Goal: Task Accomplishment & Management: Complete application form

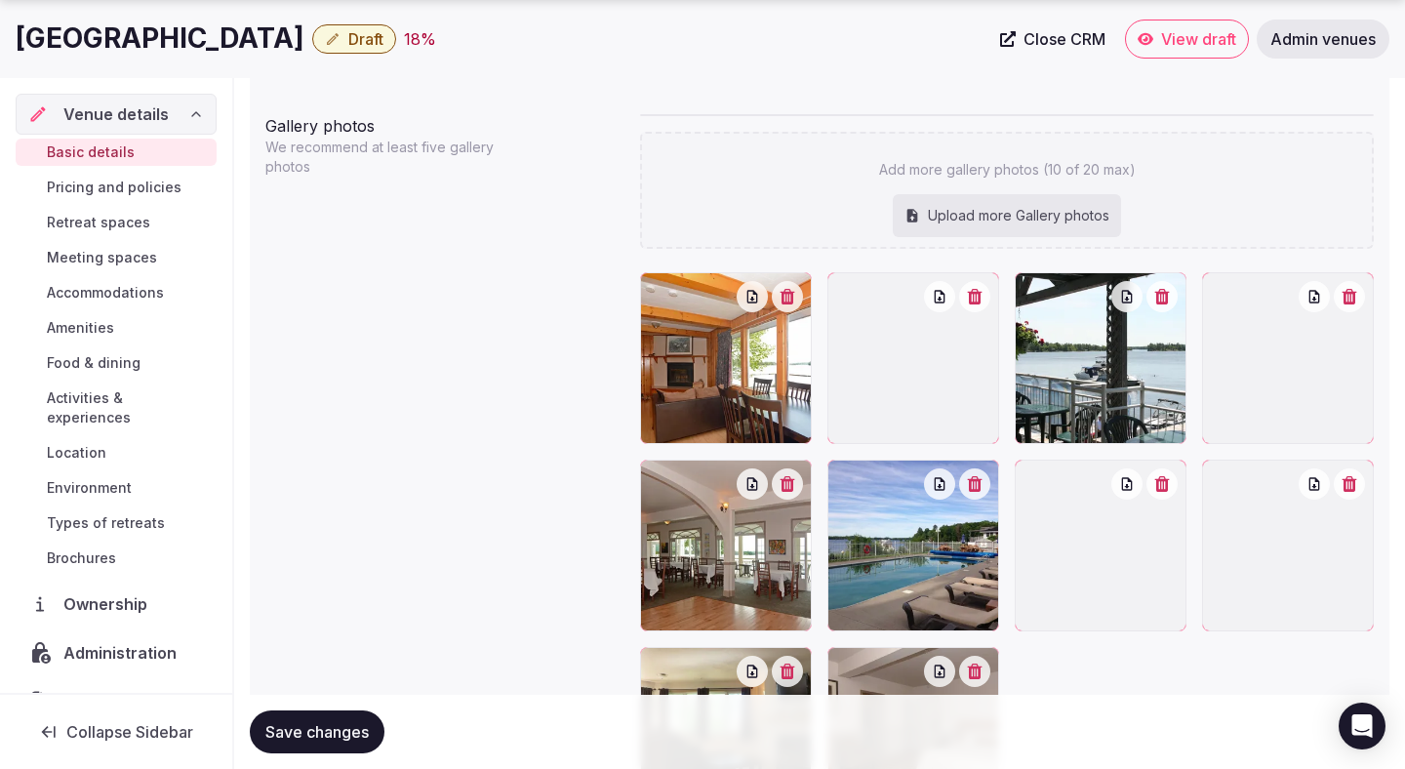
scroll to position [2130, 0]
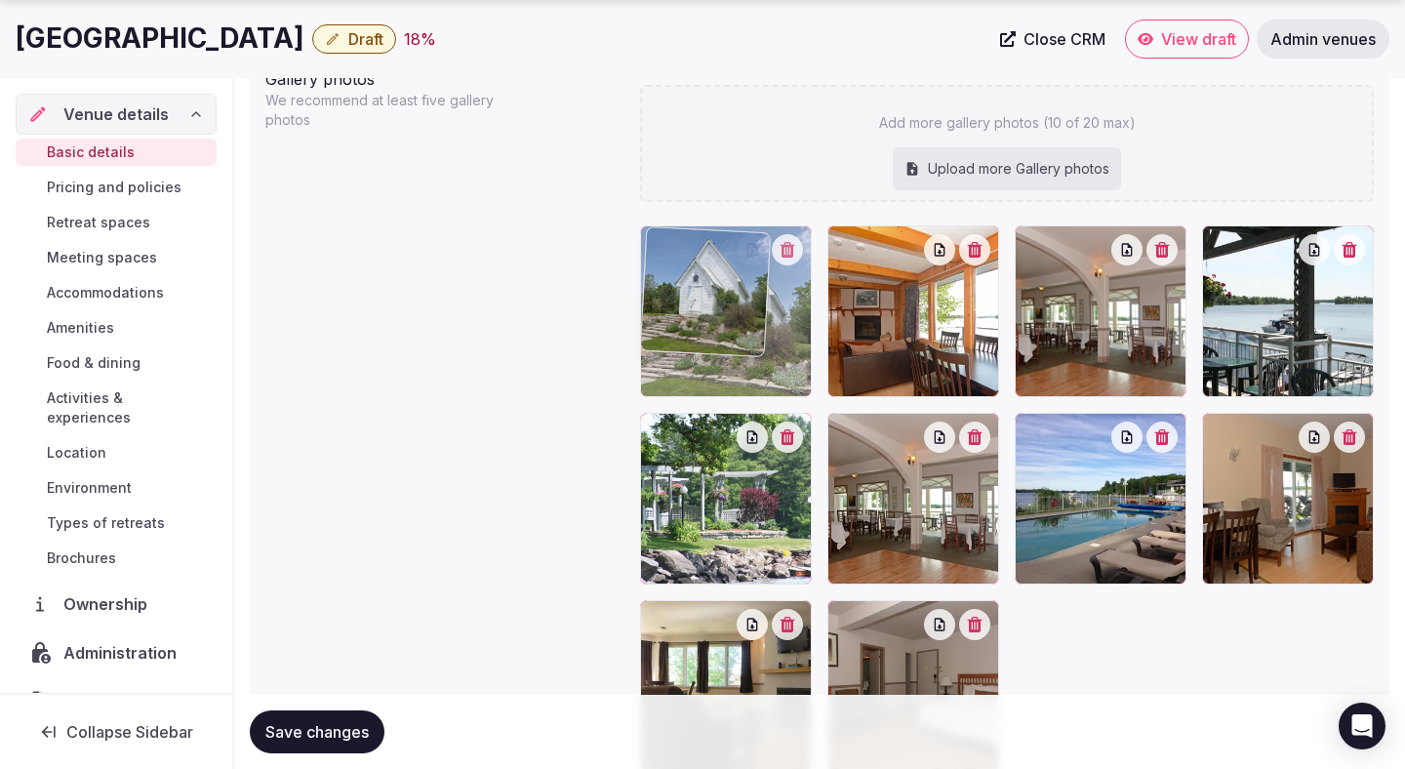
drag, startPoint x: 1053, startPoint y: 511, endPoint x: 731, endPoint y: 337, distance: 367.0
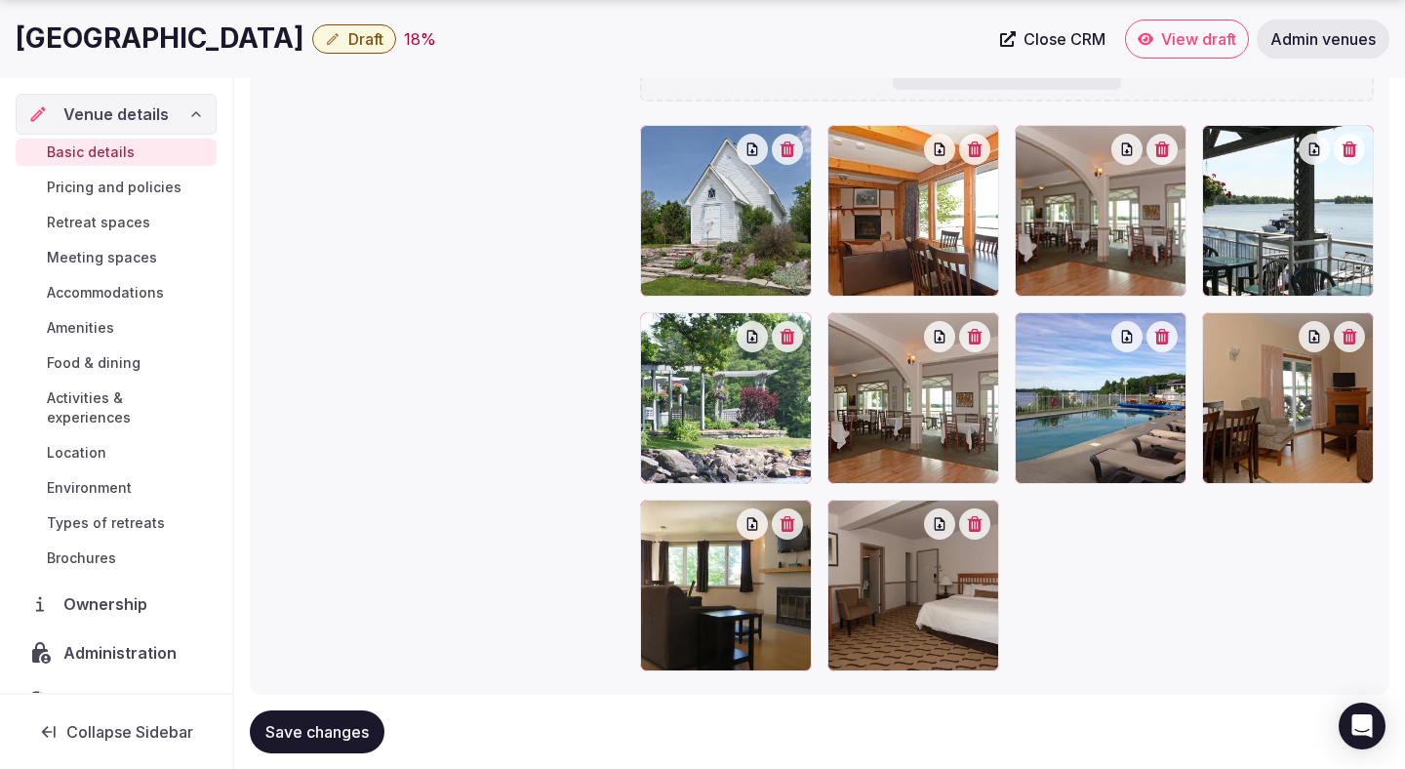
scroll to position [2279, 0]
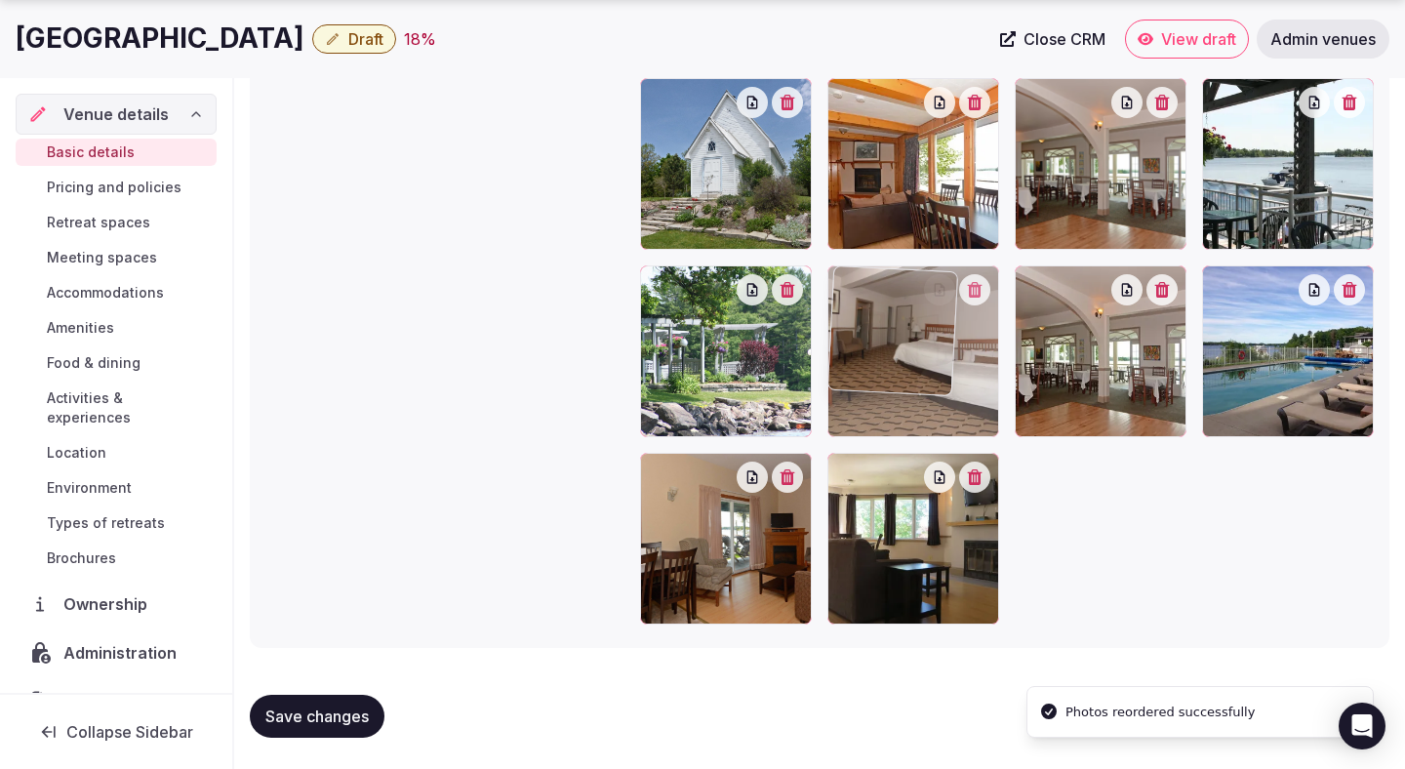
drag, startPoint x: 925, startPoint y: 556, endPoint x: 923, endPoint y: 374, distance: 182.4
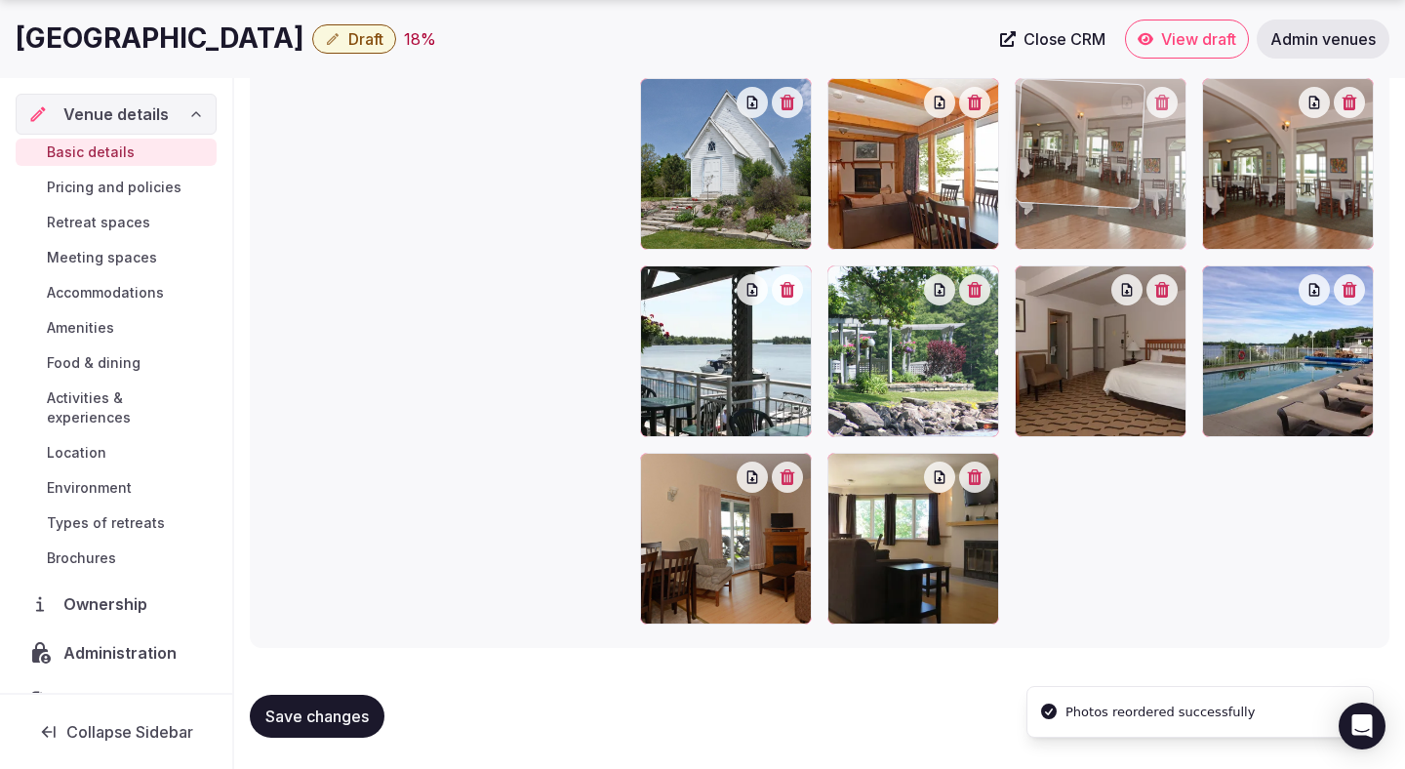
drag, startPoint x: 1132, startPoint y: 329, endPoint x: 1250, endPoint y: 187, distance: 183.6
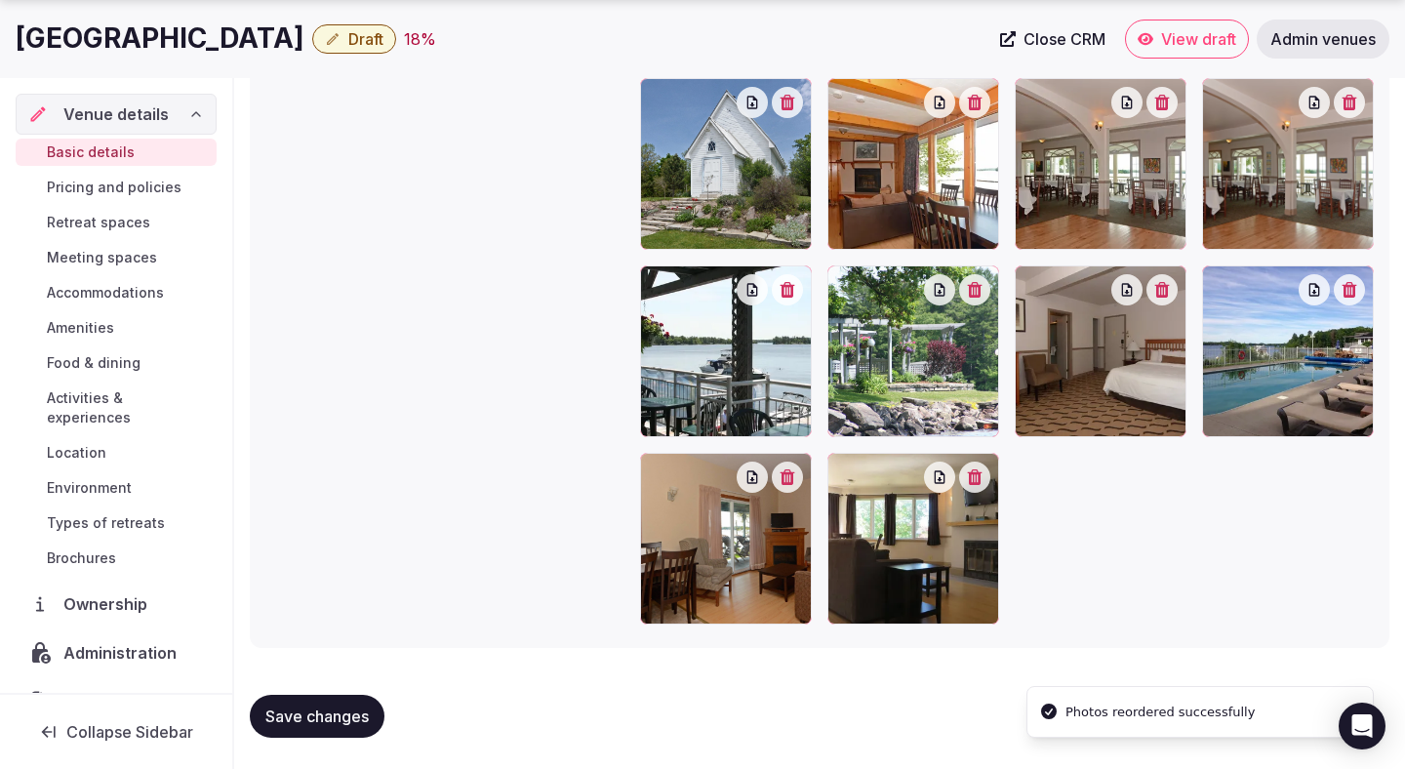
click at [734, 388] on div at bounding box center [726, 351] width 172 height 172
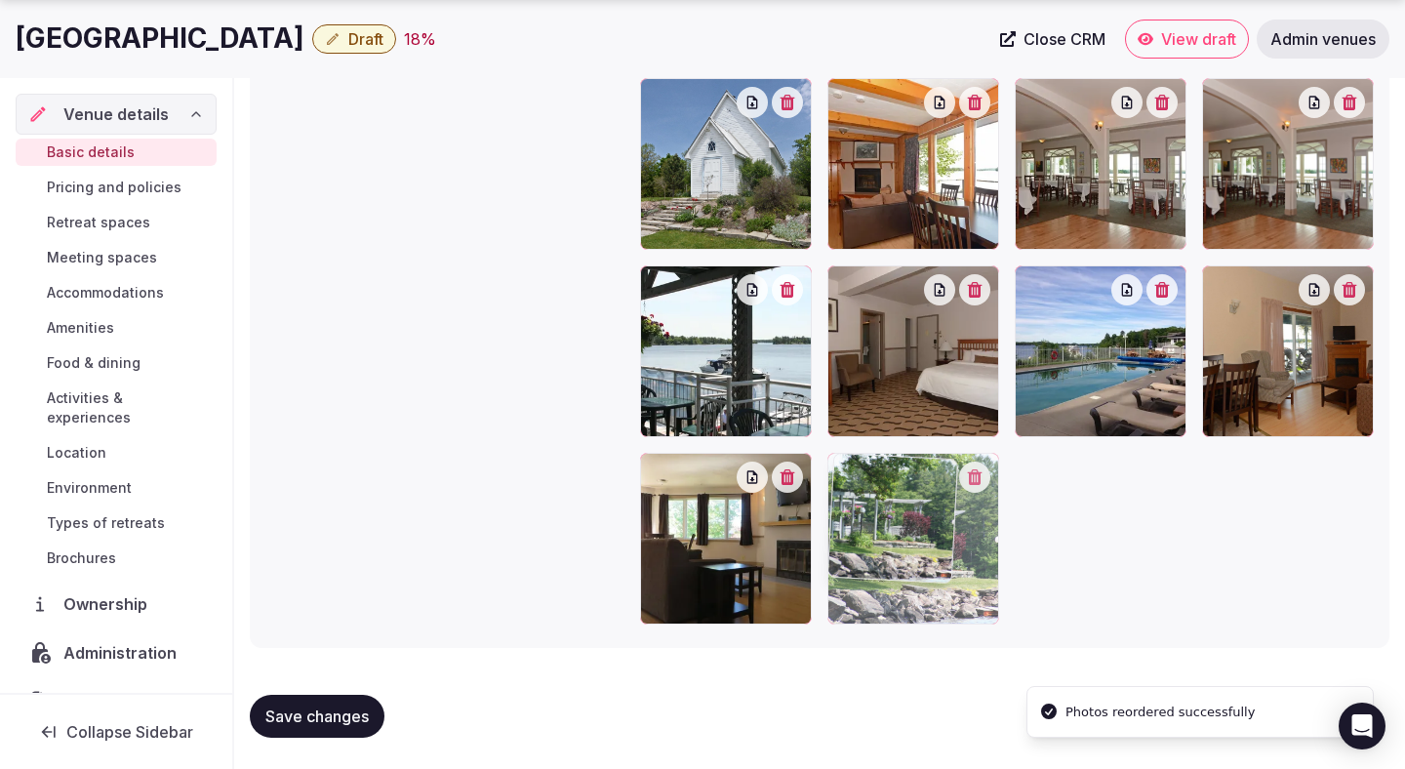
drag, startPoint x: 877, startPoint y: 366, endPoint x: 861, endPoint y: 529, distance: 163.6
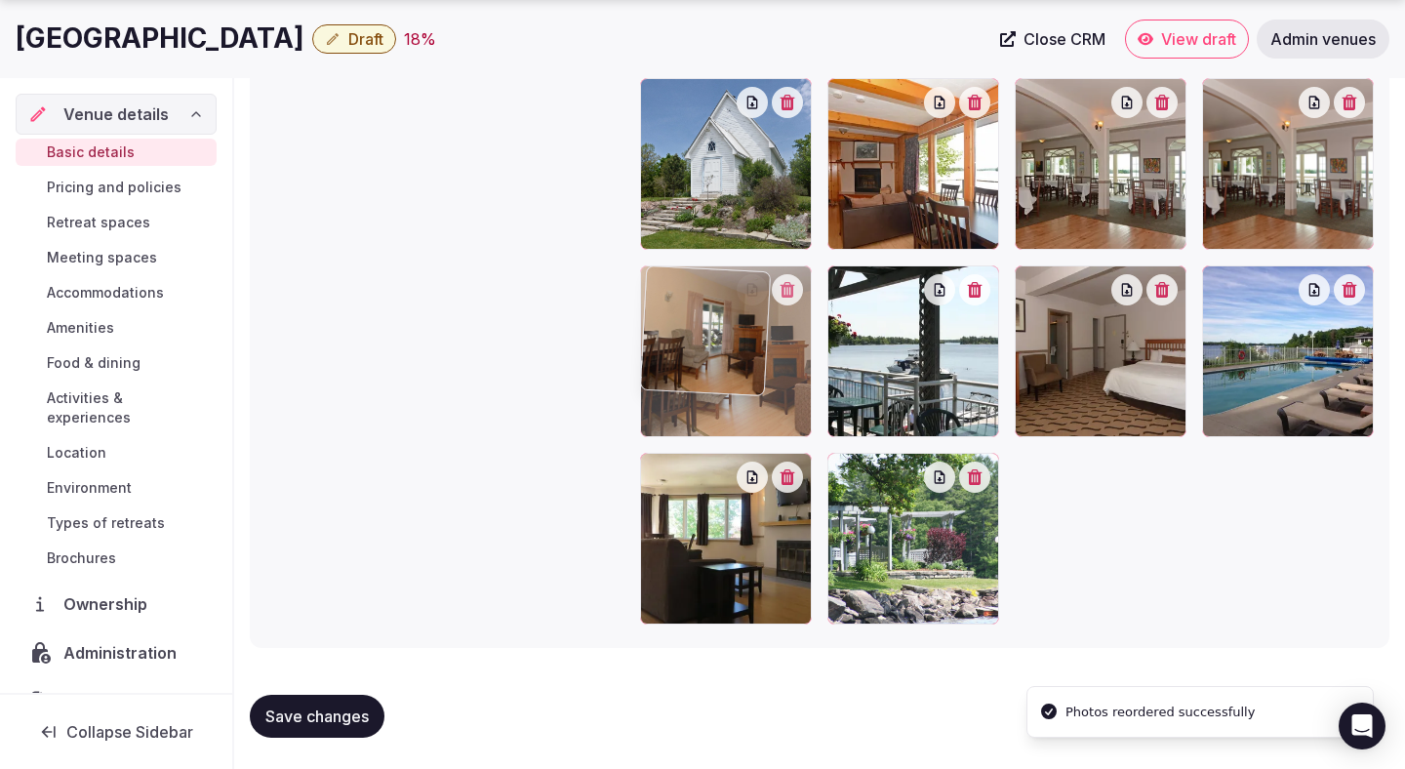
drag, startPoint x: 1255, startPoint y: 369, endPoint x: 774, endPoint y: 378, distance: 482.0
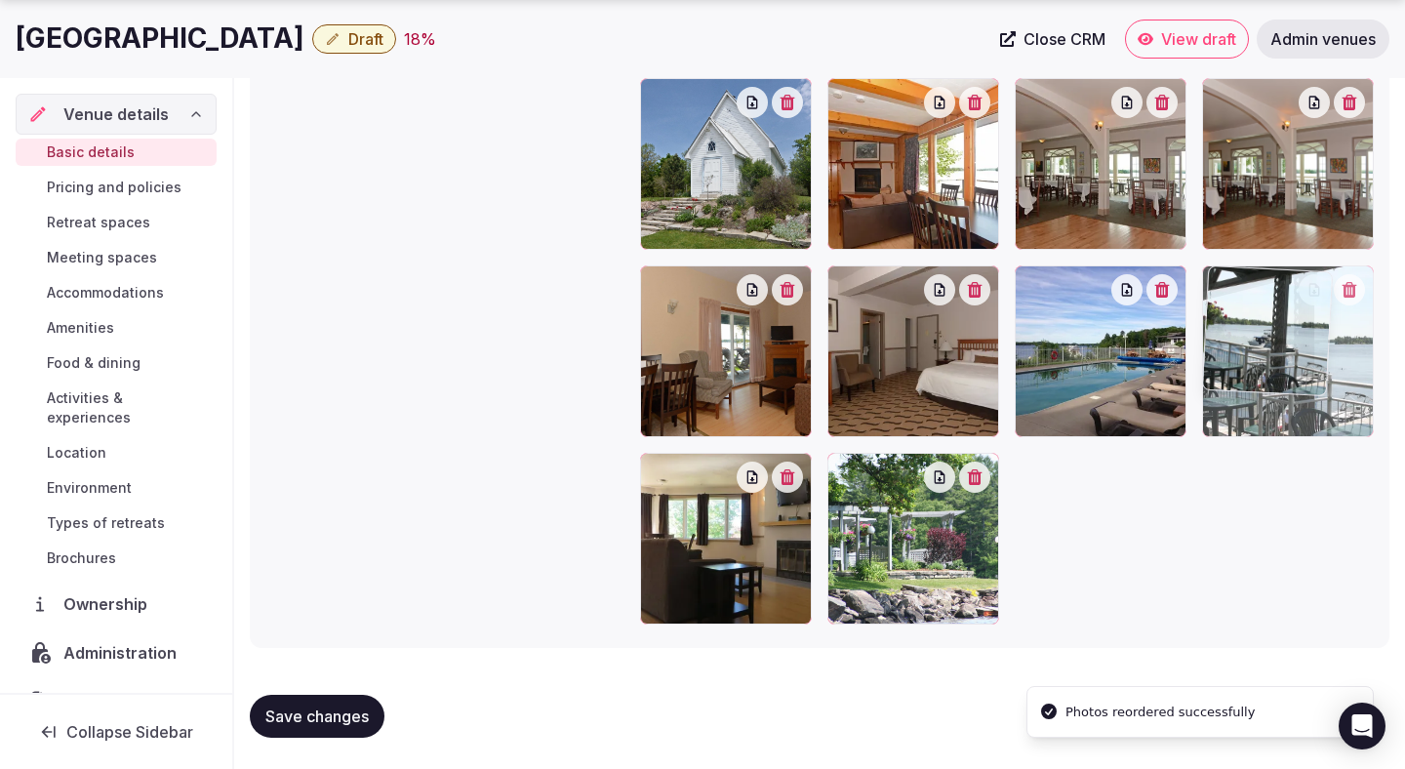
drag, startPoint x: 878, startPoint y: 369, endPoint x: 1258, endPoint y: 340, distance: 381.5
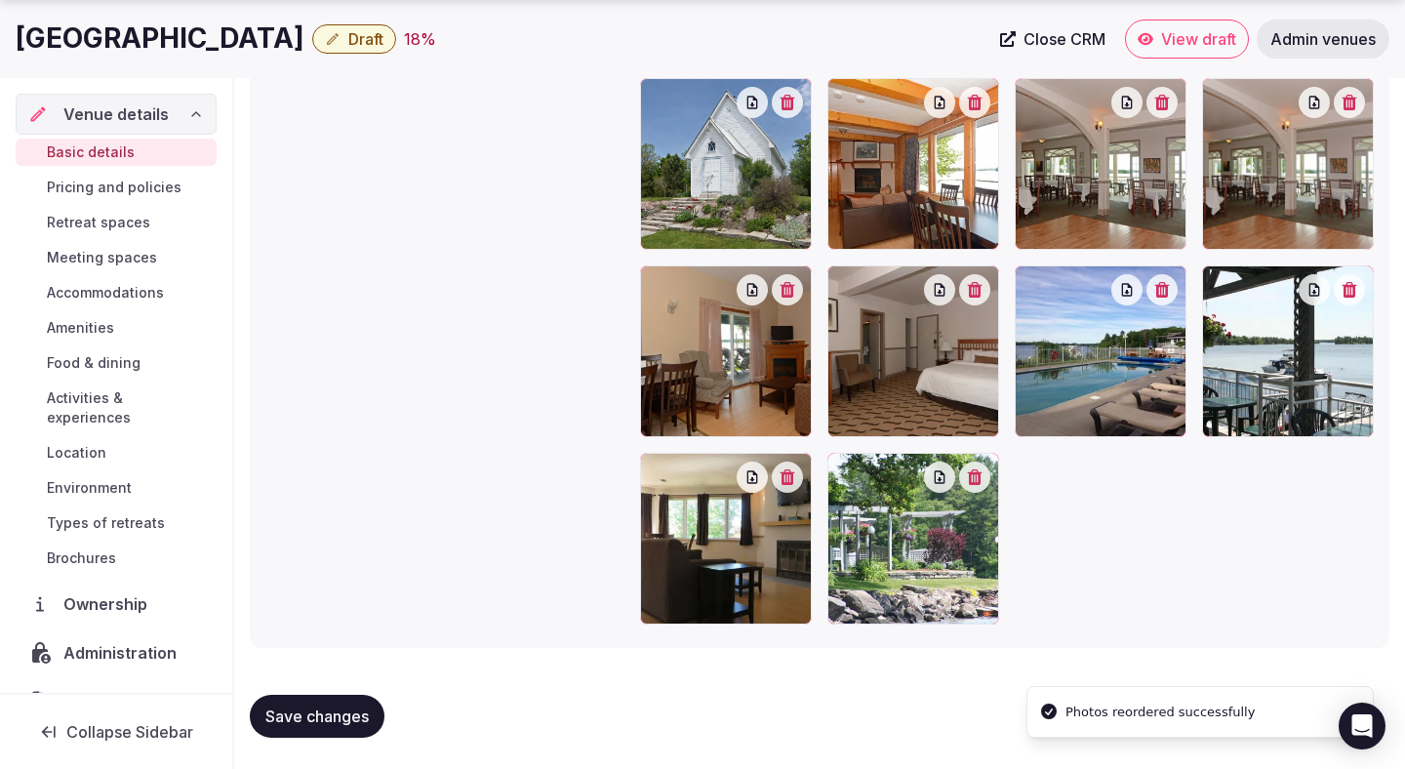
click at [361, 718] on span "Save changes" at bounding box center [316, 716] width 103 height 20
click at [324, 713] on span "Save changes" at bounding box center [316, 716] width 103 height 20
click at [121, 187] on span "Pricing and policies" at bounding box center [114, 188] width 135 height 20
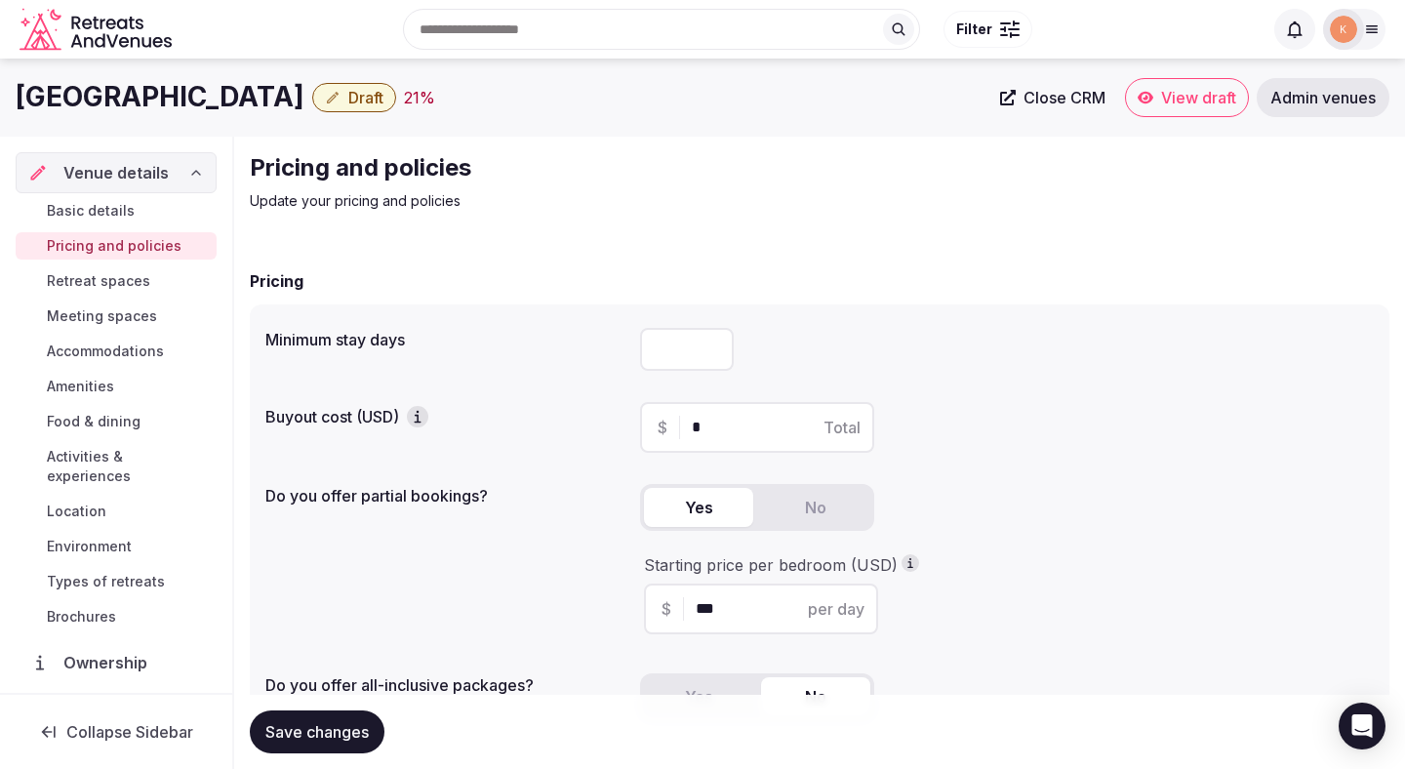
click at [128, 274] on span "Retreat spaces" at bounding box center [98, 281] width 103 height 20
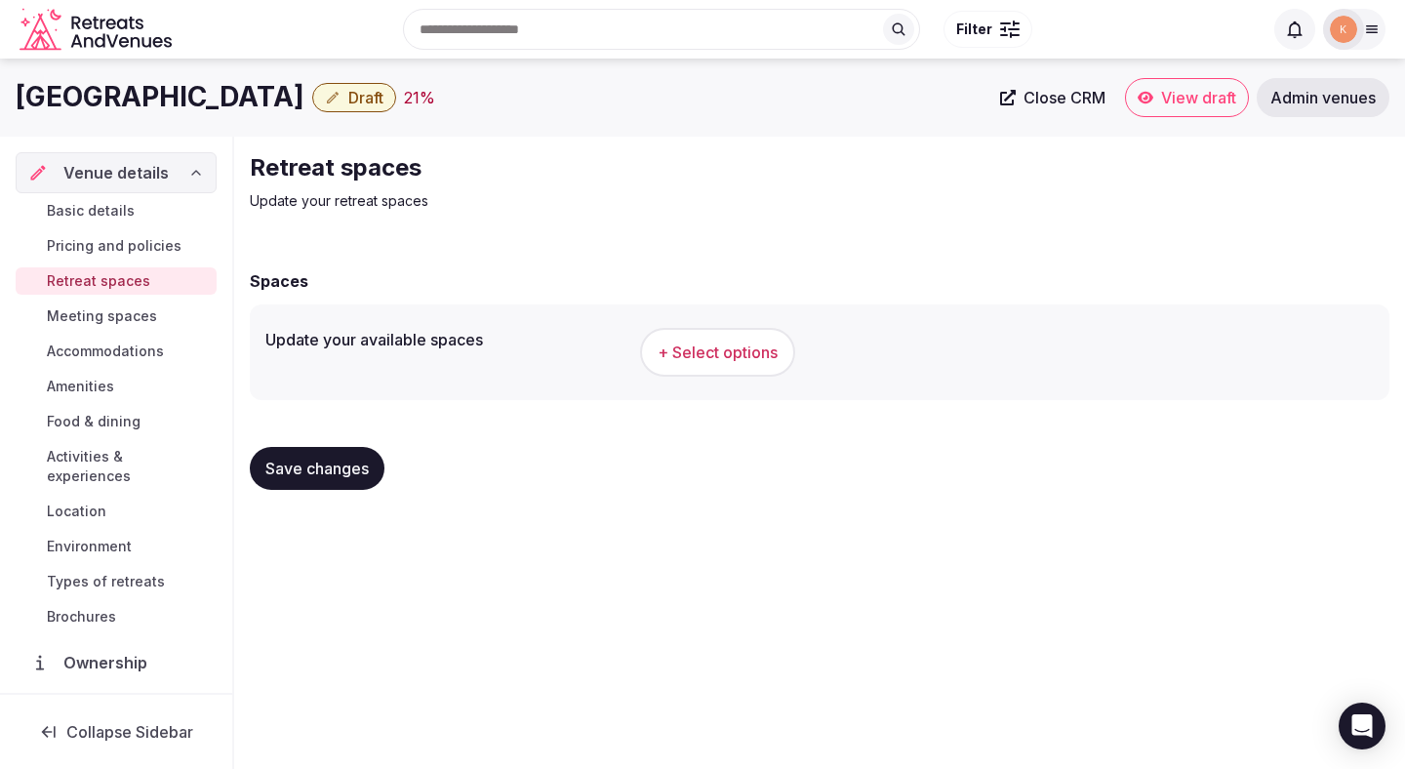
click at [759, 358] on span "+ Select options" at bounding box center [717, 351] width 120 height 21
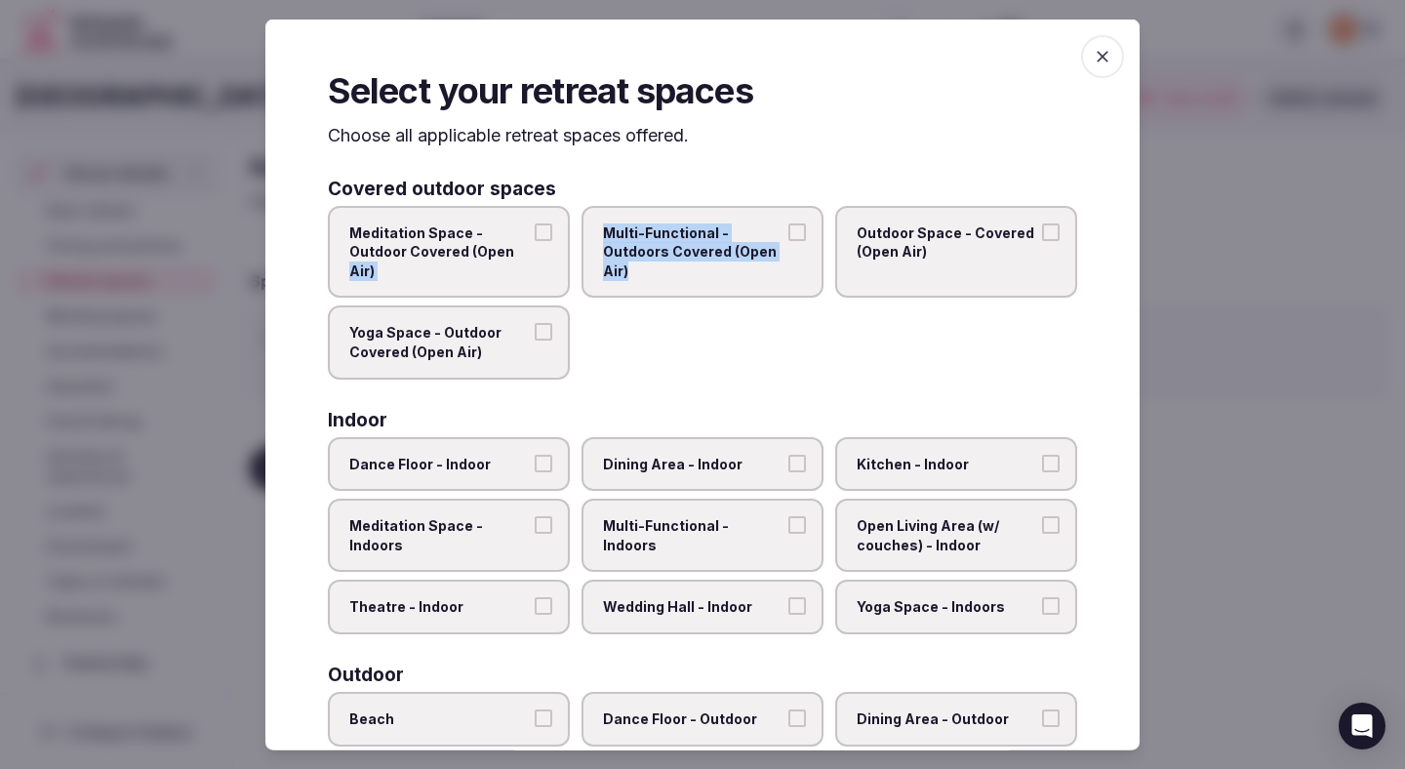
drag, startPoint x: 519, startPoint y: 256, endPoint x: 652, endPoint y: 264, distance: 132.9
click at [652, 264] on div "Meditation Space - Outdoor Covered (Open Air) Multi-Functional - Outdoors Cover…" at bounding box center [702, 292] width 749 height 174
click at [670, 264] on span "Multi-Functional - Outdoors Covered (Open Air)" at bounding box center [692, 251] width 179 height 58
click at [788, 240] on button "Multi-Functional - Outdoors Covered (Open Air)" at bounding box center [797, 231] width 18 height 18
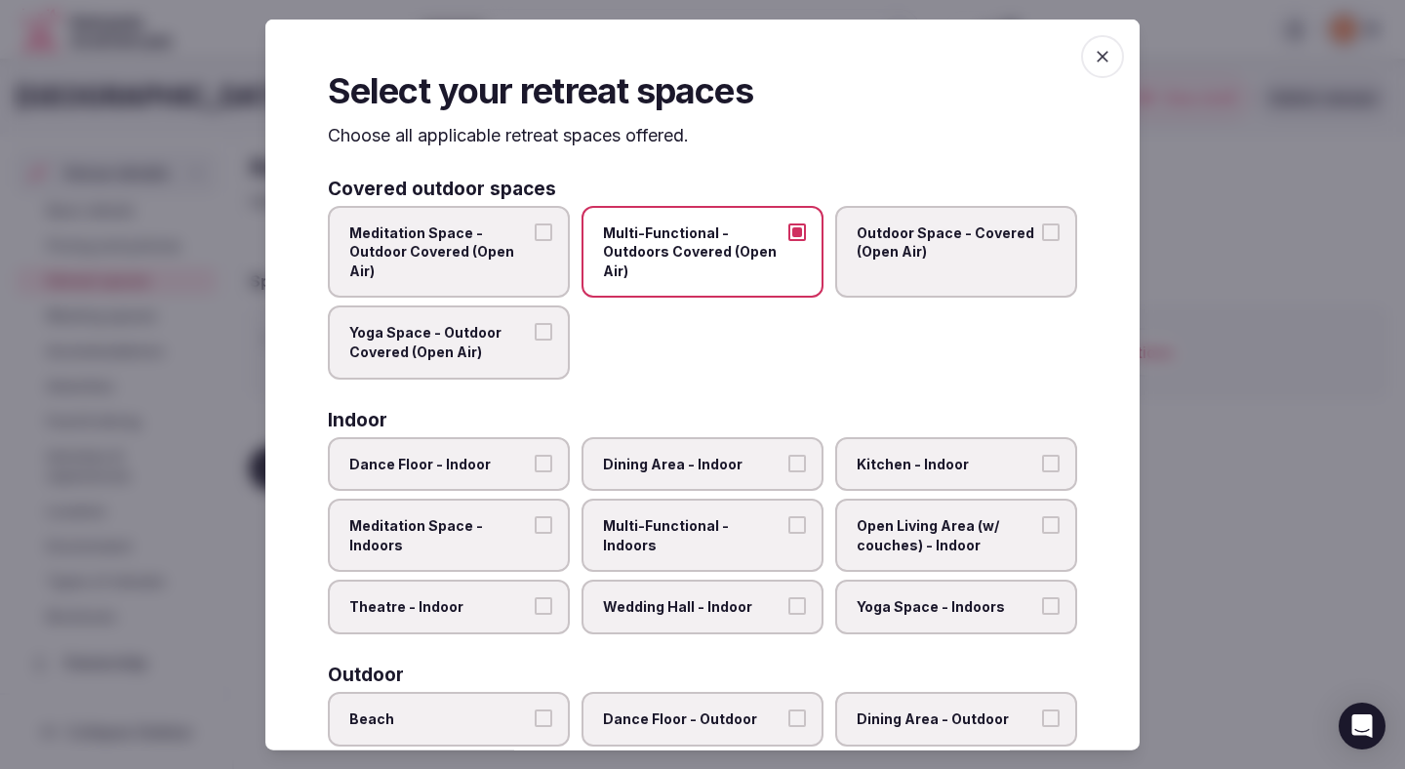
click at [878, 285] on label "Outdoor Space - Covered (Open Air)" at bounding box center [956, 251] width 242 height 93
click at [1042, 240] on button "Outdoor Space - Covered (Open Air)" at bounding box center [1051, 231] width 18 height 18
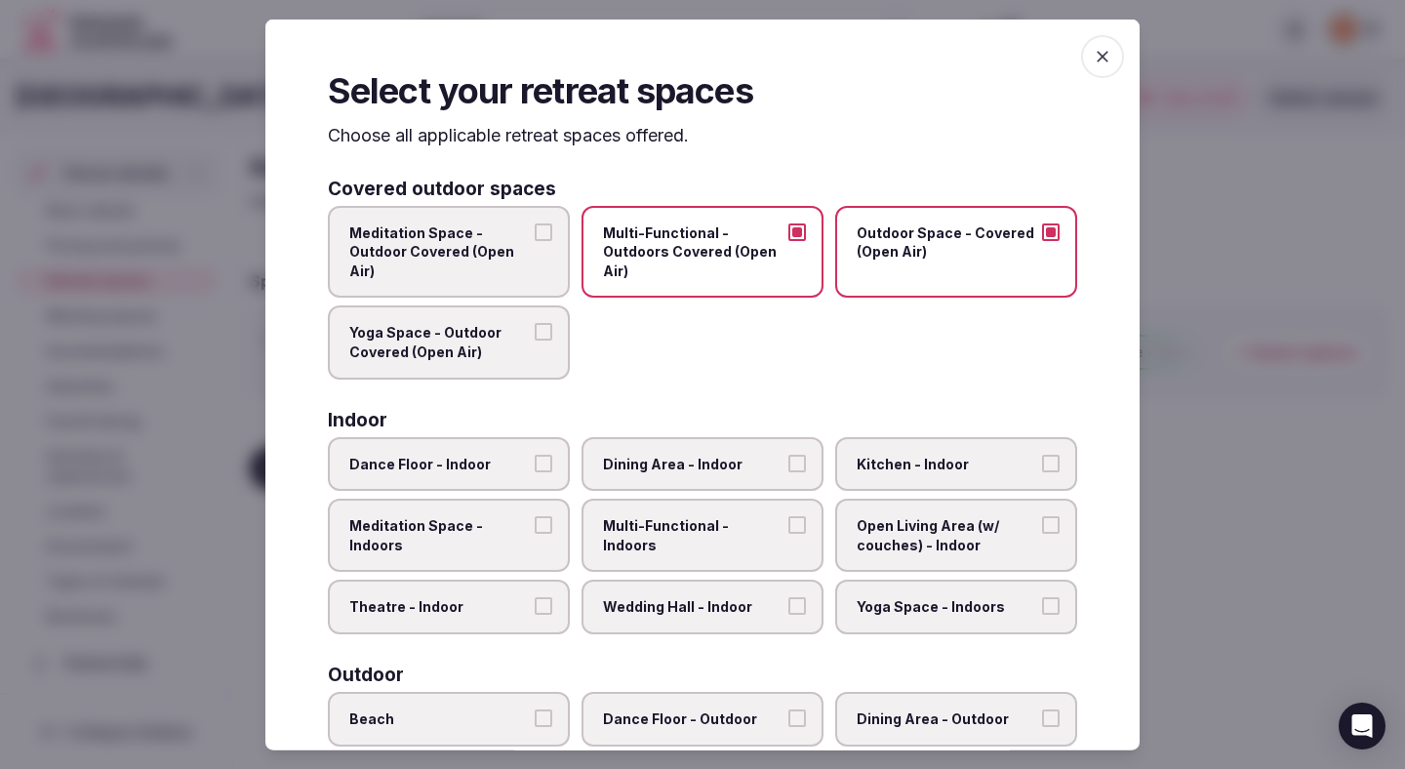
click at [665, 448] on label "Dining Area - Indoor" at bounding box center [702, 463] width 242 height 55
click at [788, 454] on button "Dining Area - Indoor" at bounding box center [797, 463] width 18 height 18
click at [665, 522] on span "Multi-Functional - Indoors" at bounding box center [692, 535] width 179 height 38
click at [788, 522] on button "Multi-Functional - Indoors" at bounding box center [797, 525] width 18 height 18
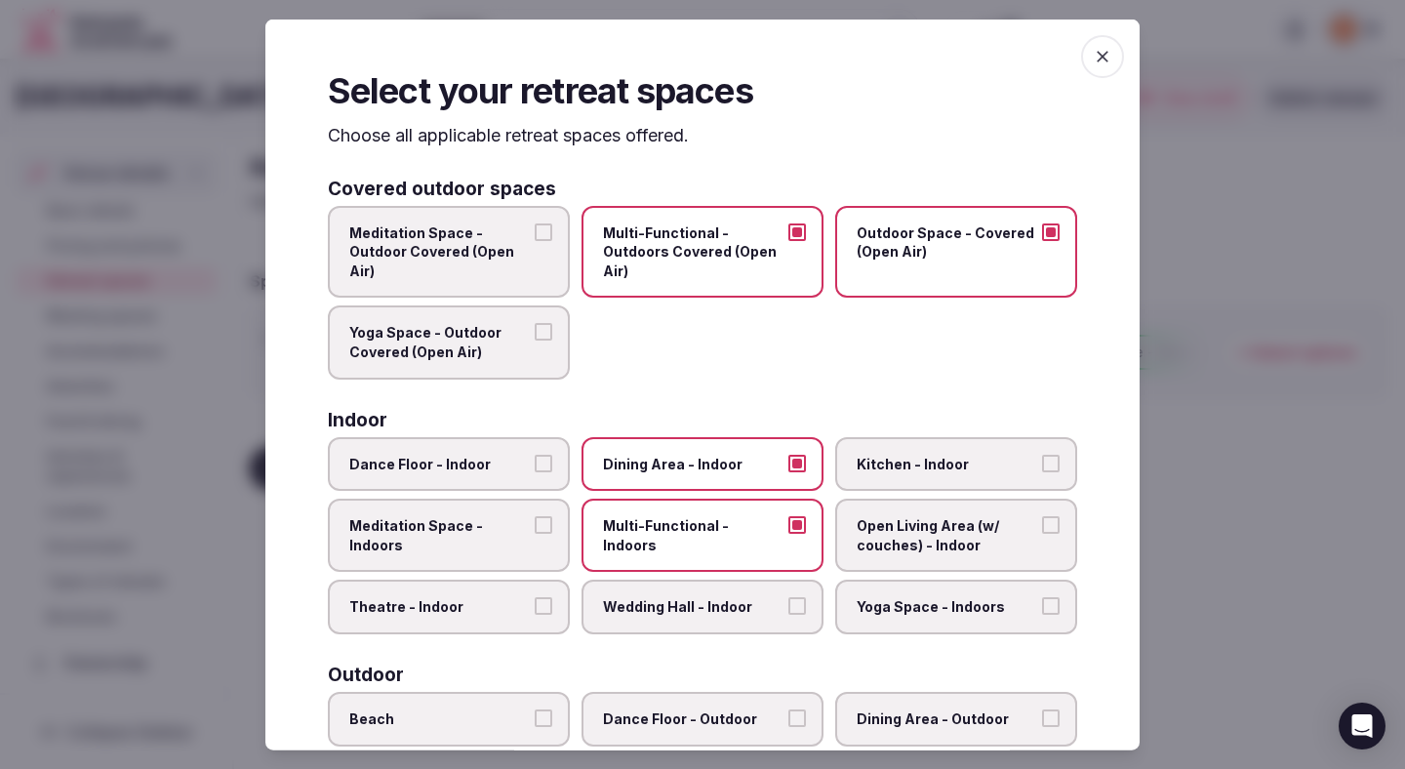
click at [669, 610] on span "Wedding Hall - Indoor" at bounding box center [692, 607] width 179 height 20
click at [788, 610] on button "Wedding Hall - Indoor" at bounding box center [797, 606] width 18 height 18
click at [523, 626] on label "Theatre - Indoor" at bounding box center [449, 606] width 242 height 55
click at [535, 615] on button "Theatre - Indoor" at bounding box center [544, 606] width 18 height 18
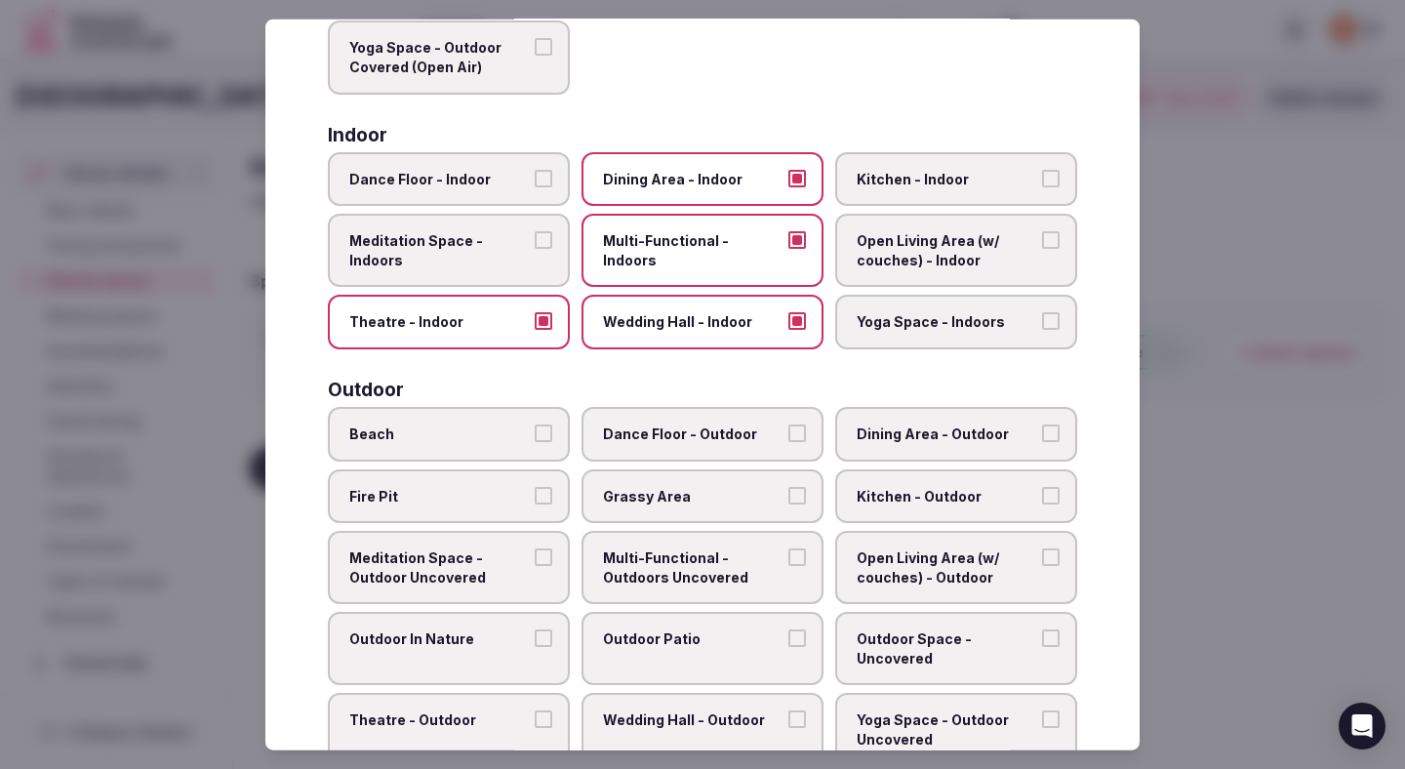
scroll to position [292, 0]
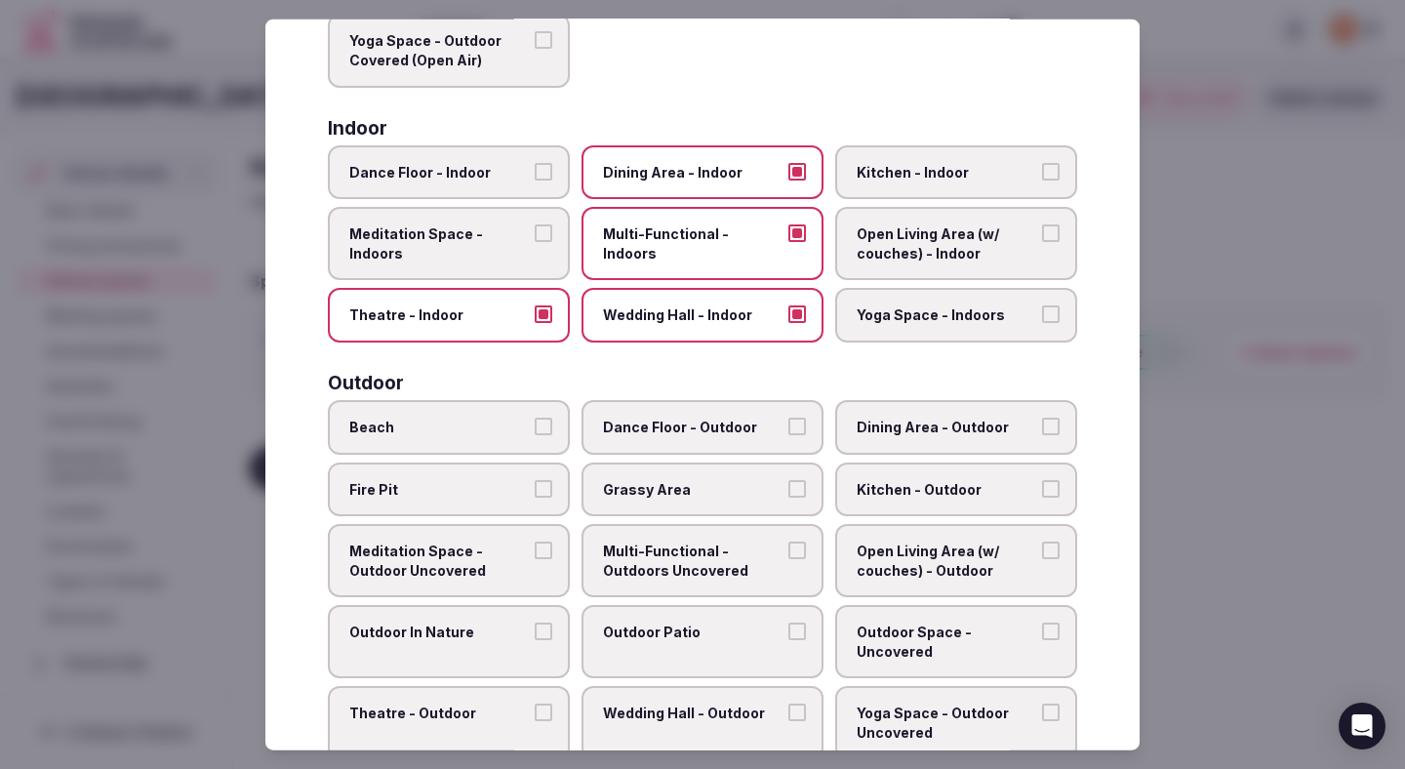
click at [878, 436] on label "Dining Area - Outdoor" at bounding box center [956, 427] width 242 height 55
click at [1042, 435] on button "Dining Area - Outdoor" at bounding box center [1051, 426] width 18 height 18
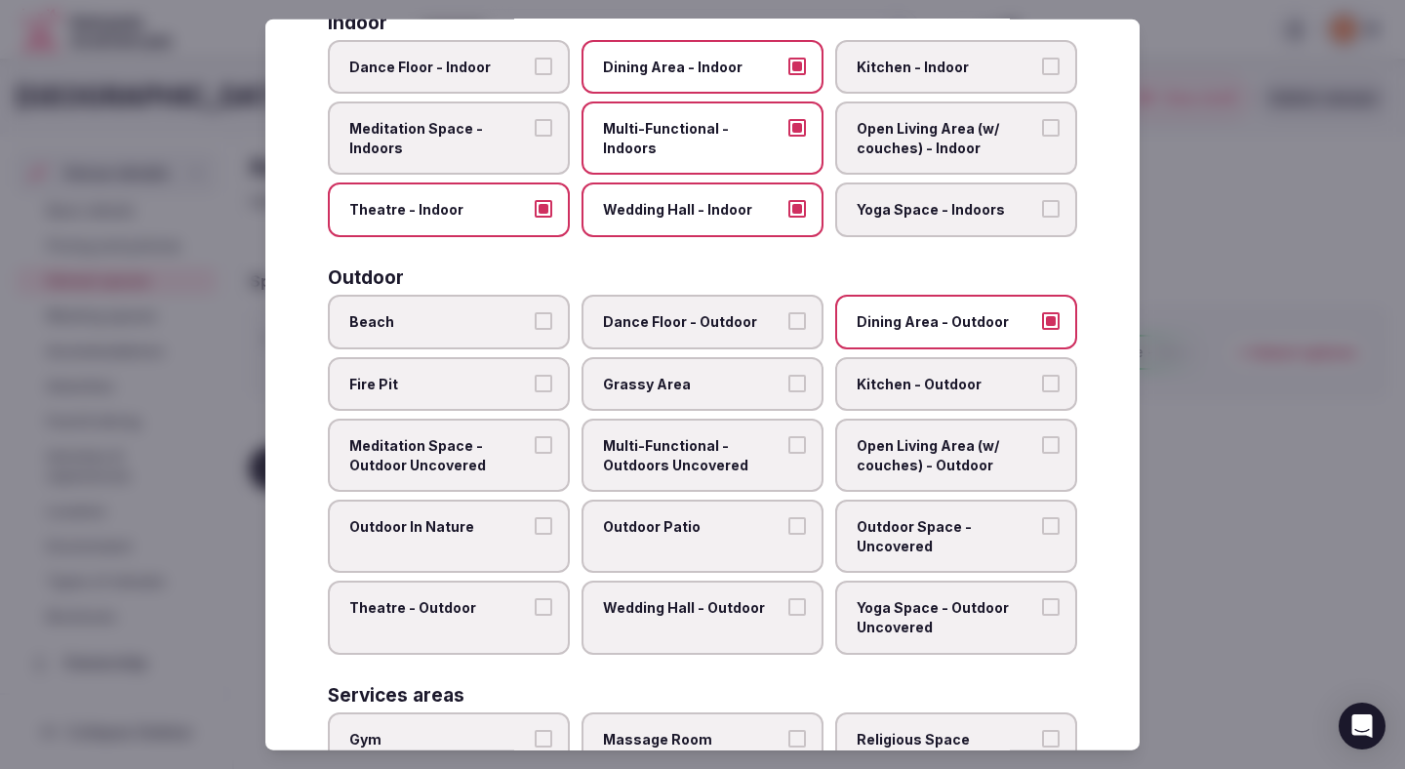
scroll to position [435, 0]
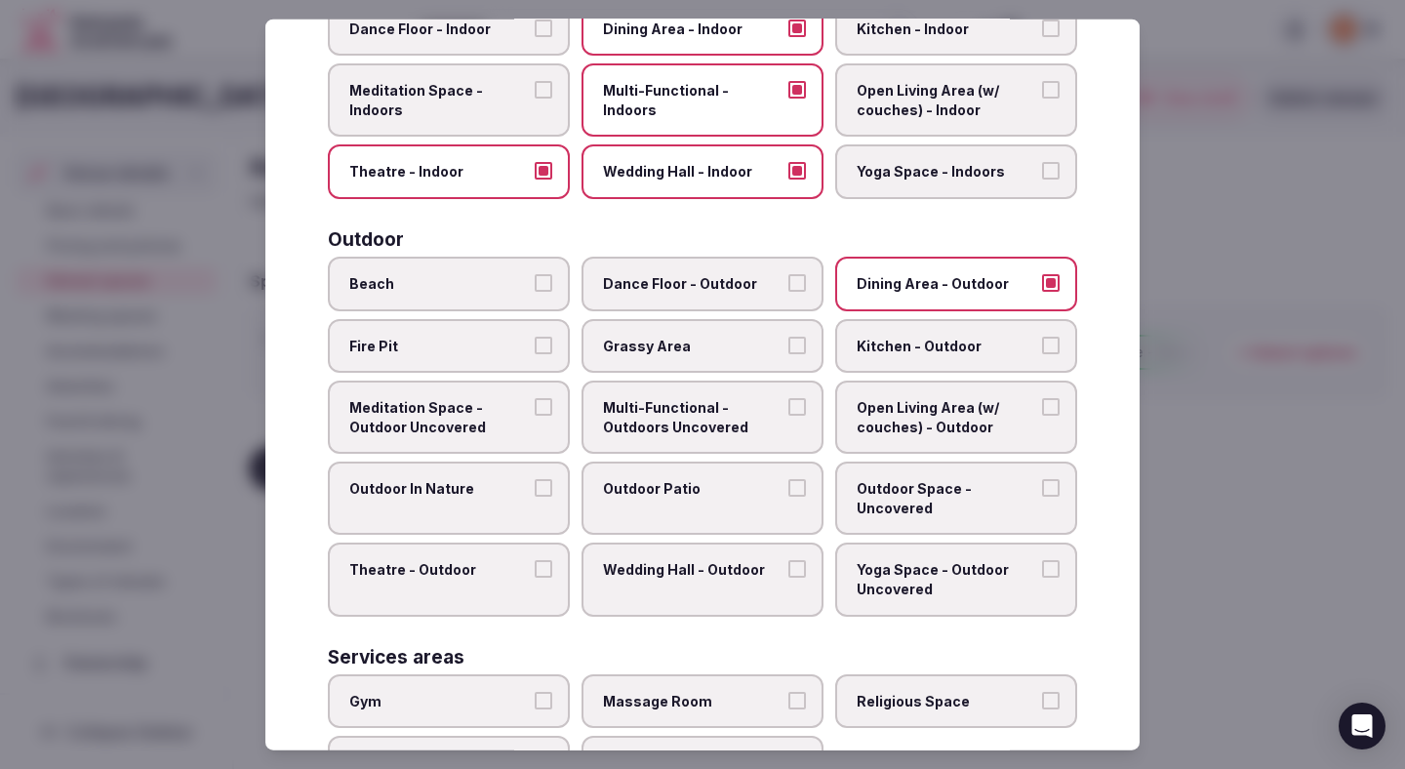
click at [743, 517] on label "Outdoor Patio" at bounding box center [702, 497] width 242 height 73
click at [788, 496] on button "Outdoor Patio" at bounding box center [797, 488] width 18 height 18
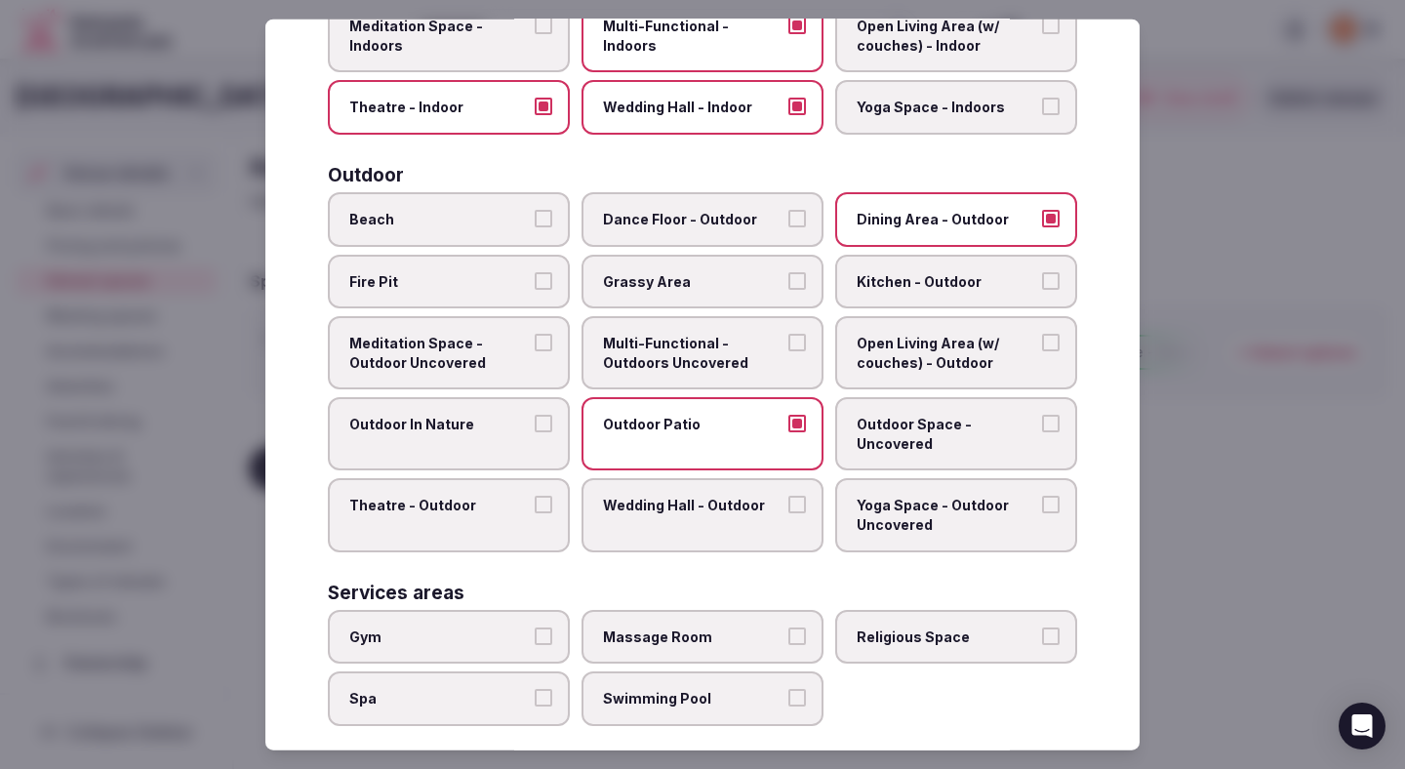
scroll to position [555, 0]
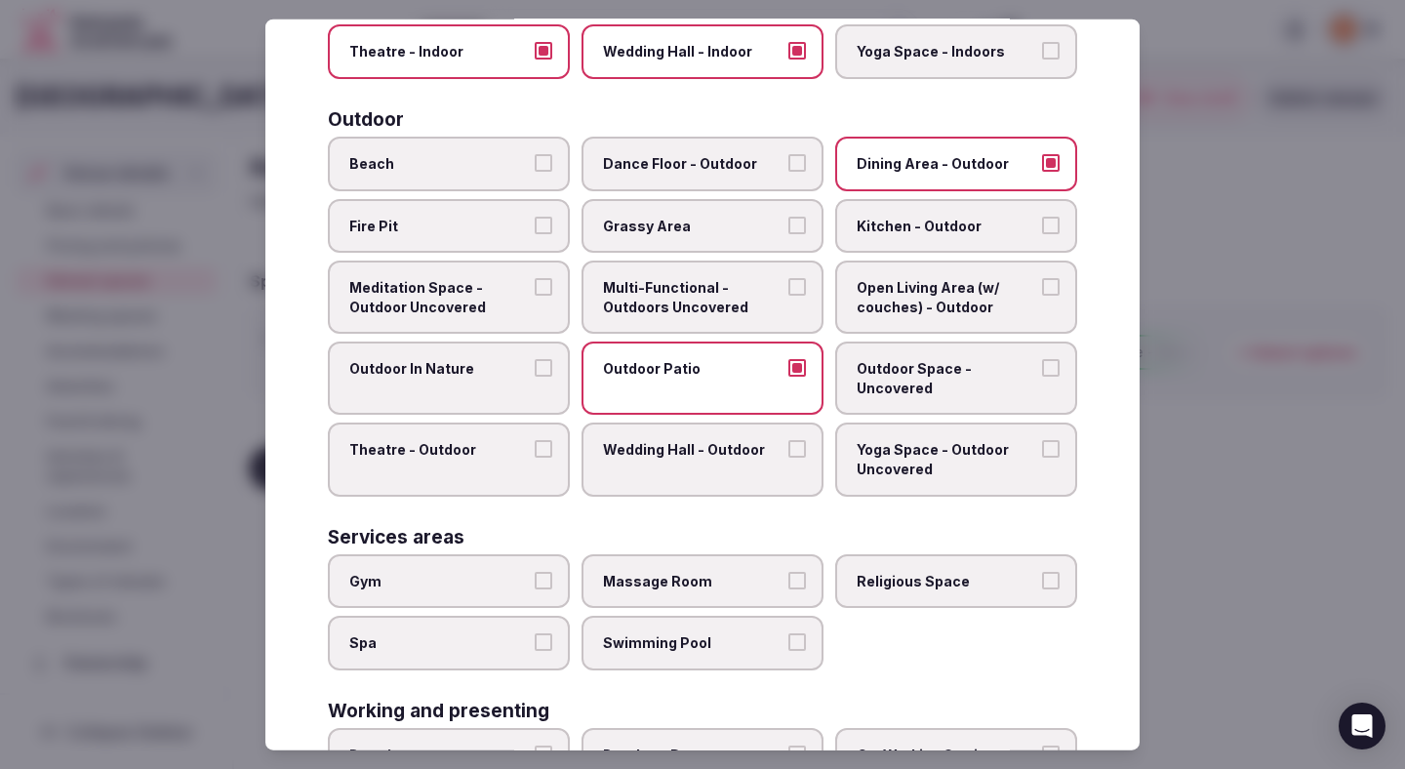
click at [471, 574] on span "Gym" at bounding box center [438, 581] width 179 height 20
click at [535, 574] on button "Gym" at bounding box center [544, 580] width 18 height 18
click at [623, 651] on span "Swimming Pool" at bounding box center [692, 643] width 179 height 20
click at [788, 651] on button "Swimming Pool" at bounding box center [797, 642] width 18 height 18
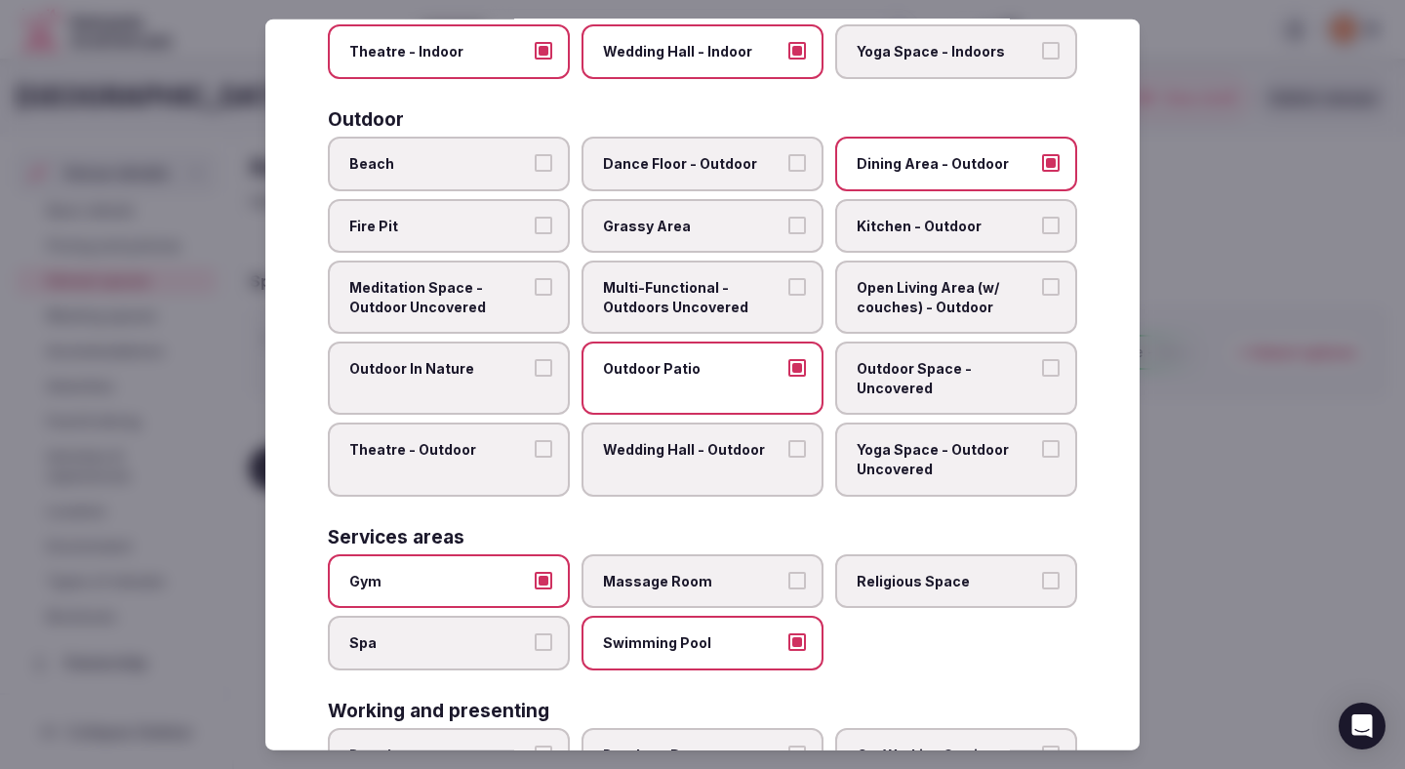
scroll to position [777, 0]
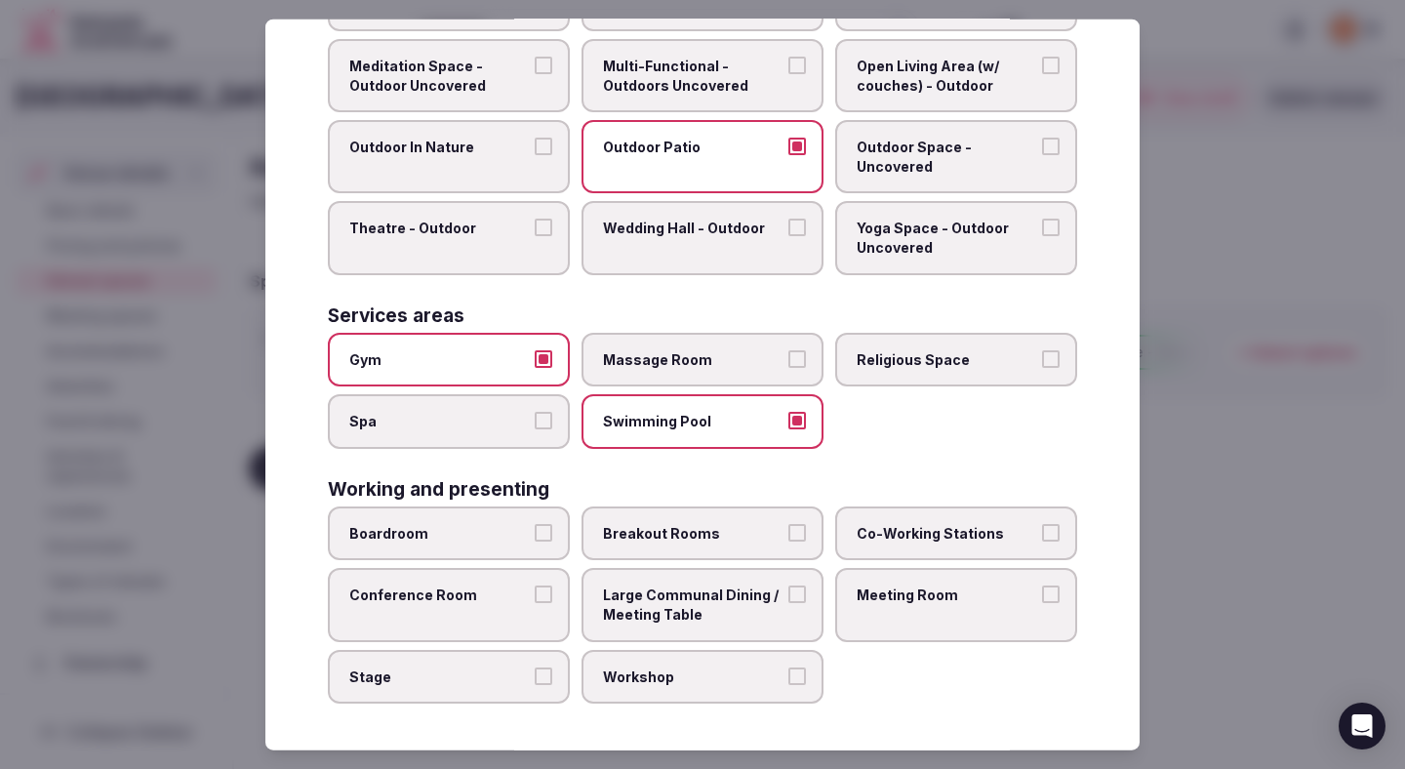
click at [512, 533] on span "Boardroom" at bounding box center [438, 534] width 179 height 20
click at [535, 533] on button "Boardroom" at bounding box center [544, 533] width 18 height 18
click at [512, 586] on span "Conference Room" at bounding box center [438, 595] width 179 height 20
click at [535, 586] on button "Conference Room" at bounding box center [544, 594] width 18 height 18
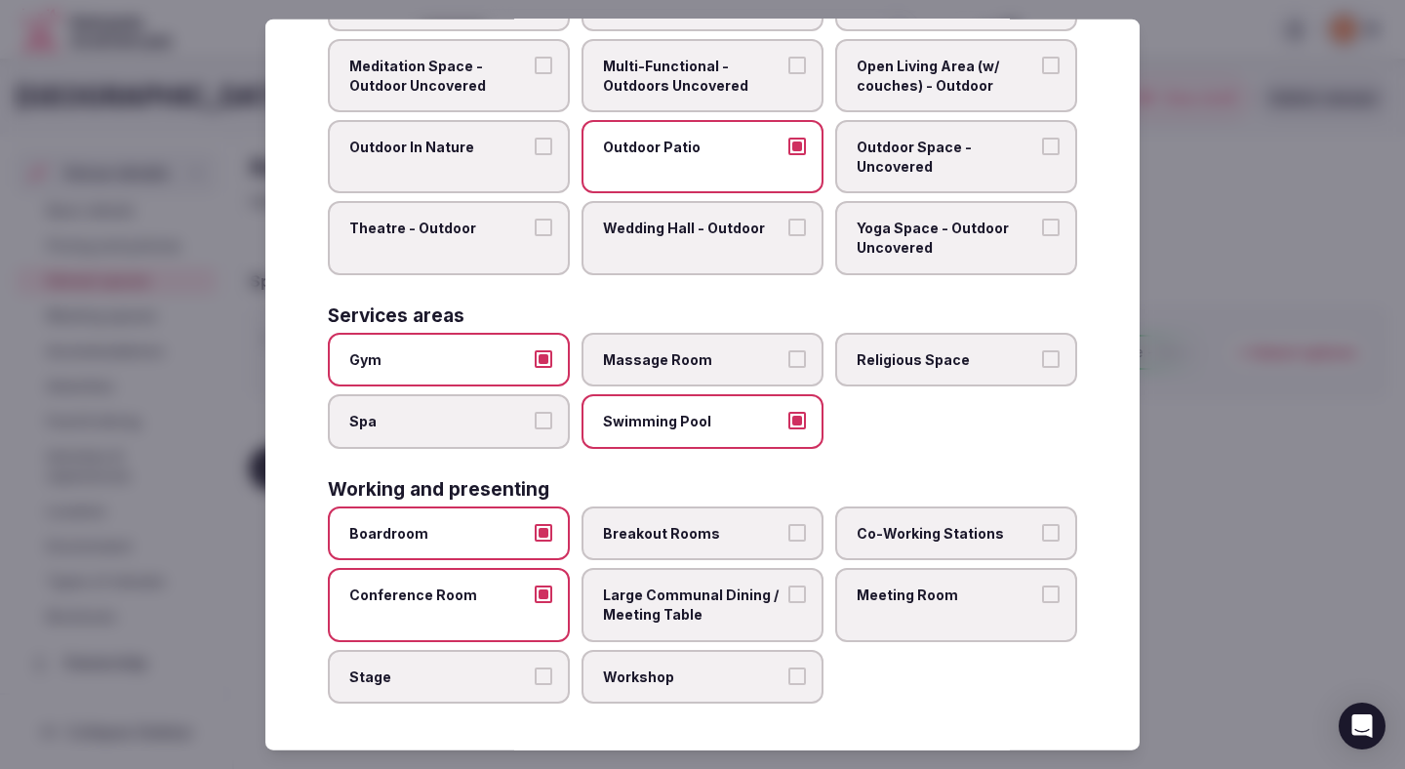
click at [642, 671] on span "Workshop" at bounding box center [692, 676] width 179 height 20
click at [788, 671] on button "Workshop" at bounding box center [797, 675] width 18 height 18
click at [683, 620] on span "Large Communal Dining / Meeting Table" at bounding box center [692, 604] width 179 height 38
click at [788, 603] on button "Large Communal Dining / Meeting Table" at bounding box center [797, 594] width 18 height 18
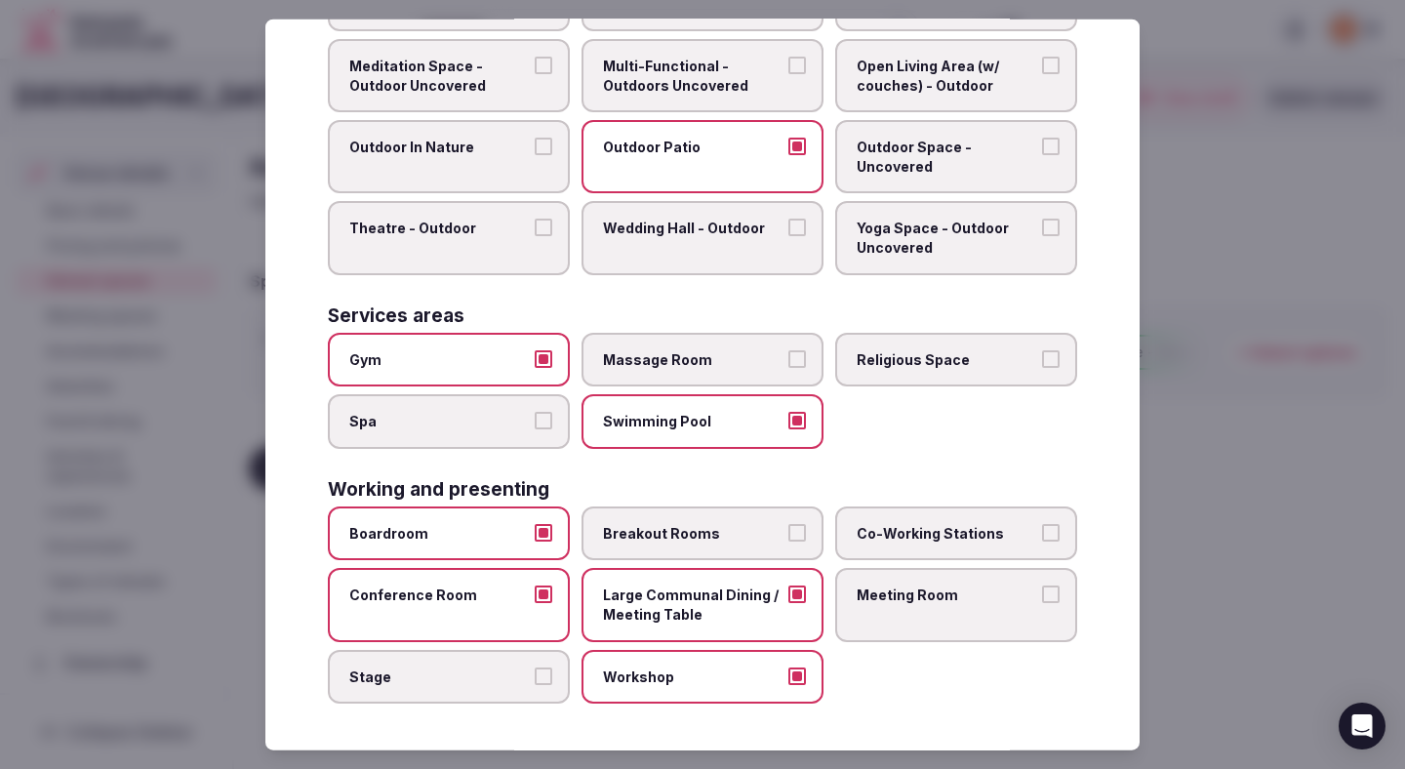
click at [690, 558] on label "Breakout Rooms" at bounding box center [702, 533] width 242 height 55
click at [788, 541] on button "Breakout Rooms" at bounding box center [797, 533] width 18 height 18
click at [899, 612] on label "Meeting Room" at bounding box center [956, 604] width 242 height 73
click at [1042, 603] on button "Meeting Room" at bounding box center [1051, 594] width 18 height 18
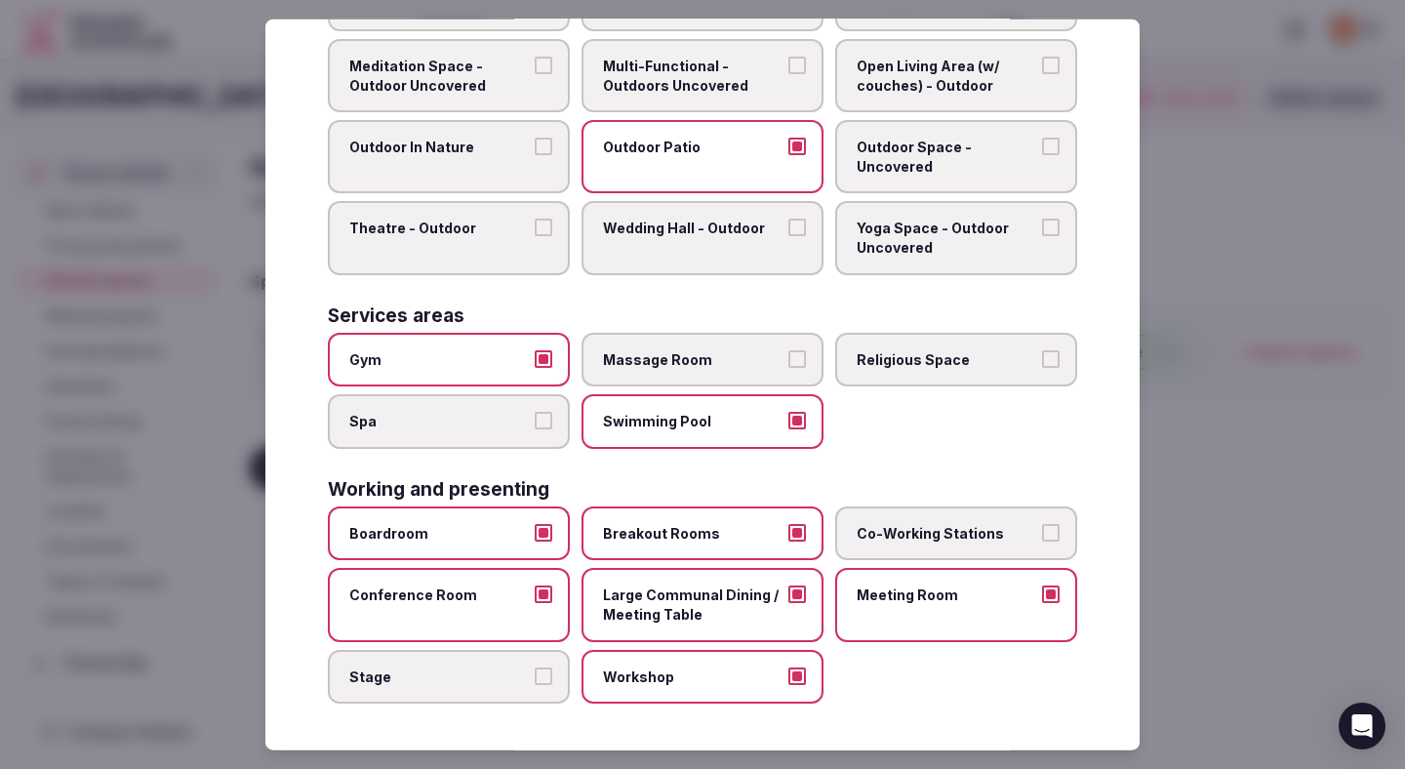
click at [1320, 375] on div at bounding box center [702, 384] width 1405 height 769
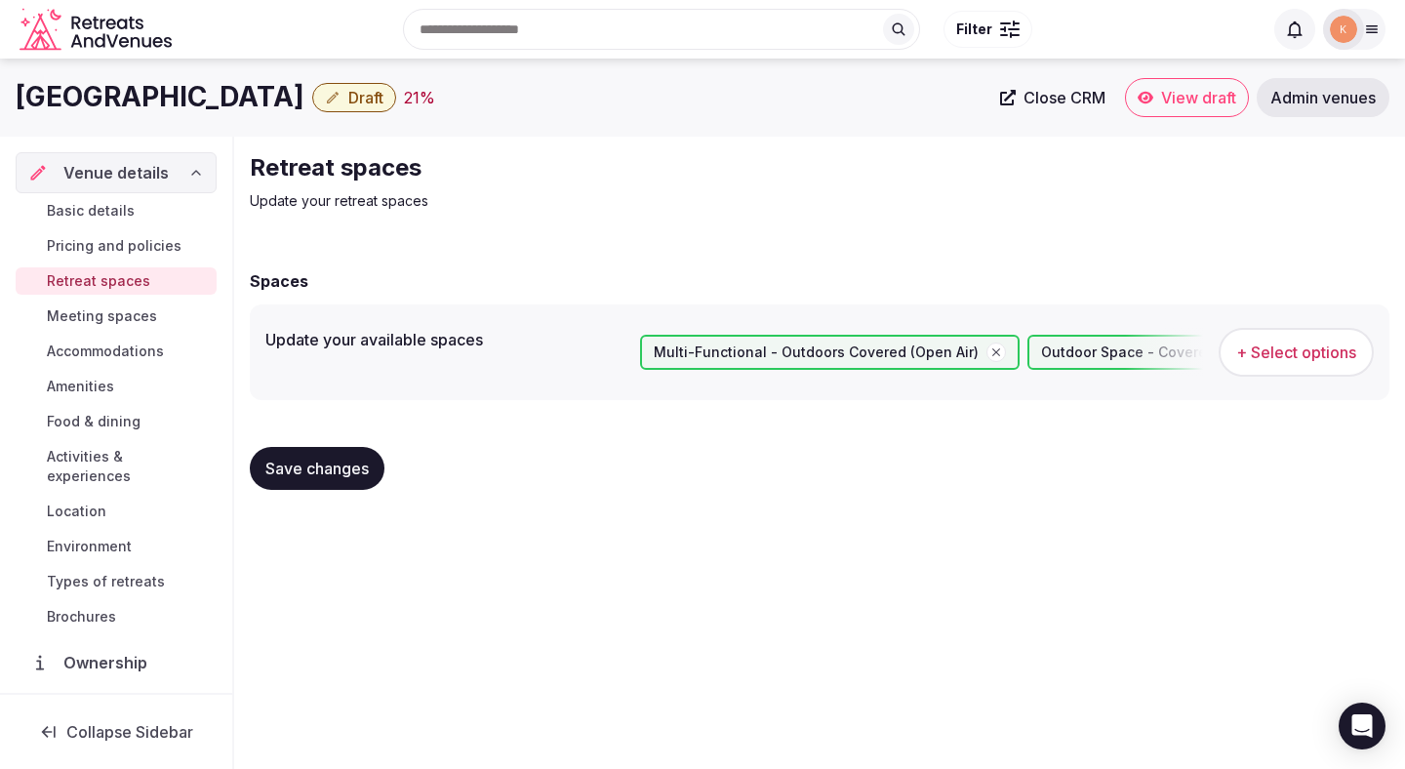
click at [326, 469] on span "Save changes" at bounding box center [316, 468] width 103 height 20
click at [289, 474] on span "Save changes" at bounding box center [316, 468] width 103 height 20
click at [152, 317] on span "Meeting spaces" at bounding box center [102, 316] width 110 height 20
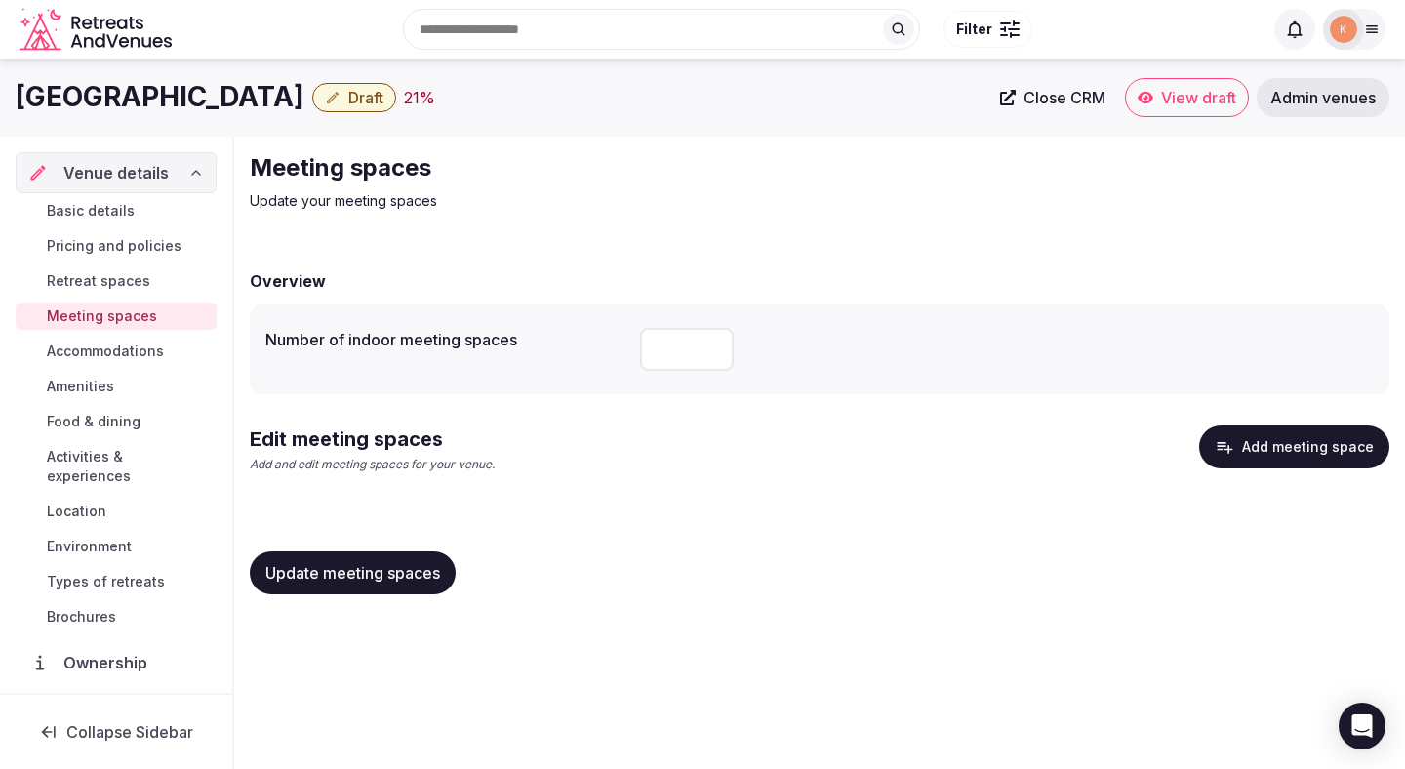
click at [650, 356] on input "number" at bounding box center [687, 349] width 94 height 43
click at [661, 354] on input "number" at bounding box center [687, 349] width 94 height 43
type input "*"
click at [640, 456] on div "Edit meeting spaces Add and edit meeting spaces for your venue. Add meeting spa…" at bounding box center [819, 456] width 1139 height 63
click at [393, 576] on span "Update meeting spaces" at bounding box center [352, 573] width 175 height 20
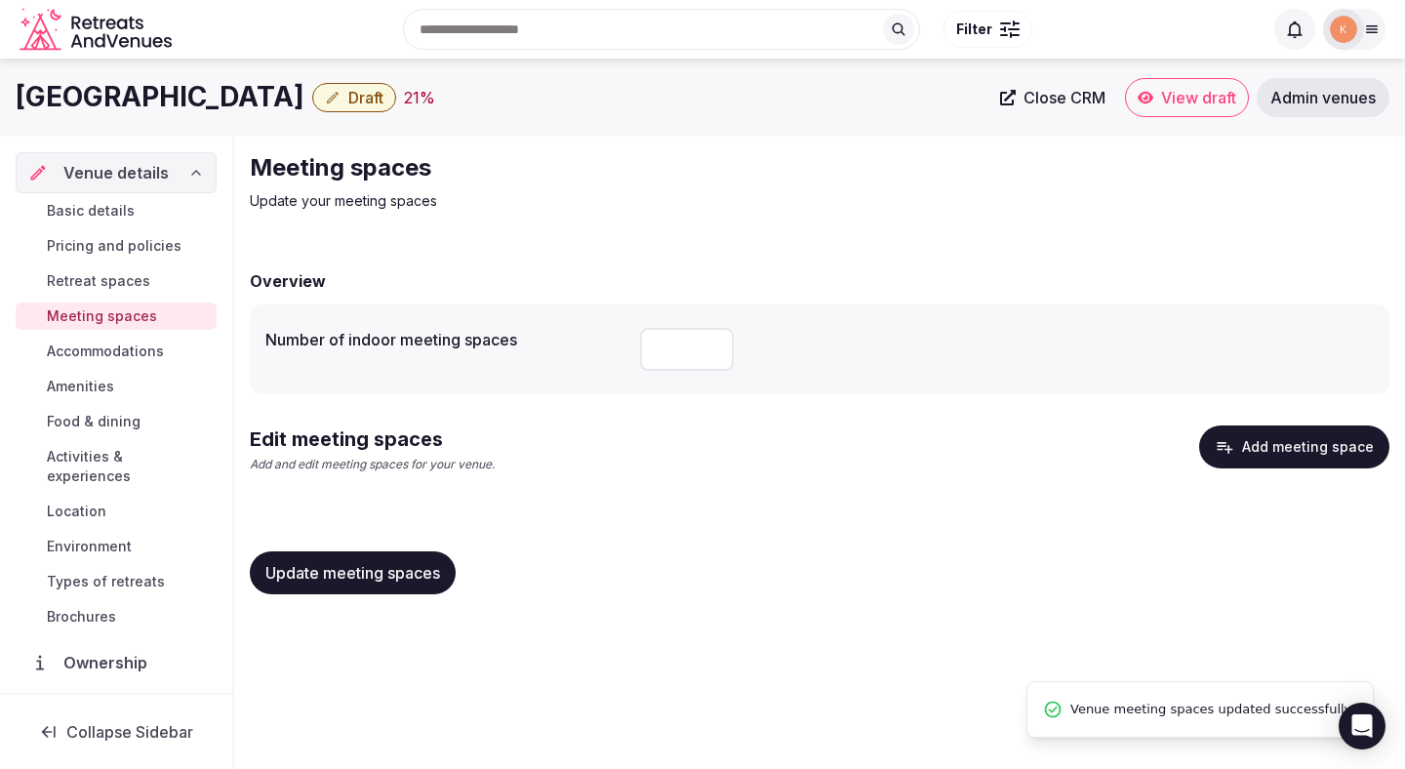
click at [1292, 458] on button "Add meeting space" at bounding box center [1294, 446] width 190 height 43
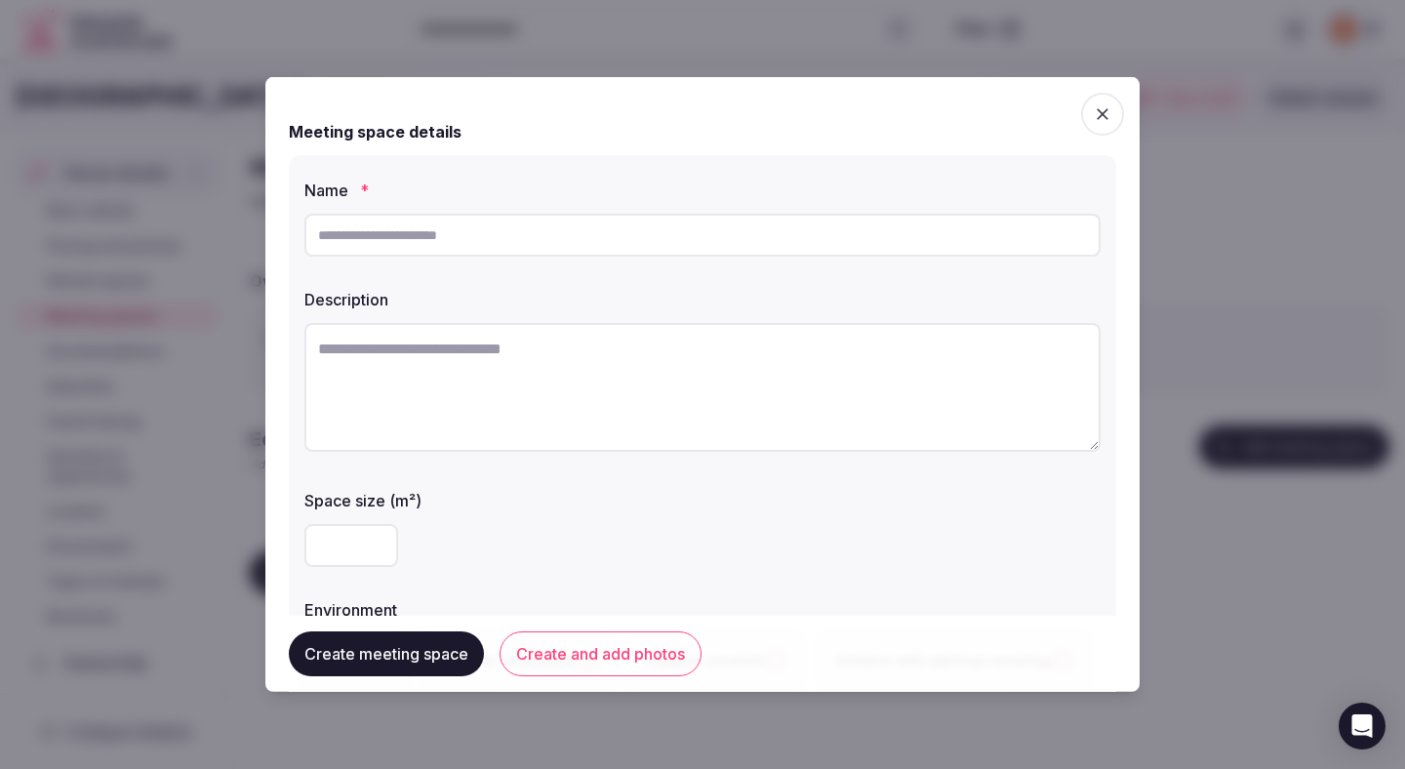
click at [540, 232] on input "text" at bounding box center [702, 235] width 796 height 43
click at [696, 398] on textarea at bounding box center [702, 387] width 796 height 129
click at [452, 238] on input "text" at bounding box center [702, 235] width 796 height 43
click at [474, 231] on input "text" at bounding box center [702, 235] width 796 height 43
paste input "**********"
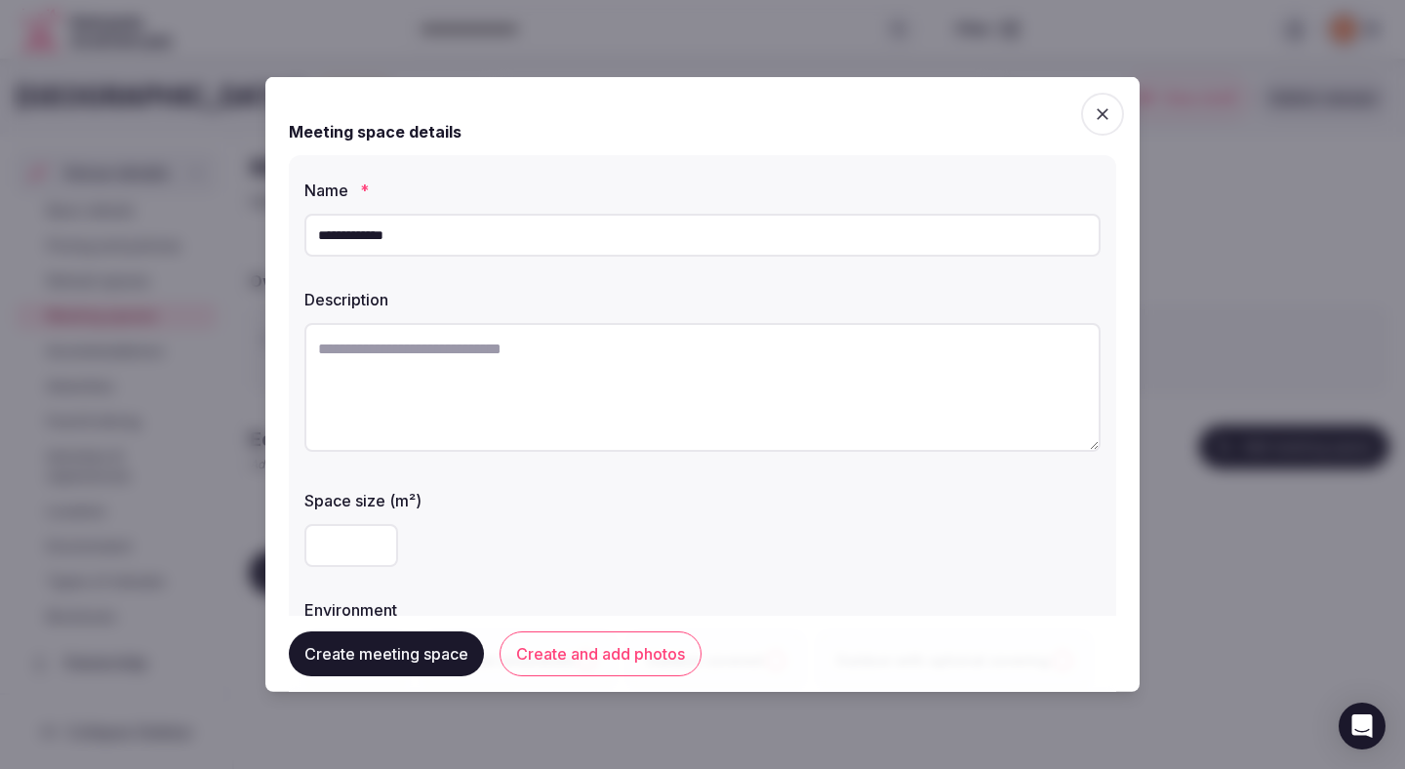
type input "**********"
click at [715, 389] on textarea at bounding box center [702, 387] width 796 height 129
click at [716, 355] on textarea at bounding box center [702, 387] width 796 height 129
paste textarea "**********"
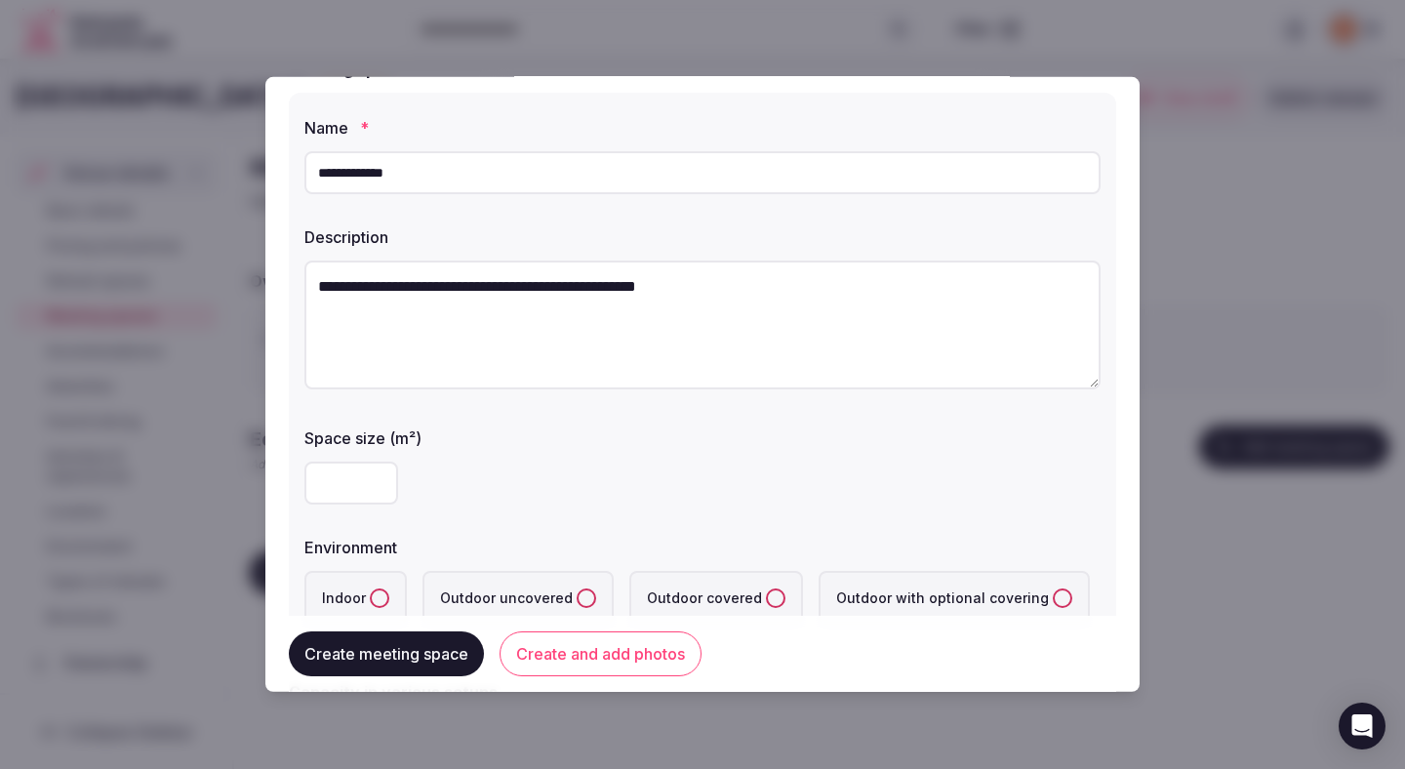
scroll to position [338, 0]
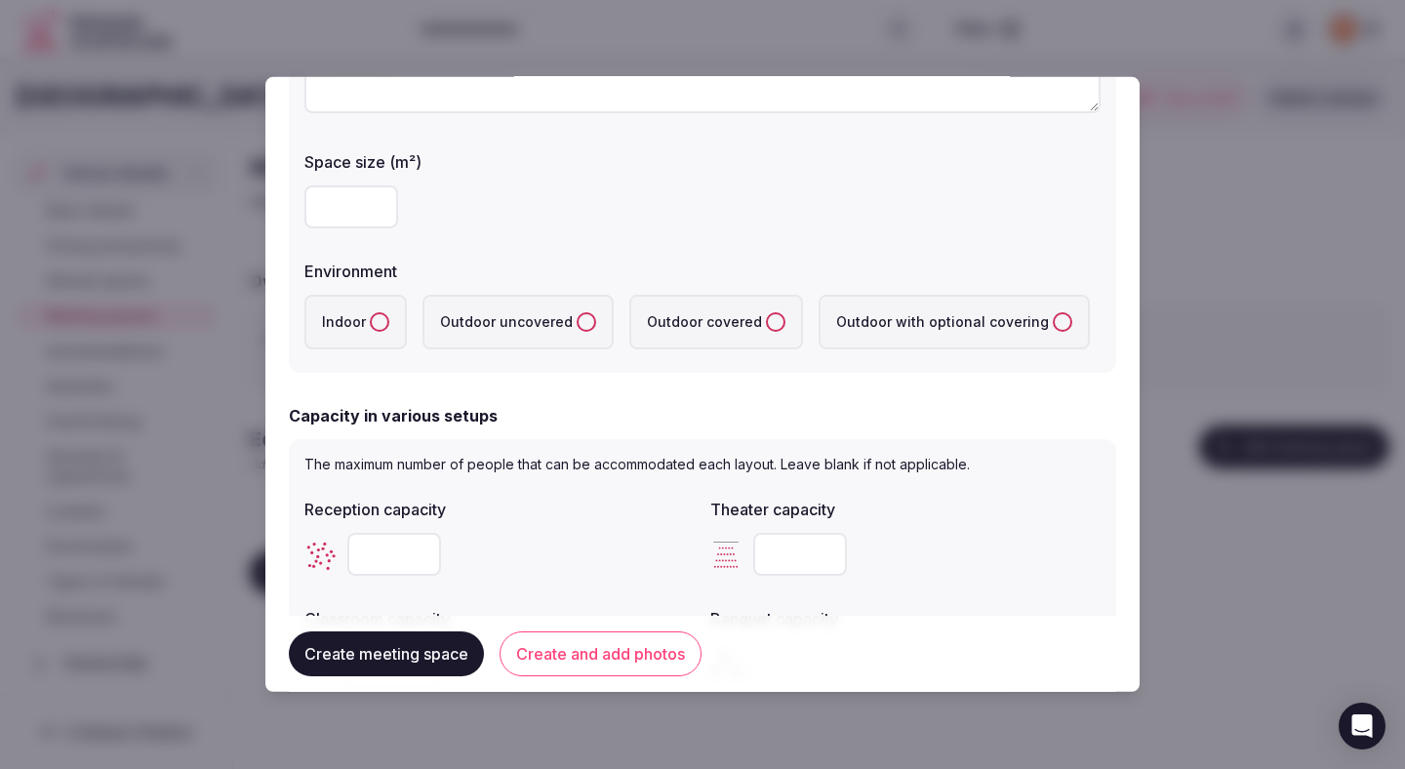
type textarea "**********"
click at [365, 219] on input "number" at bounding box center [351, 206] width 94 height 43
click at [360, 208] on input "number" at bounding box center [351, 206] width 94 height 43
type input "**"
click at [356, 337] on label "Indoor" at bounding box center [355, 322] width 102 height 55
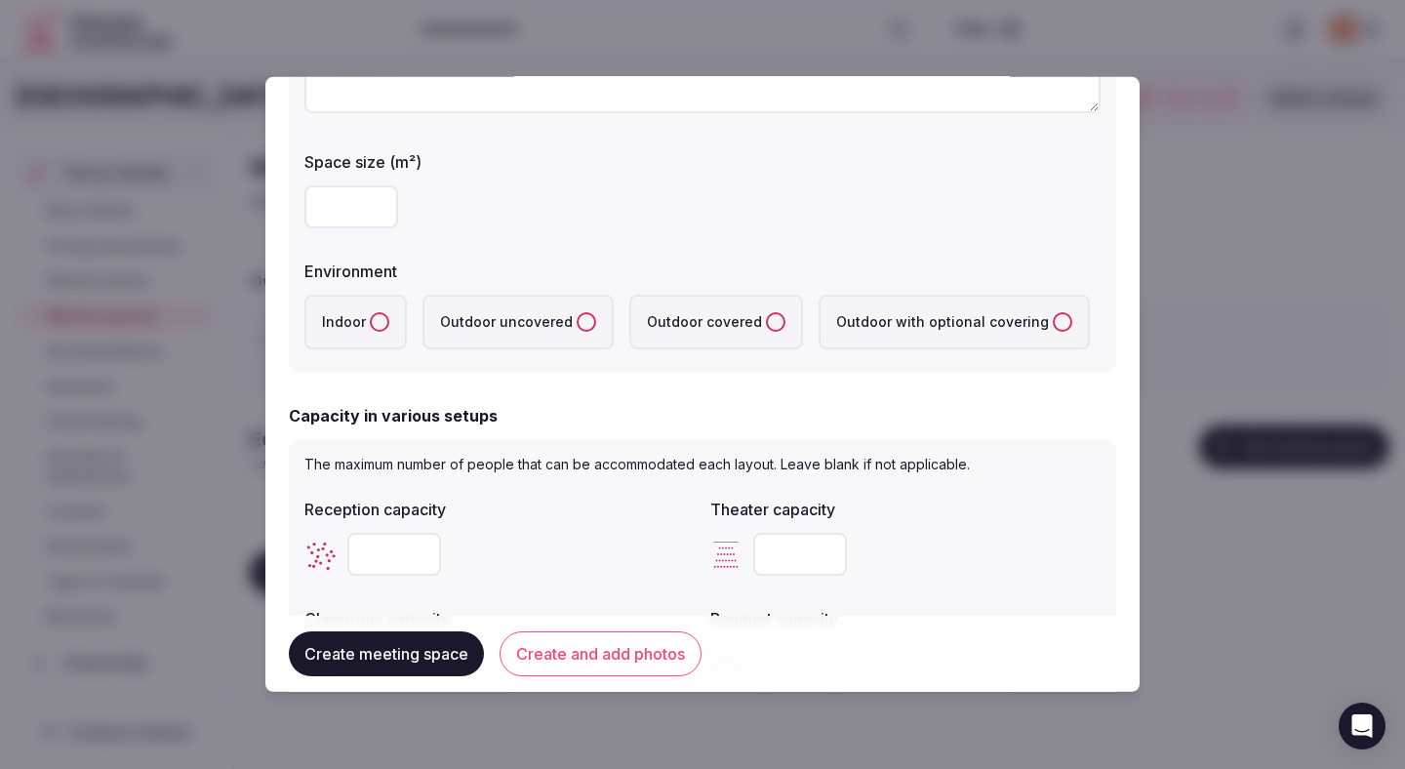
click at [370, 332] on button "Indoor" at bounding box center [380, 322] width 20 height 20
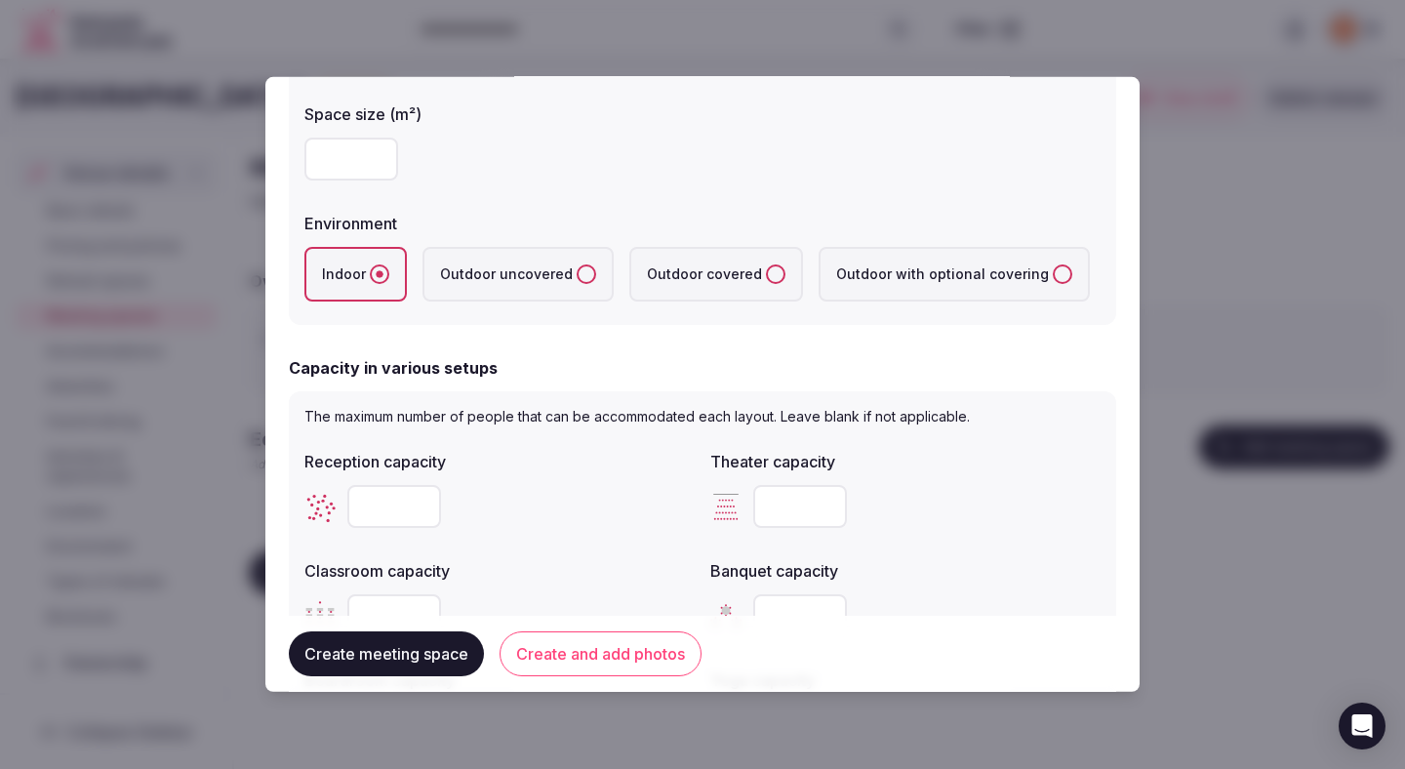
scroll to position [431, 0]
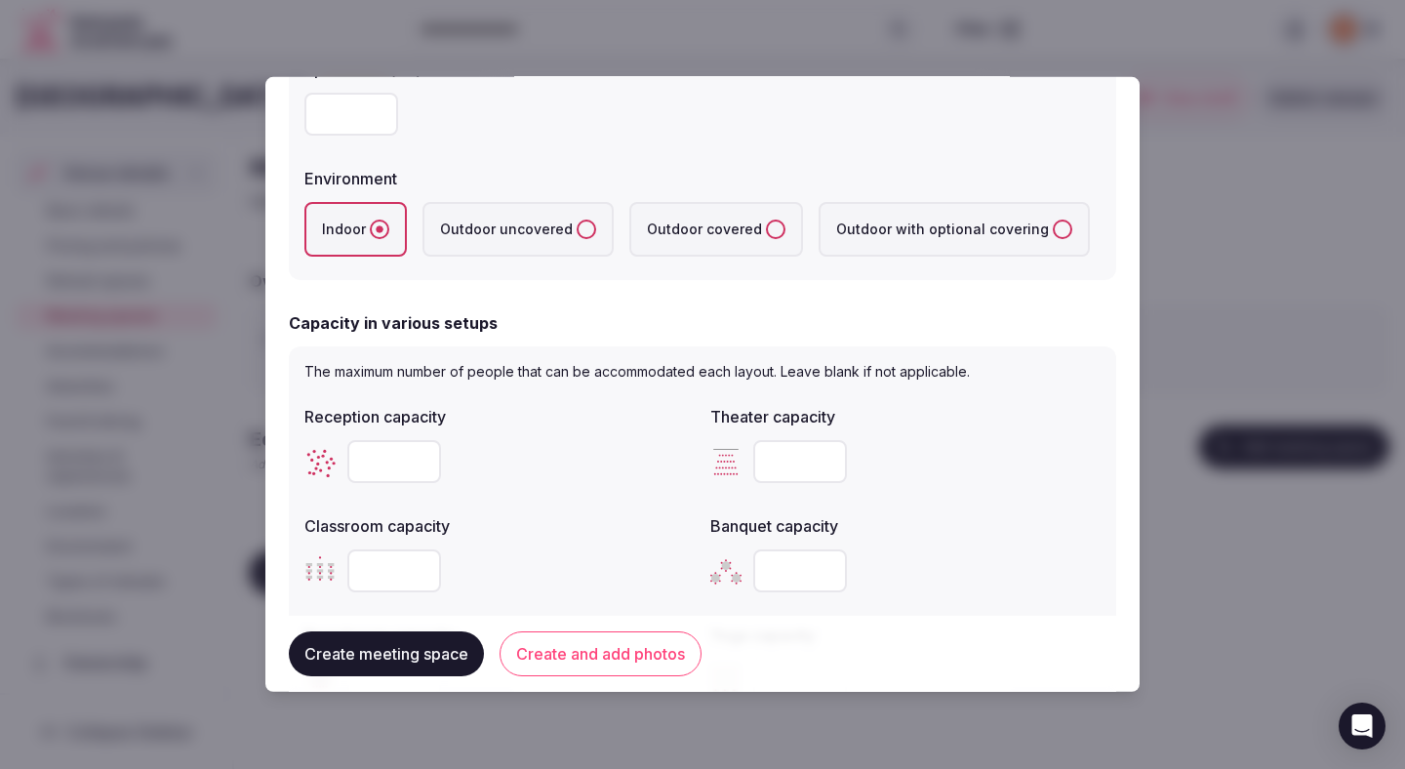
click at [780, 457] on input "number" at bounding box center [800, 461] width 94 height 43
type input "**"
click at [635, 482] on div at bounding box center [499, 461] width 390 height 43
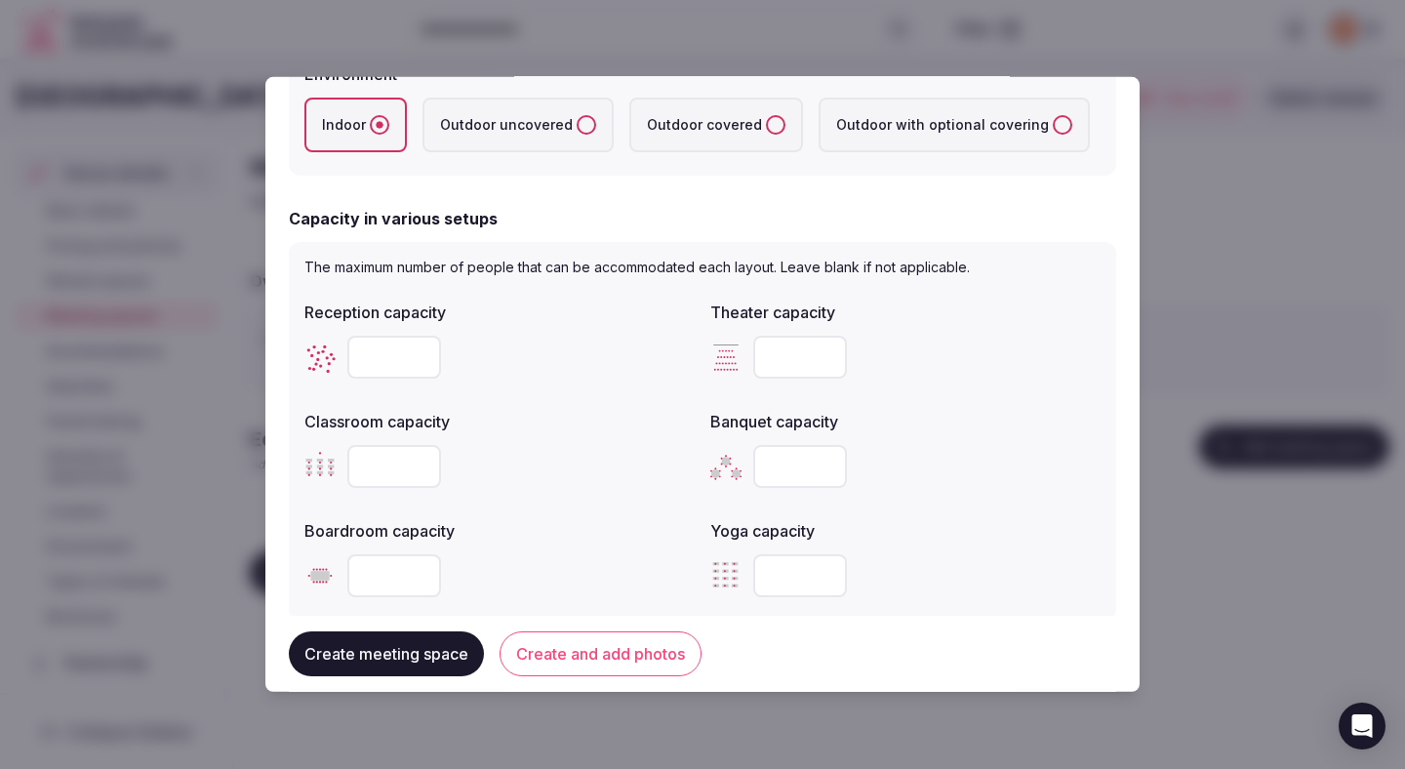
scroll to position [564, 0]
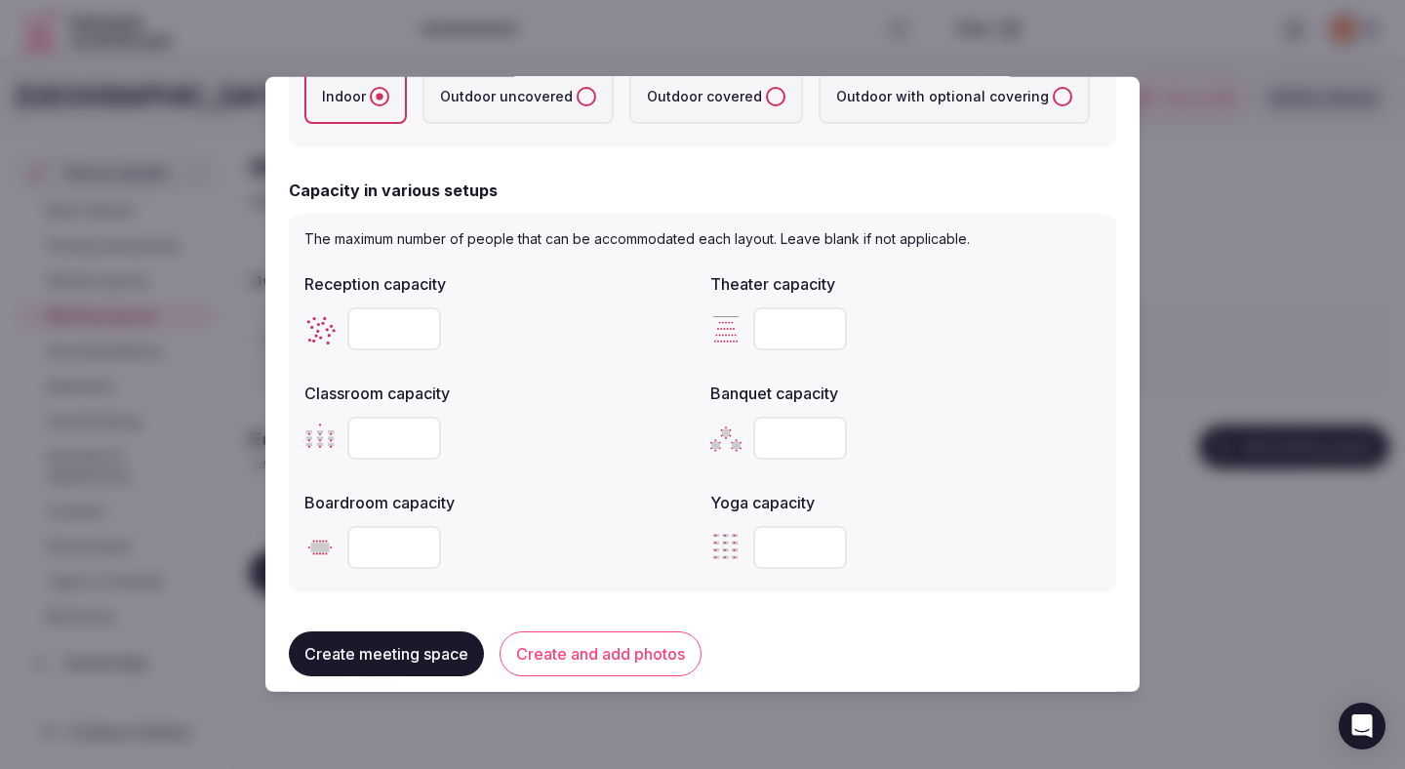
click at [385, 324] on input "number" at bounding box center [394, 328] width 94 height 43
type input "**"
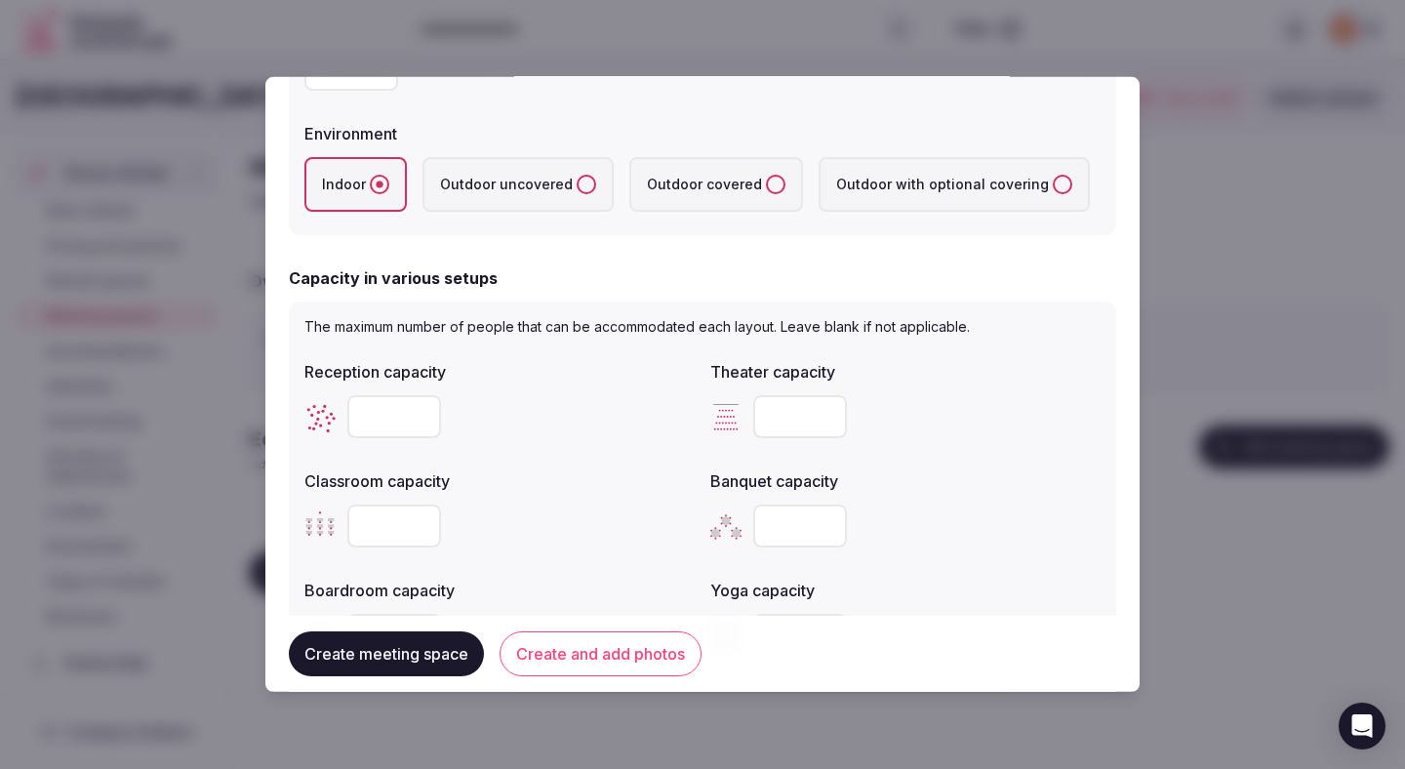
scroll to position [526, 0]
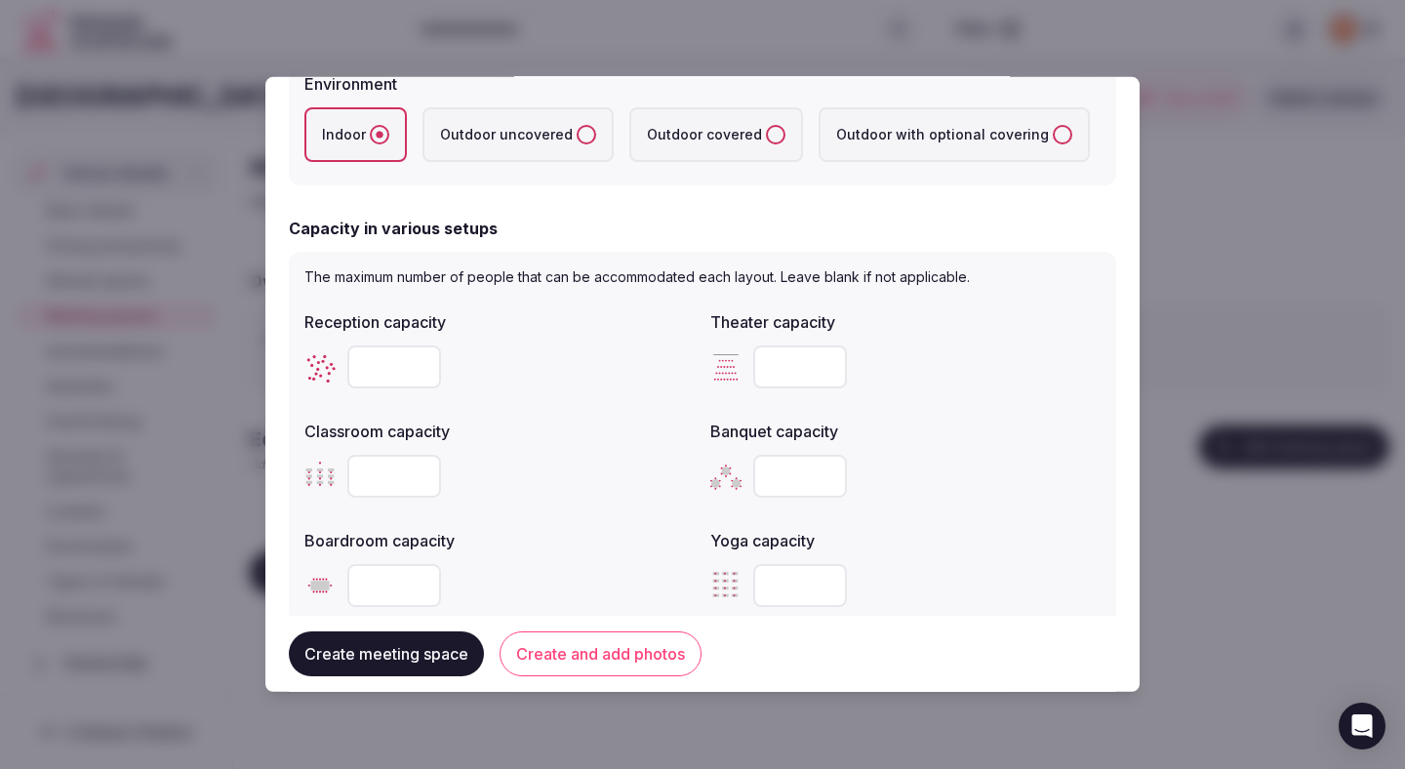
click at [380, 476] on input "number" at bounding box center [394, 476] width 94 height 43
type input "**"
click at [761, 485] on input "number" at bounding box center [800, 476] width 94 height 43
click at [796, 442] on div "Banquet capacity" at bounding box center [905, 459] width 390 height 94
click at [795, 466] on input "number" at bounding box center [800, 476] width 94 height 43
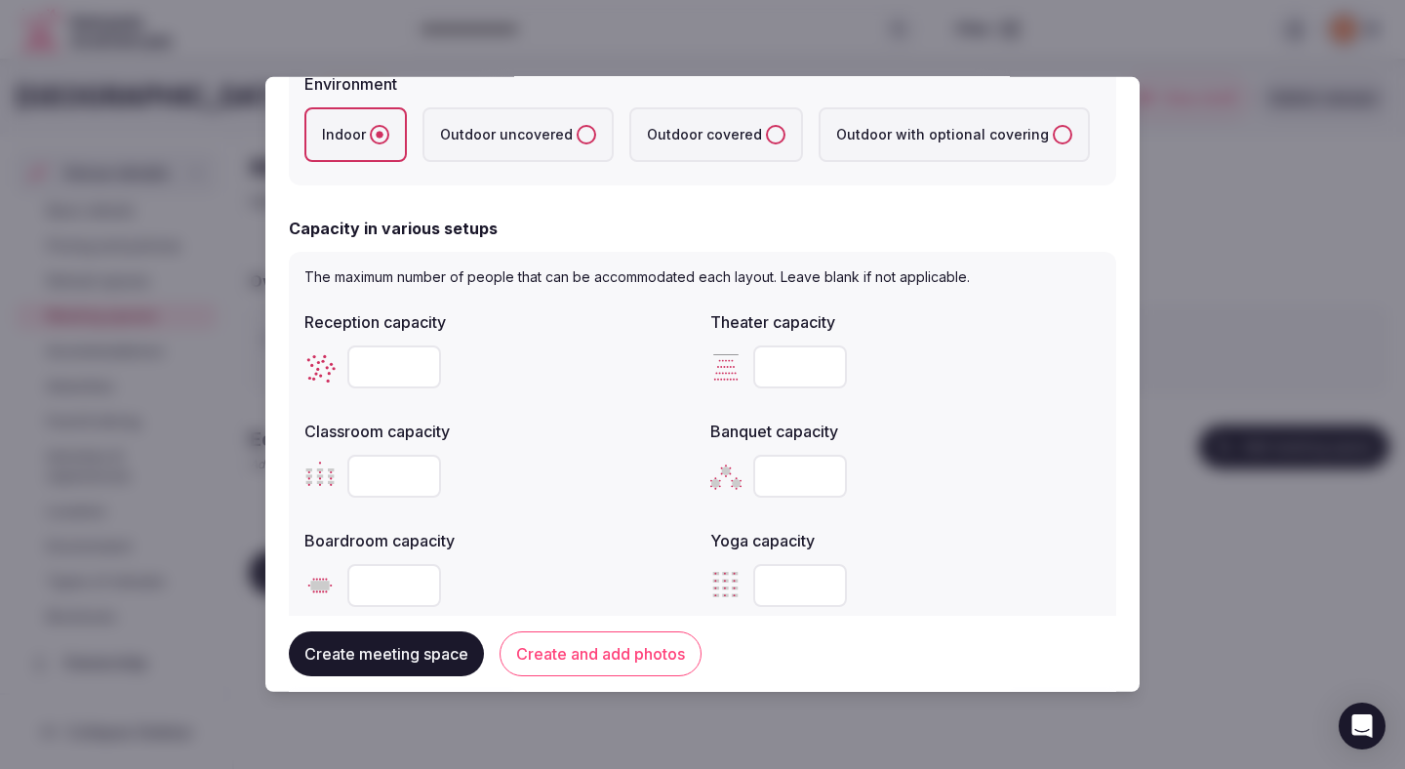
type input "***"
click at [608, 519] on div "Reception capacity ** Theater capacity ** Classroom capacity ** Banquet capacit…" at bounding box center [702, 458] width 796 height 312
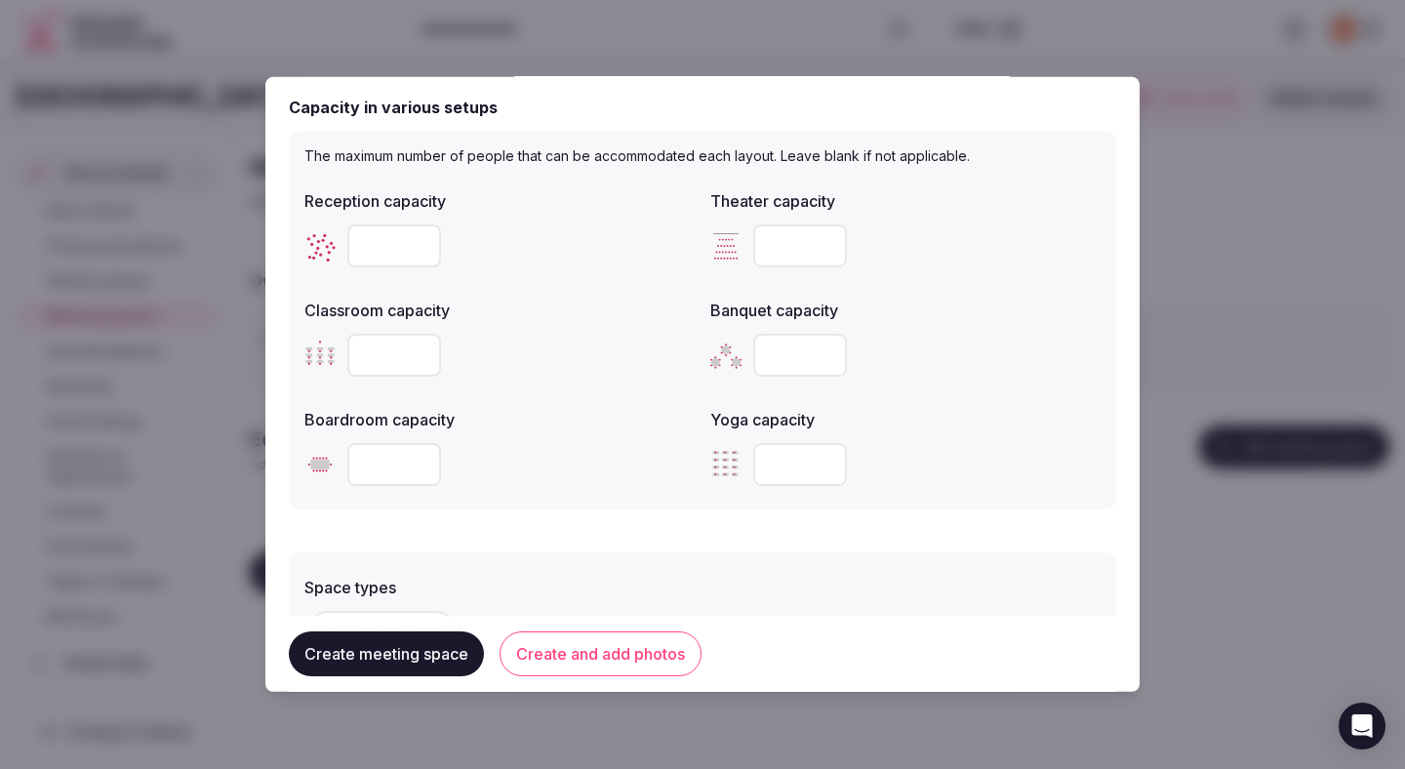
scroll to position [658, 0]
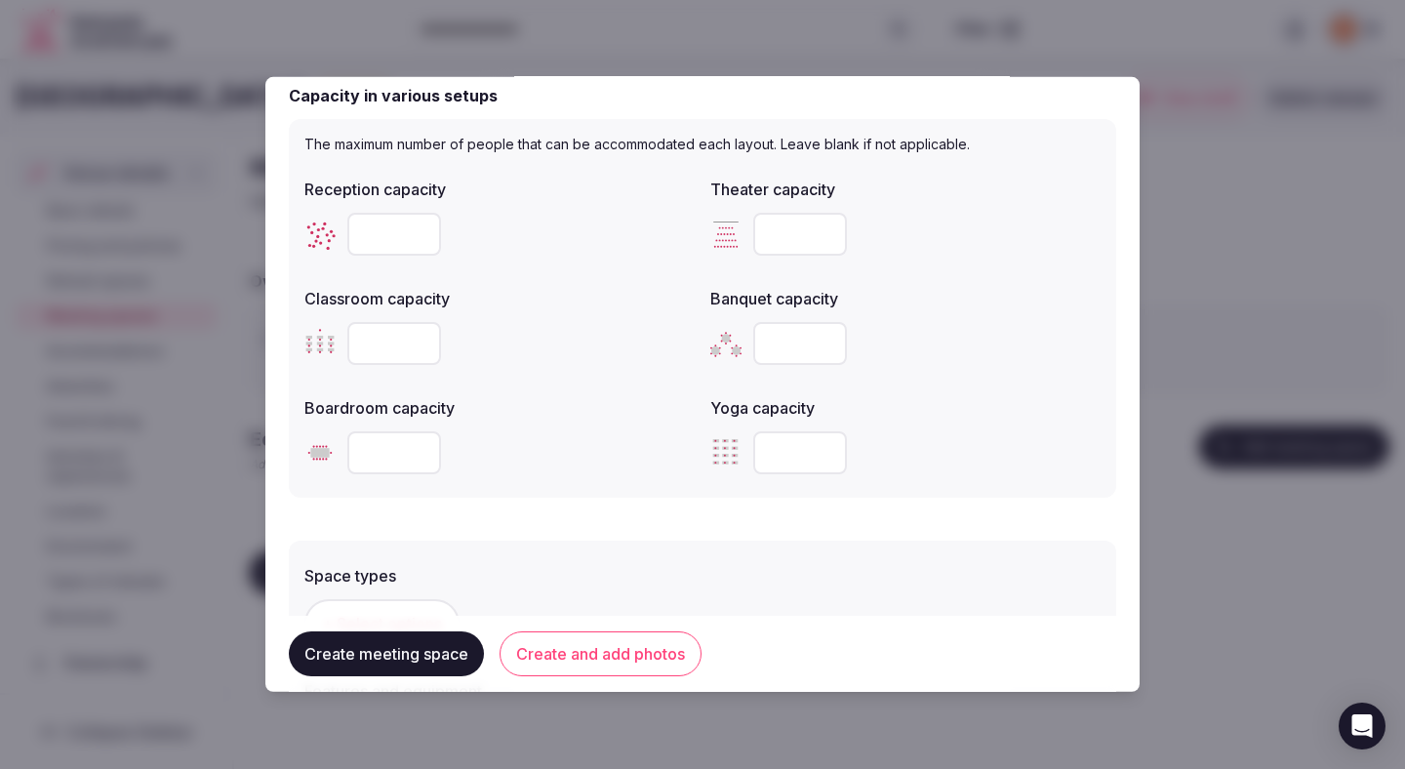
click at [402, 452] on input "number" at bounding box center [394, 452] width 94 height 43
type input "**"
click at [529, 451] on div "**" at bounding box center [499, 452] width 390 height 43
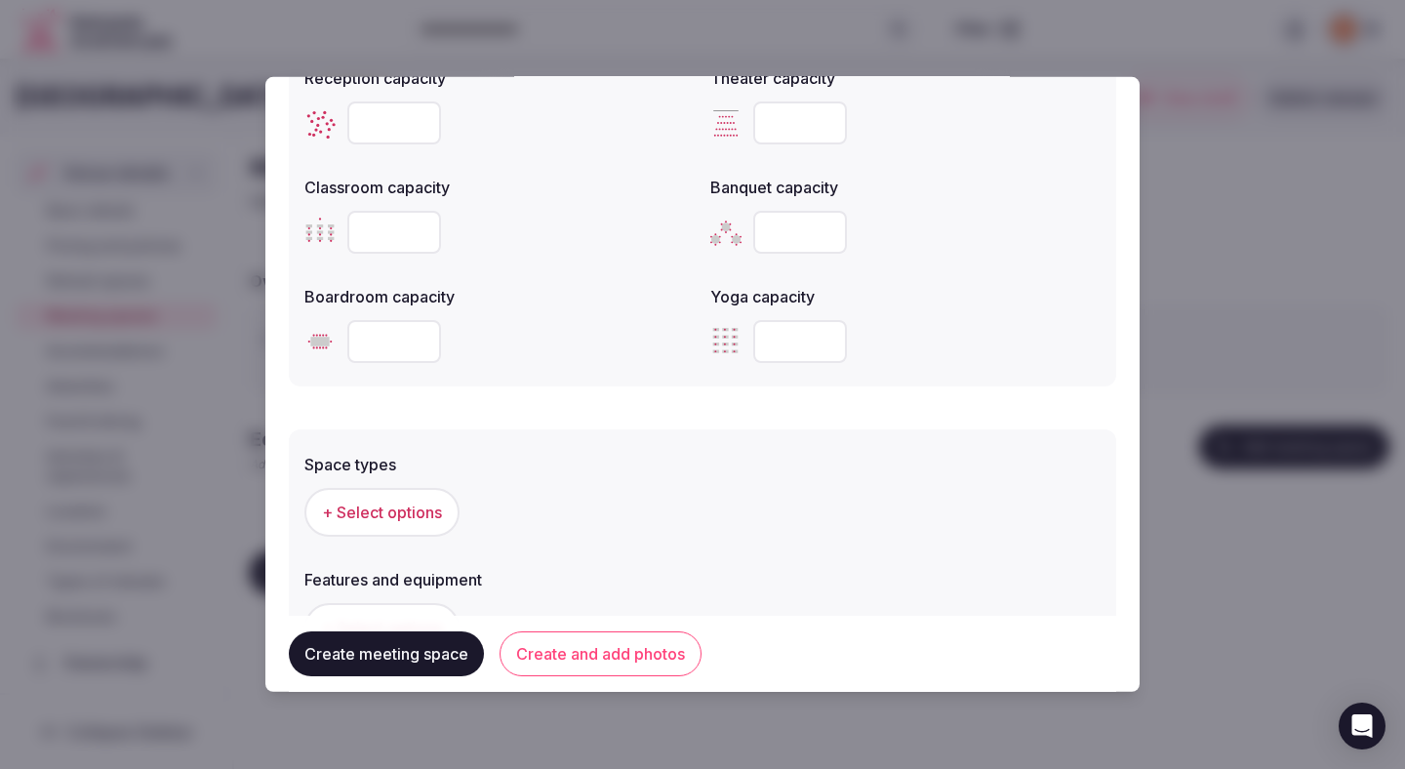
scroll to position [837, 0]
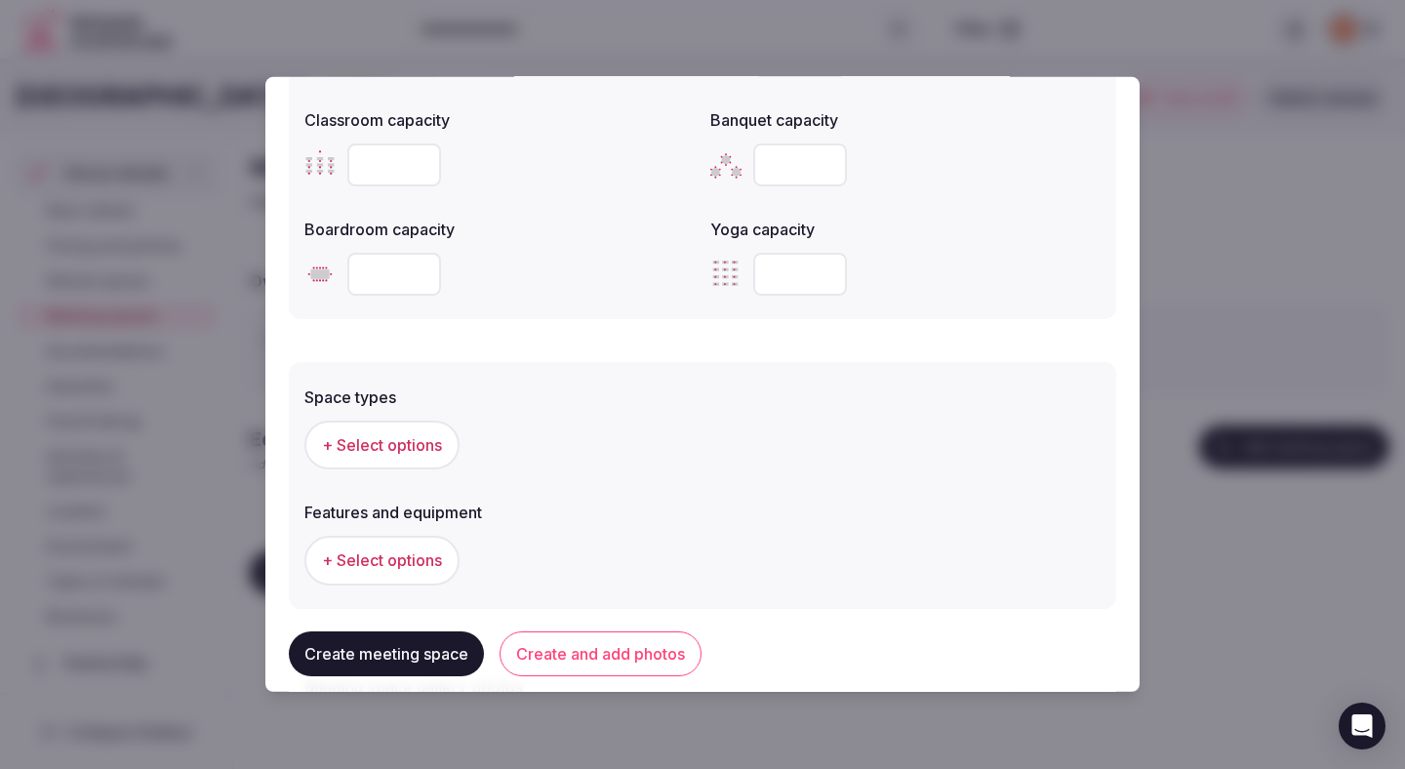
click at [422, 455] on span "+ Select options" at bounding box center [382, 444] width 120 height 21
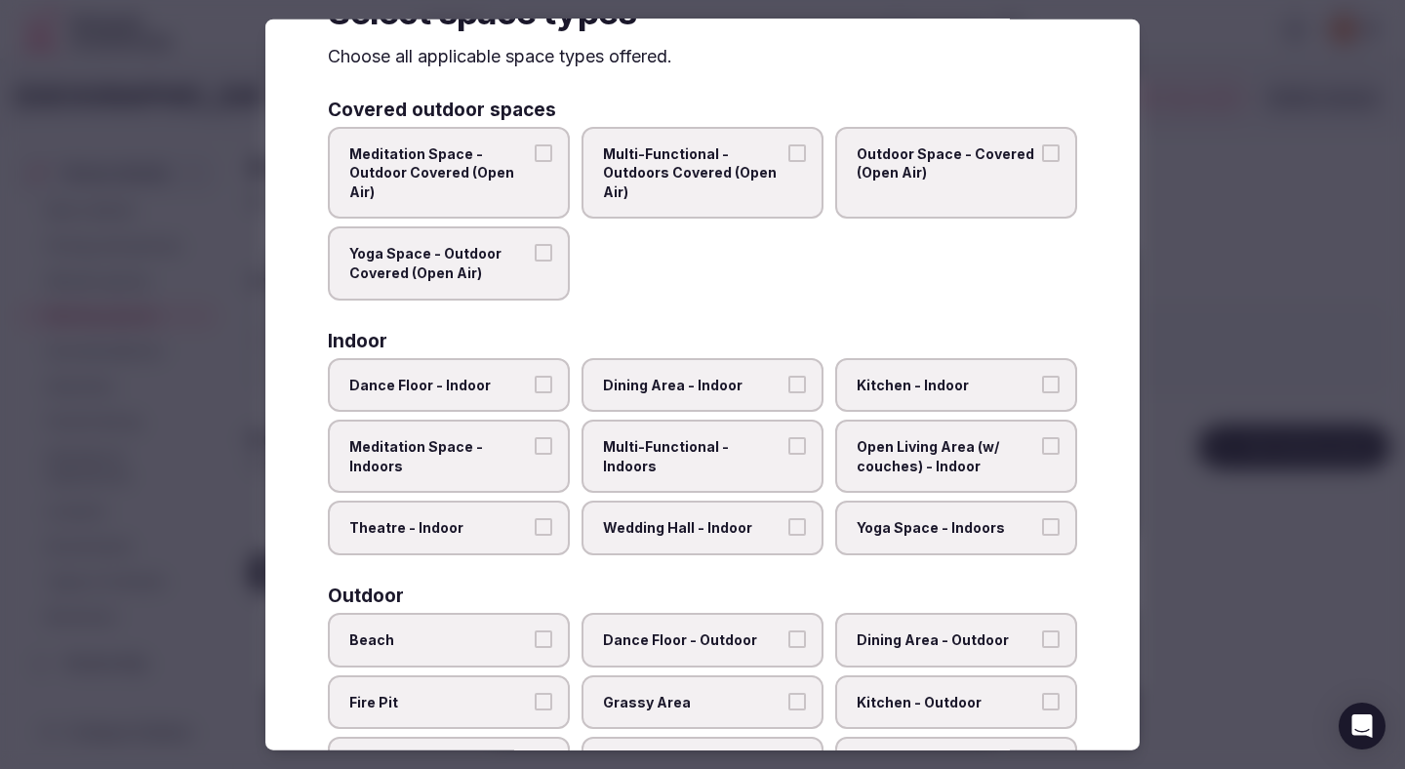
scroll to position [160, 0]
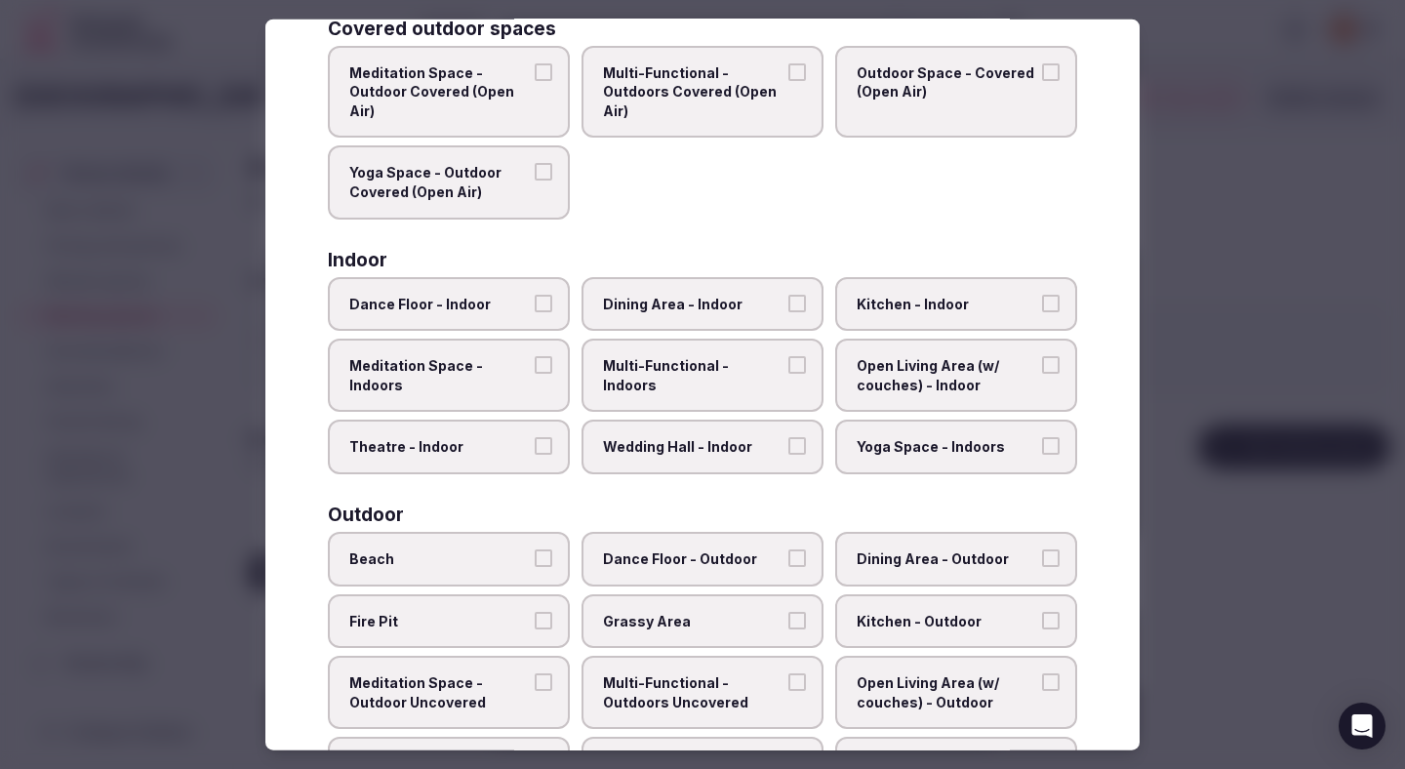
click at [511, 427] on label "Theatre - Indoor" at bounding box center [449, 446] width 242 height 55
click at [535, 437] on button "Theatre - Indoor" at bounding box center [544, 446] width 18 height 18
click at [662, 298] on span "Dining Area - Indoor" at bounding box center [692, 304] width 179 height 20
click at [788, 298] on button "Dining Area - Indoor" at bounding box center [797, 303] width 18 height 18
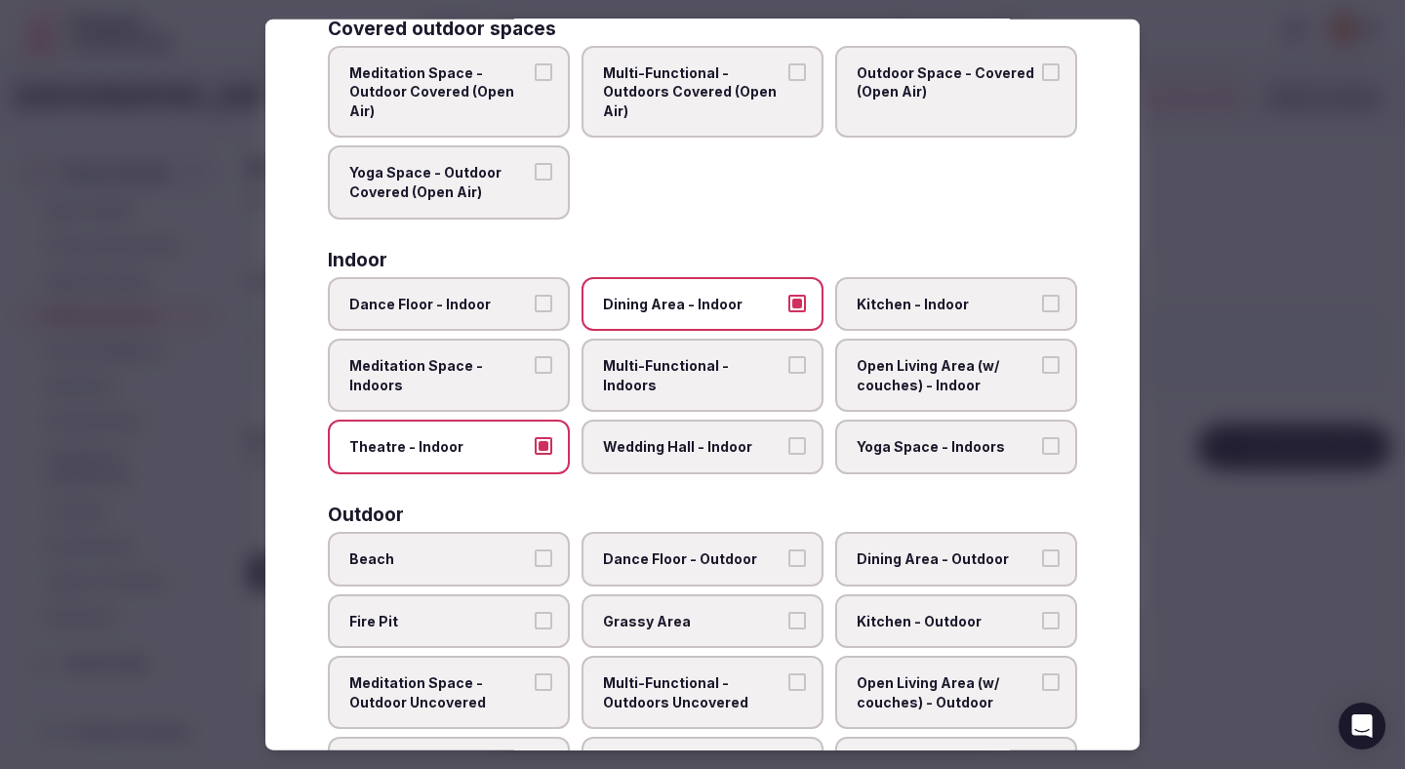
click at [662, 360] on span "Multi-Functional - Indoors" at bounding box center [692, 375] width 179 height 38
click at [788, 360] on button "Multi-Functional - Indoors" at bounding box center [797, 365] width 18 height 18
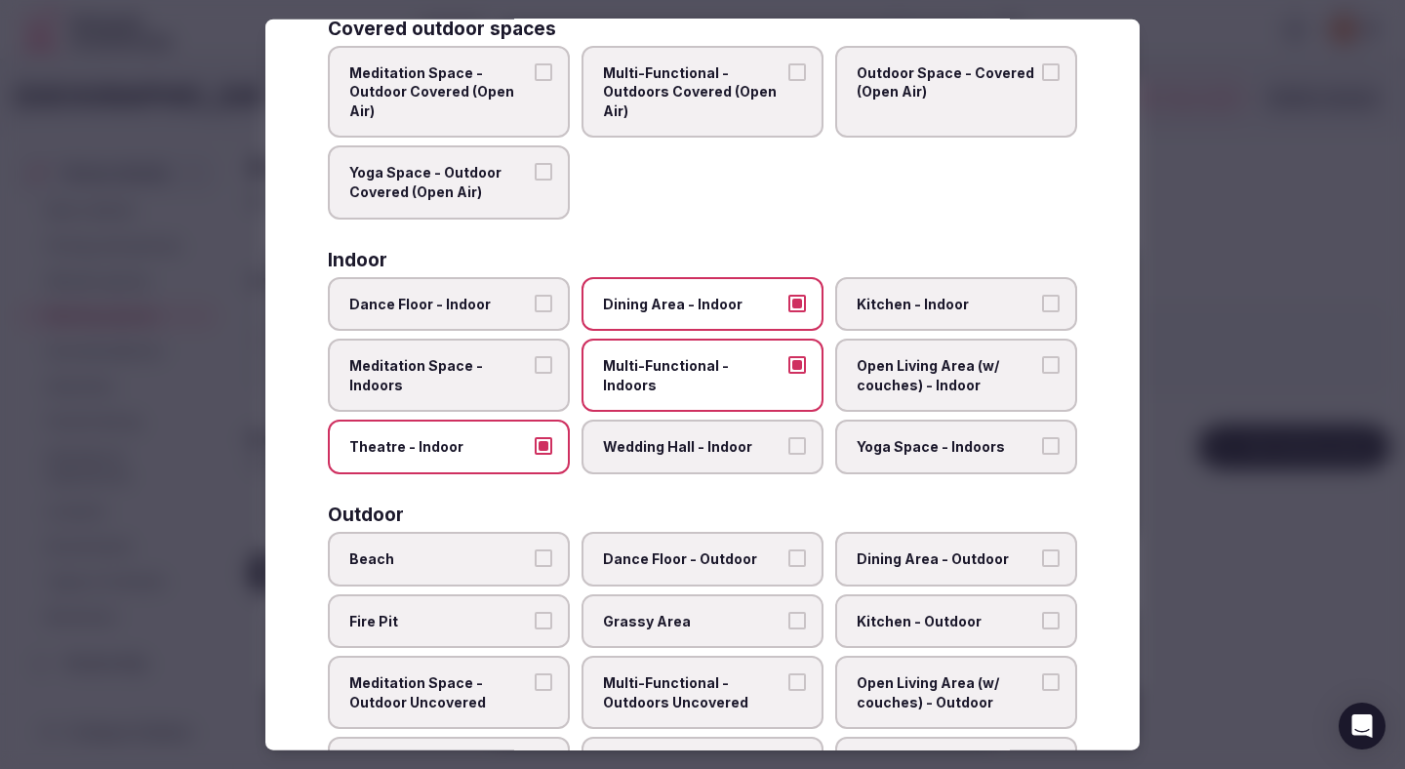
click at [686, 441] on span "Wedding Hall - Indoor" at bounding box center [692, 447] width 179 height 20
click at [788, 441] on button "Wedding Hall - Indoor" at bounding box center [797, 446] width 18 height 18
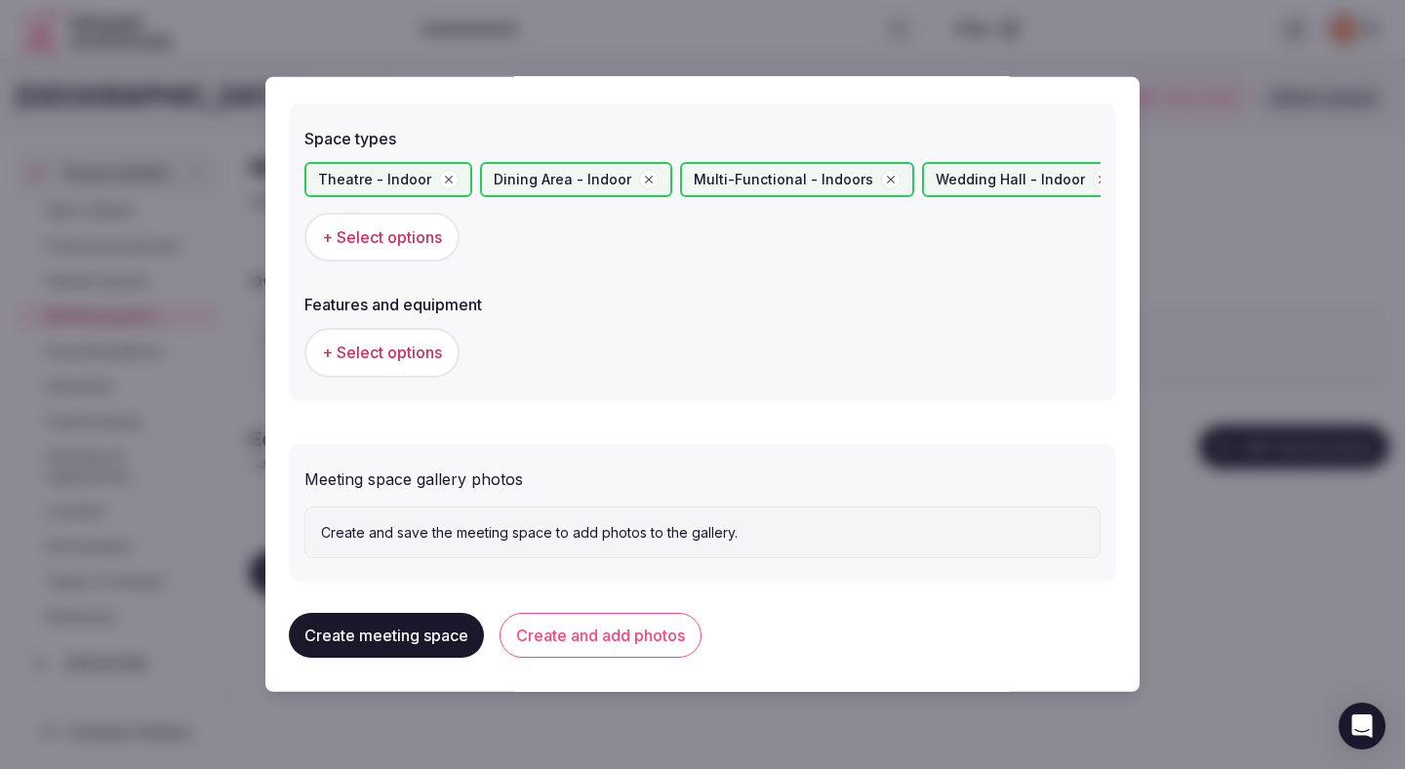
scroll to position [1100, 0]
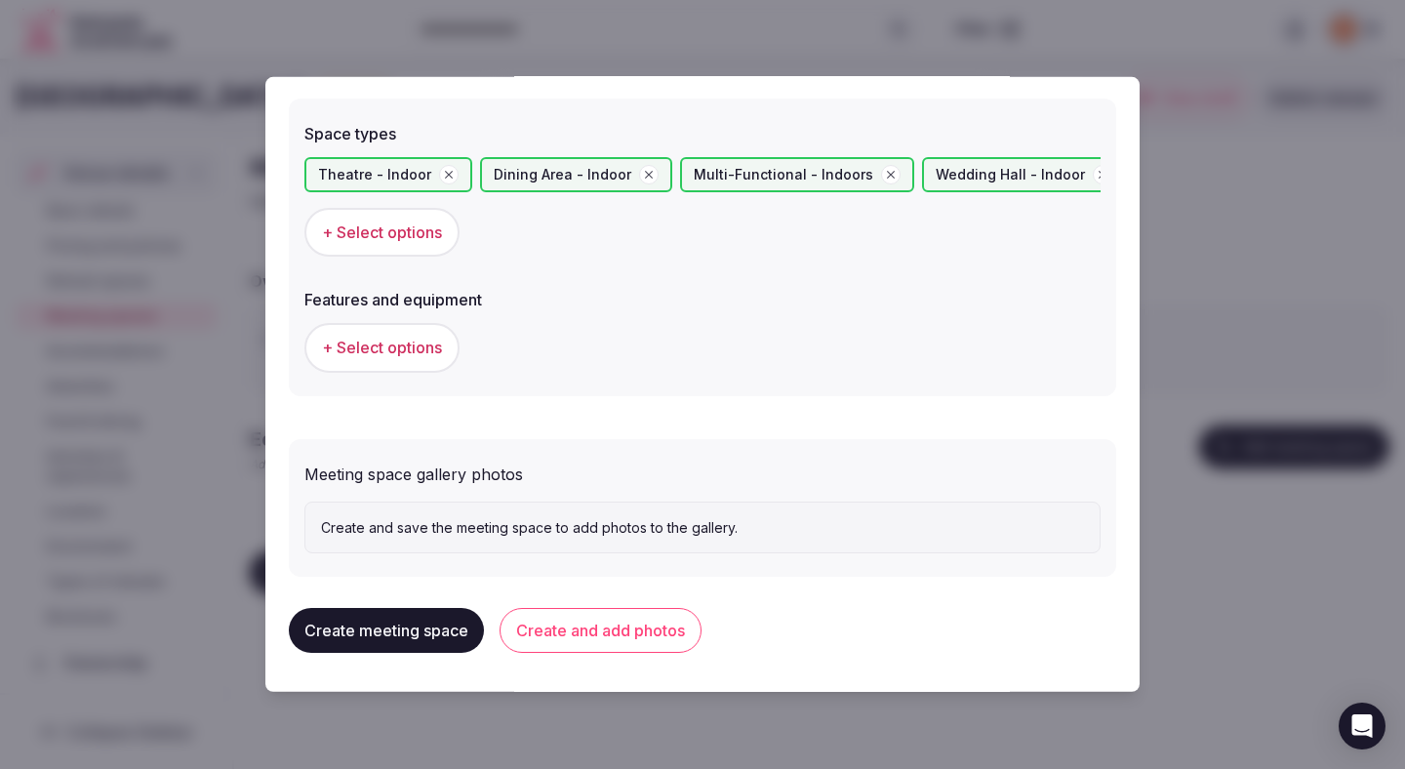
click at [423, 341] on span "+ Select options" at bounding box center [382, 347] width 120 height 21
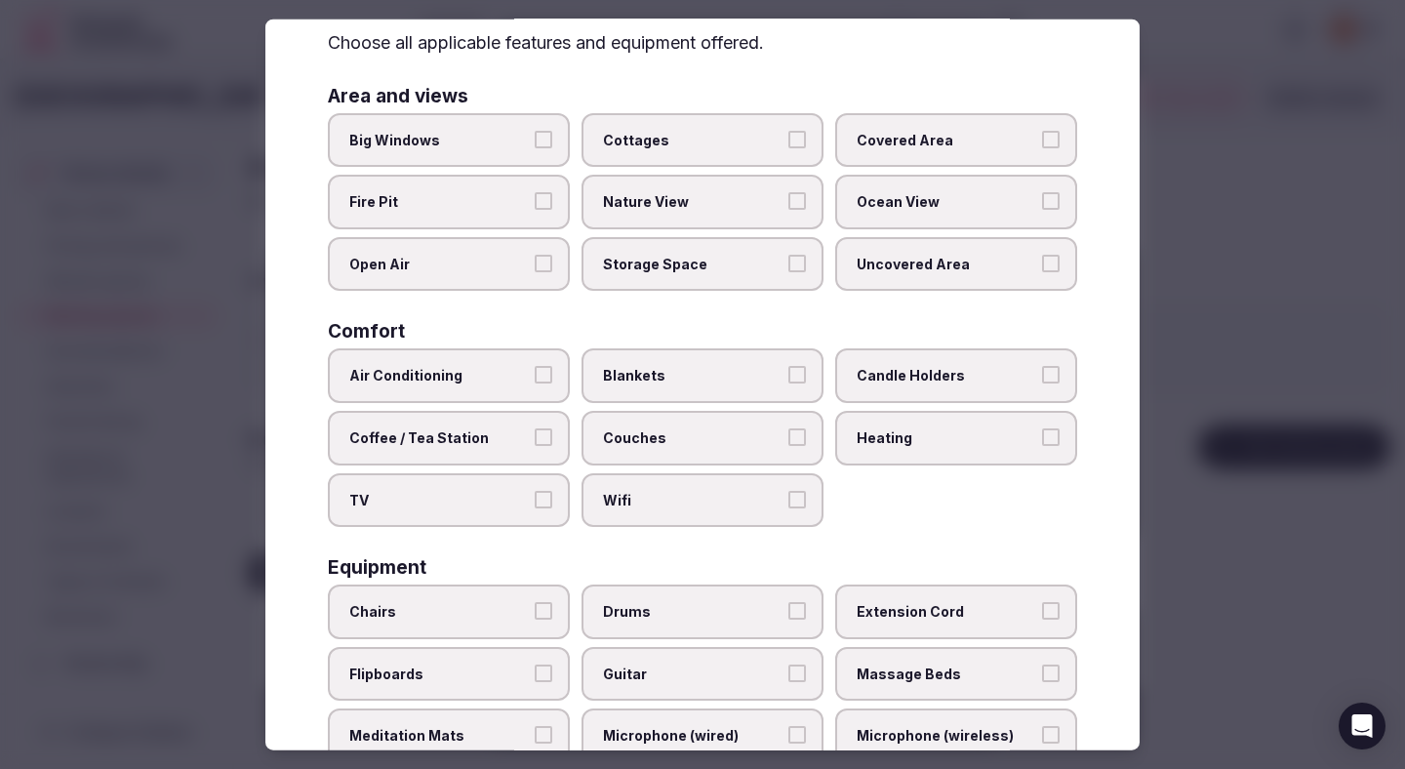
scroll to position [96, 0]
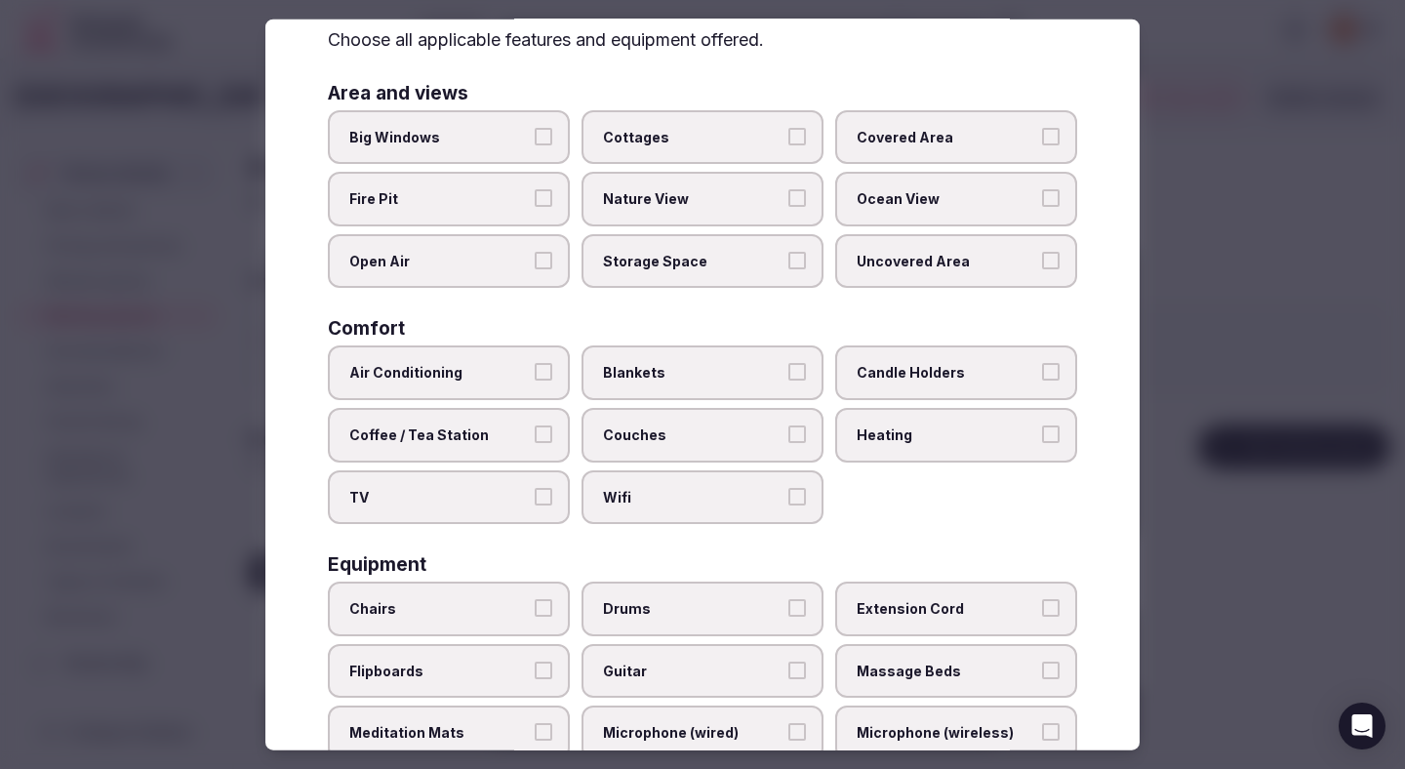
click at [531, 378] on label "Air Conditioning" at bounding box center [449, 372] width 242 height 55
click at [535, 378] on button "Air Conditioning" at bounding box center [544, 372] width 18 height 18
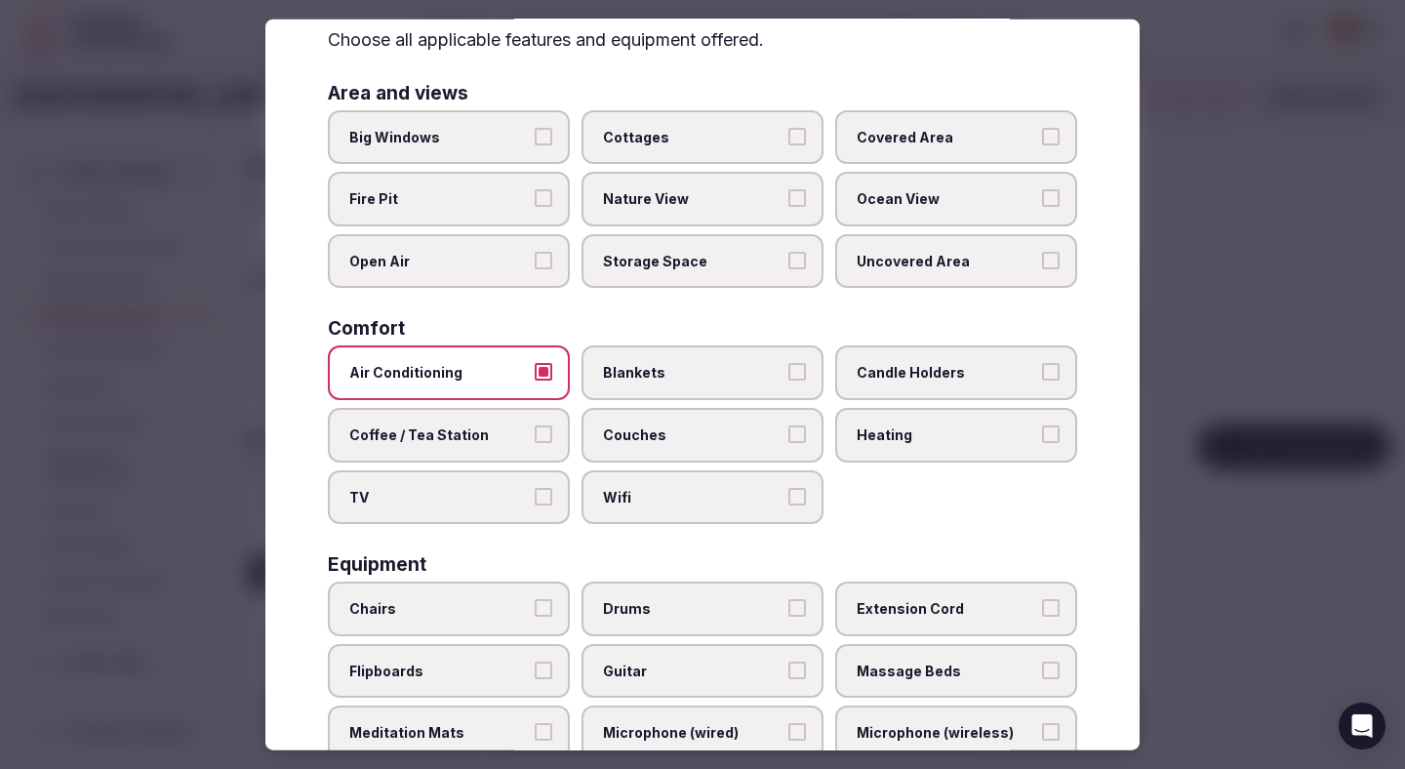
drag, startPoint x: 546, startPoint y: 478, endPoint x: 618, endPoint y: 475, distance: 72.2
click at [546, 478] on label "TV" at bounding box center [449, 496] width 242 height 55
click at [546, 487] on button "TV" at bounding box center [544, 496] width 18 height 18
click at [626, 479] on label "Wifi" at bounding box center [702, 496] width 242 height 55
click at [788, 487] on button "Wifi" at bounding box center [797, 496] width 18 height 18
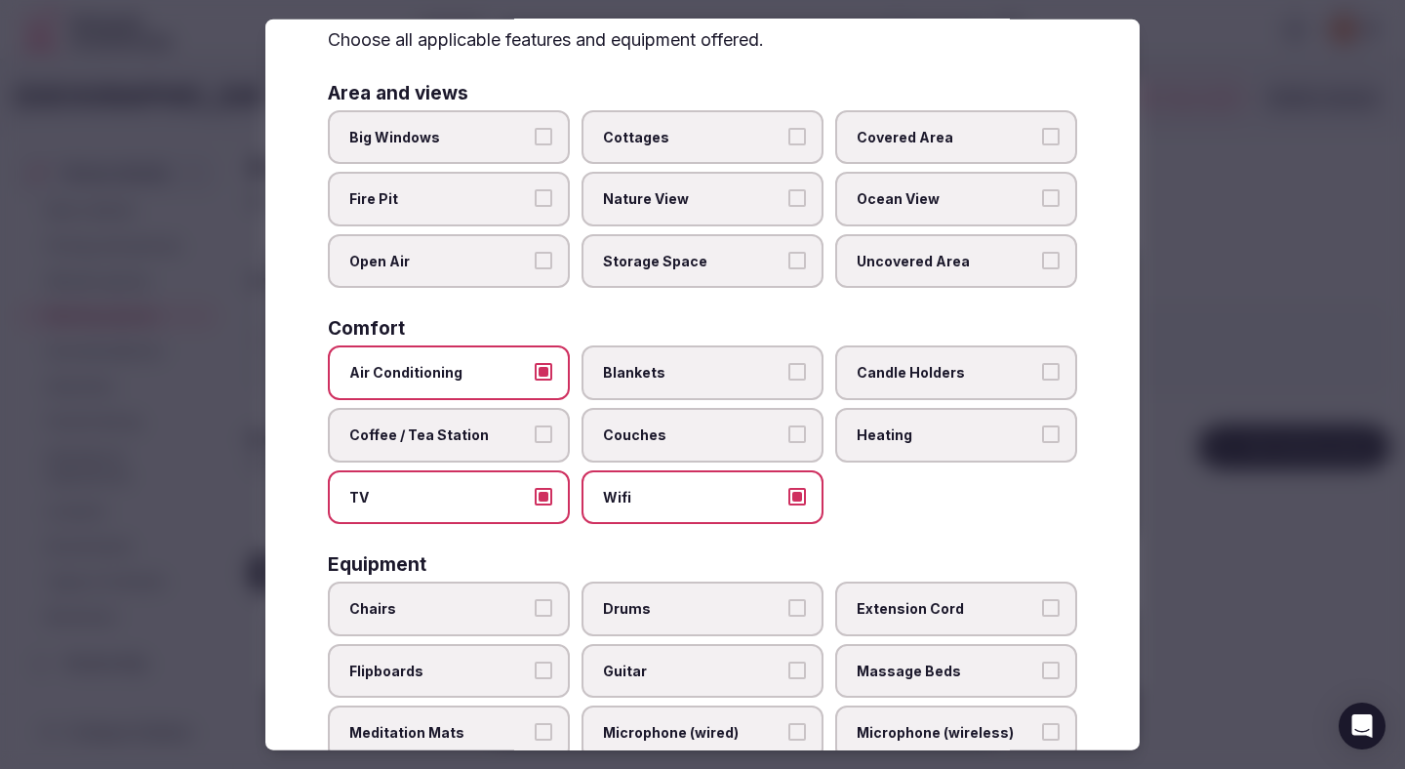
click at [637, 448] on label "Couches" at bounding box center [702, 435] width 242 height 55
click at [788, 443] on button "Couches" at bounding box center [797, 434] width 18 height 18
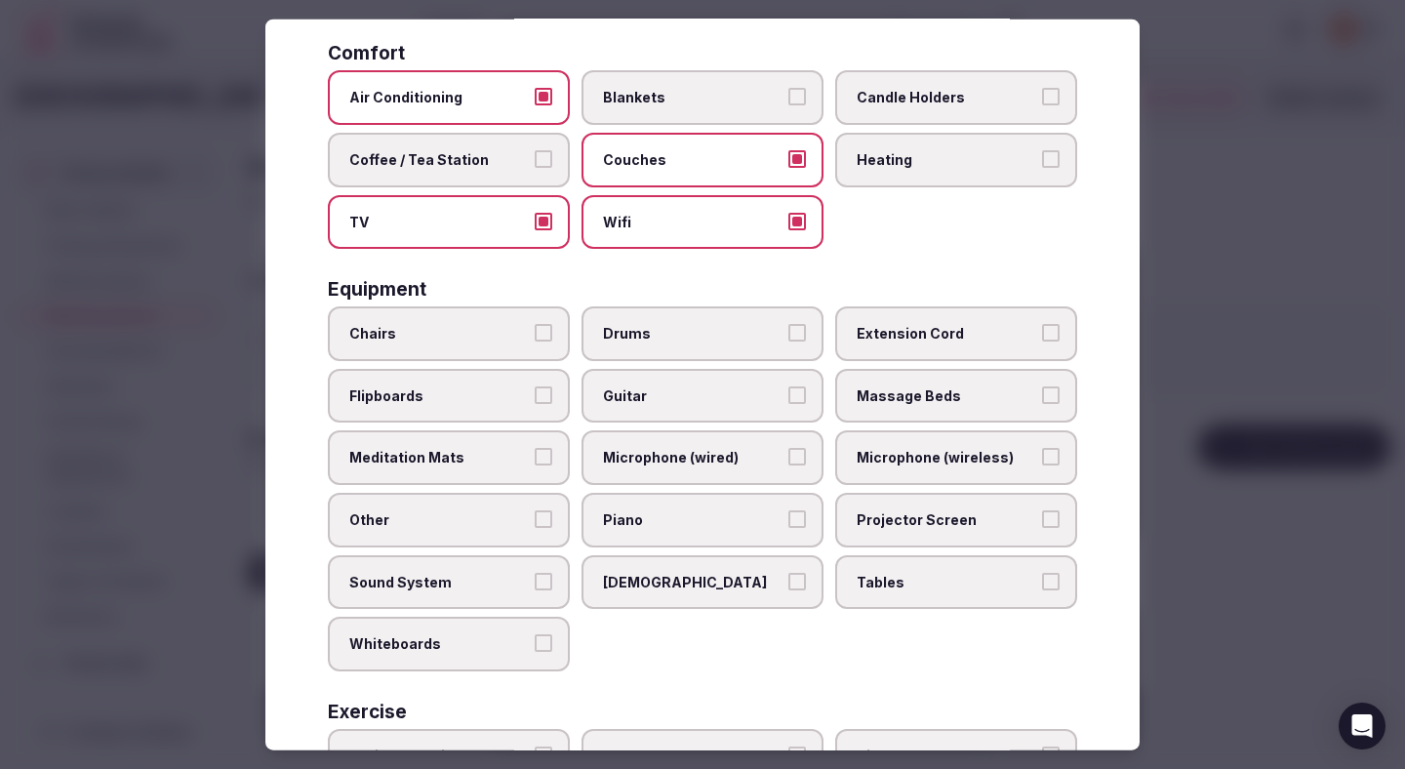
scroll to position [377, 0]
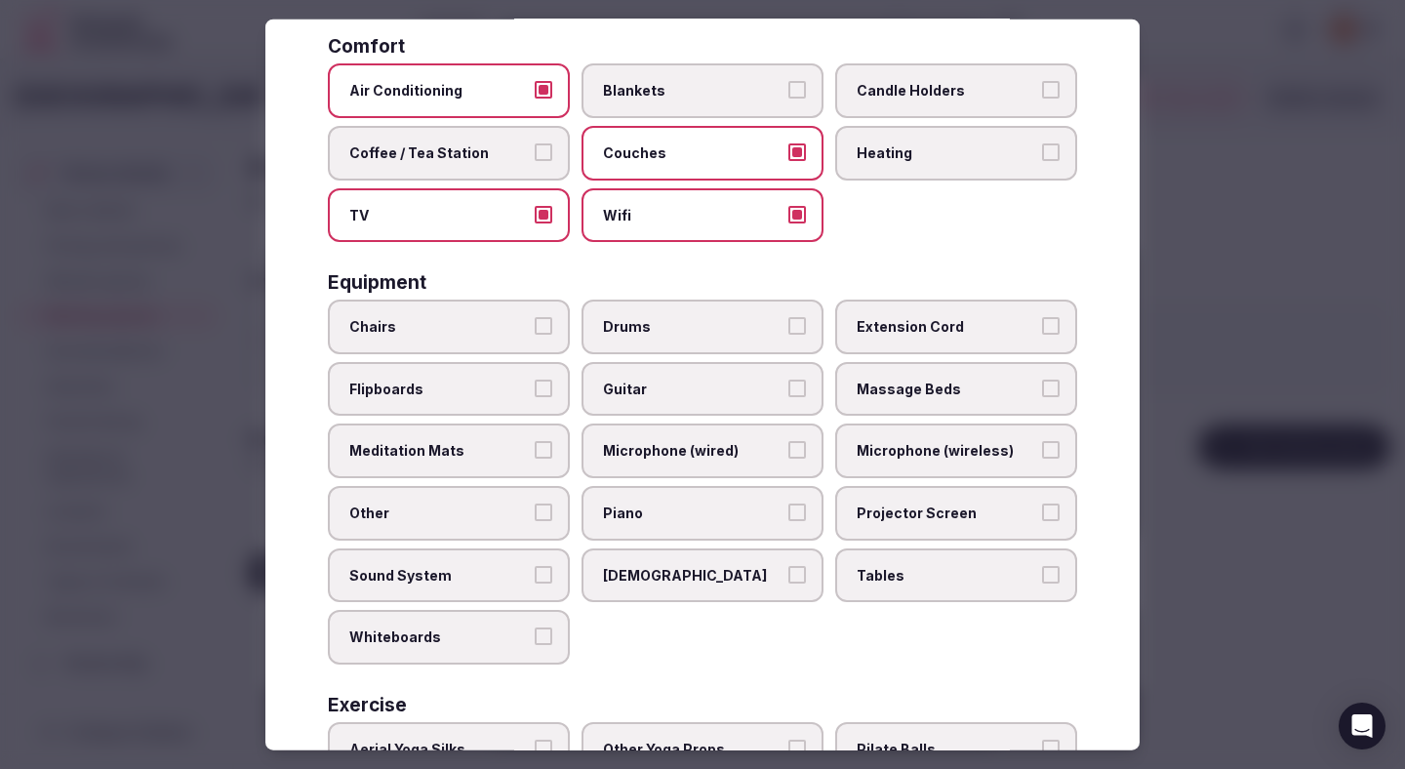
click at [499, 344] on label "Chairs" at bounding box center [449, 326] width 242 height 55
click at [535, 335] on button "Chairs" at bounding box center [544, 326] width 18 height 18
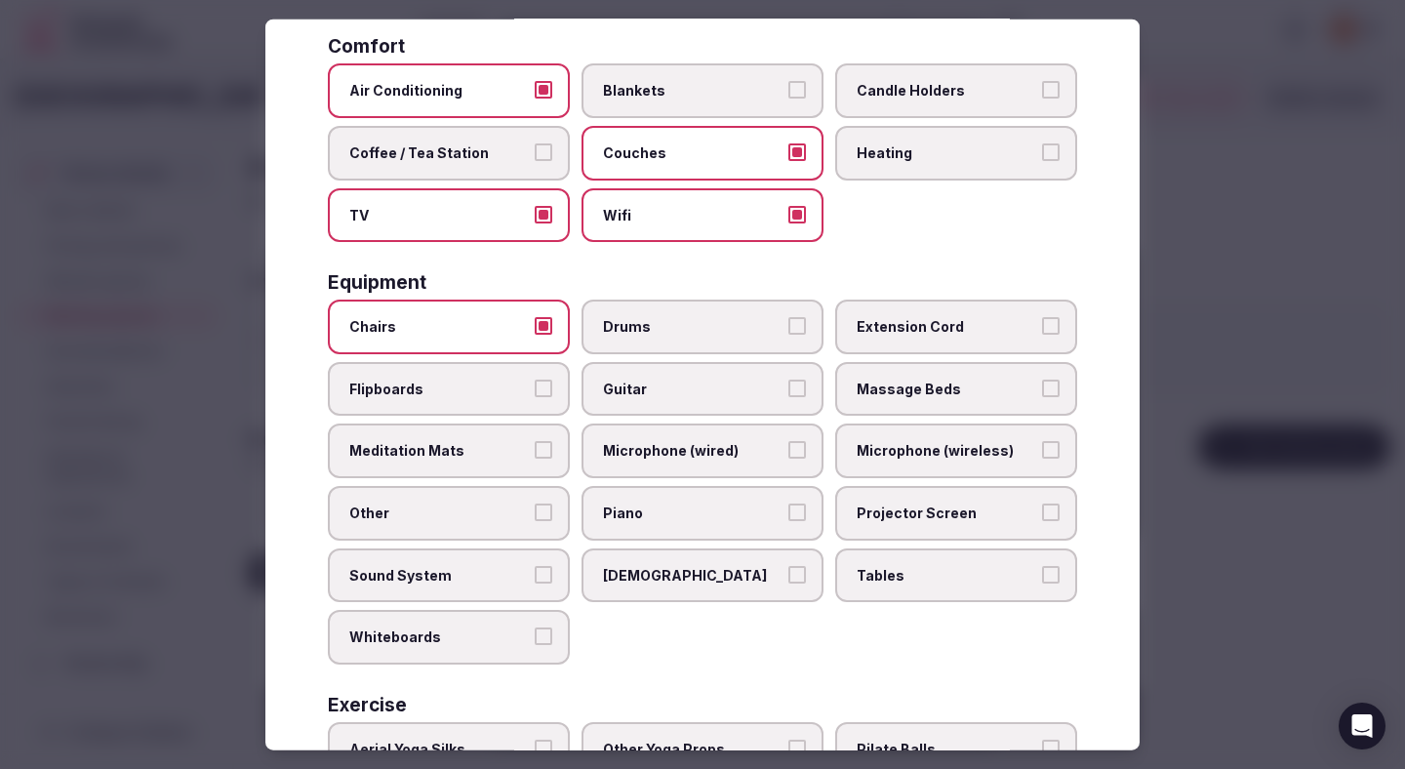
click at [491, 396] on span "Flipboards" at bounding box center [438, 388] width 179 height 20
click at [535, 396] on button "Flipboards" at bounding box center [544, 387] width 18 height 18
drag, startPoint x: 483, startPoint y: 575, endPoint x: 558, endPoint y: 595, distance: 77.6
click at [483, 575] on span "Sound System" at bounding box center [438, 575] width 179 height 20
click at [535, 575] on button "Sound System" at bounding box center [544, 574] width 18 height 18
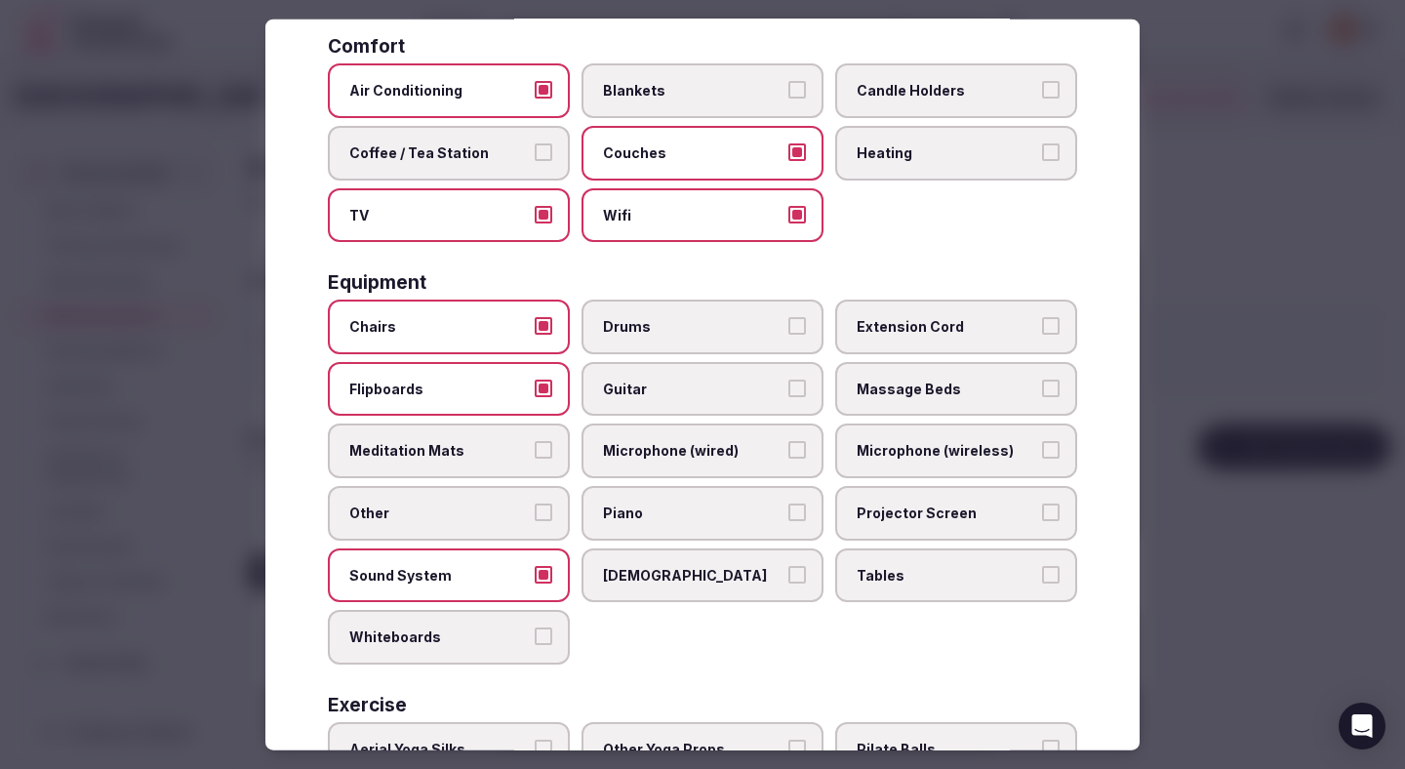
click at [528, 627] on span "Whiteboards" at bounding box center [438, 637] width 179 height 20
click at [535, 627] on button "Whiteboards" at bounding box center [544, 636] width 18 height 18
click at [949, 570] on span "Tables" at bounding box center [945, 575] width 179 height 20
click at [1042, 570] on button "Tables" at bounding box center [1051, 574] width 18 height 18
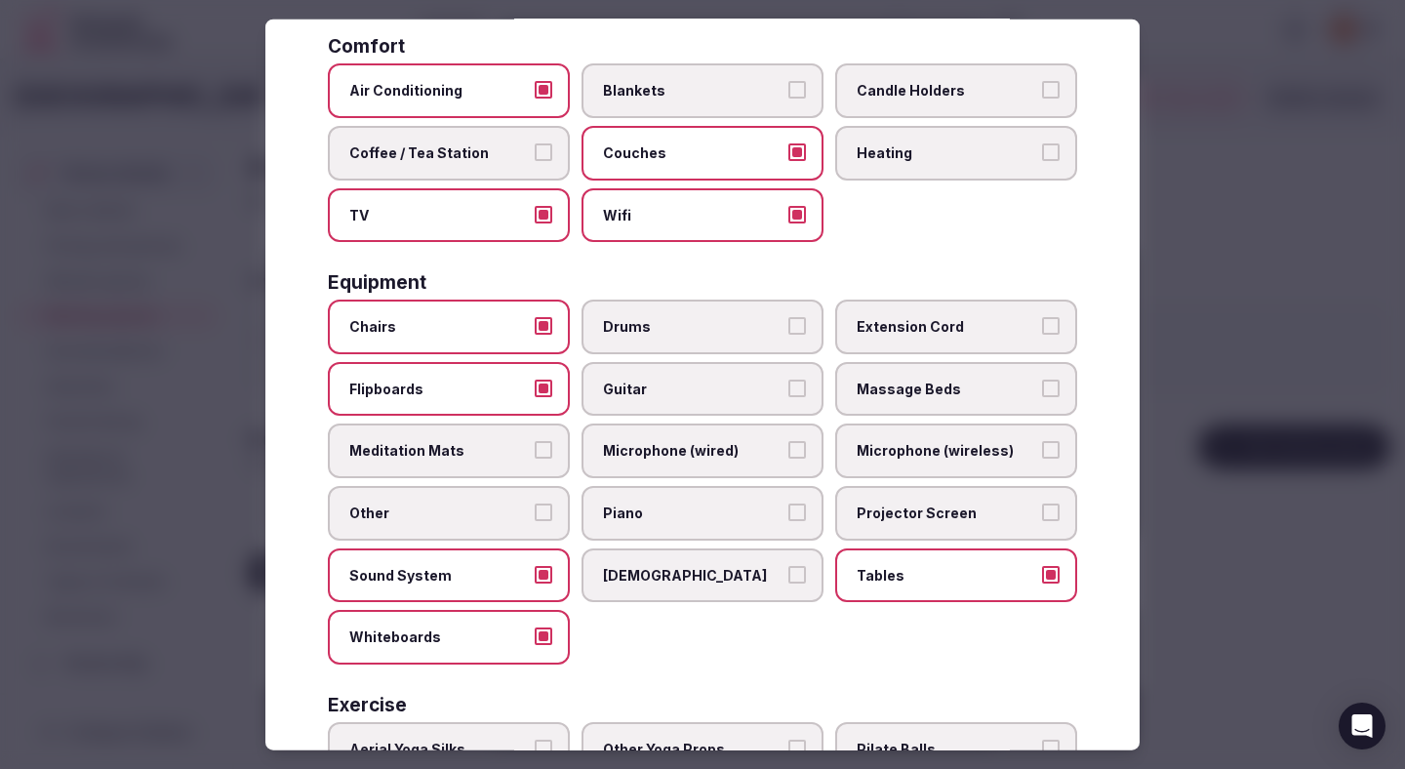
click at [933, 509] on span "Projector Screen" at bounding box center [945, 513] width 179 height 20
click at [1042, 509] on button "Projector Screen" at bounding box center [1051, 512] width 18 height 18
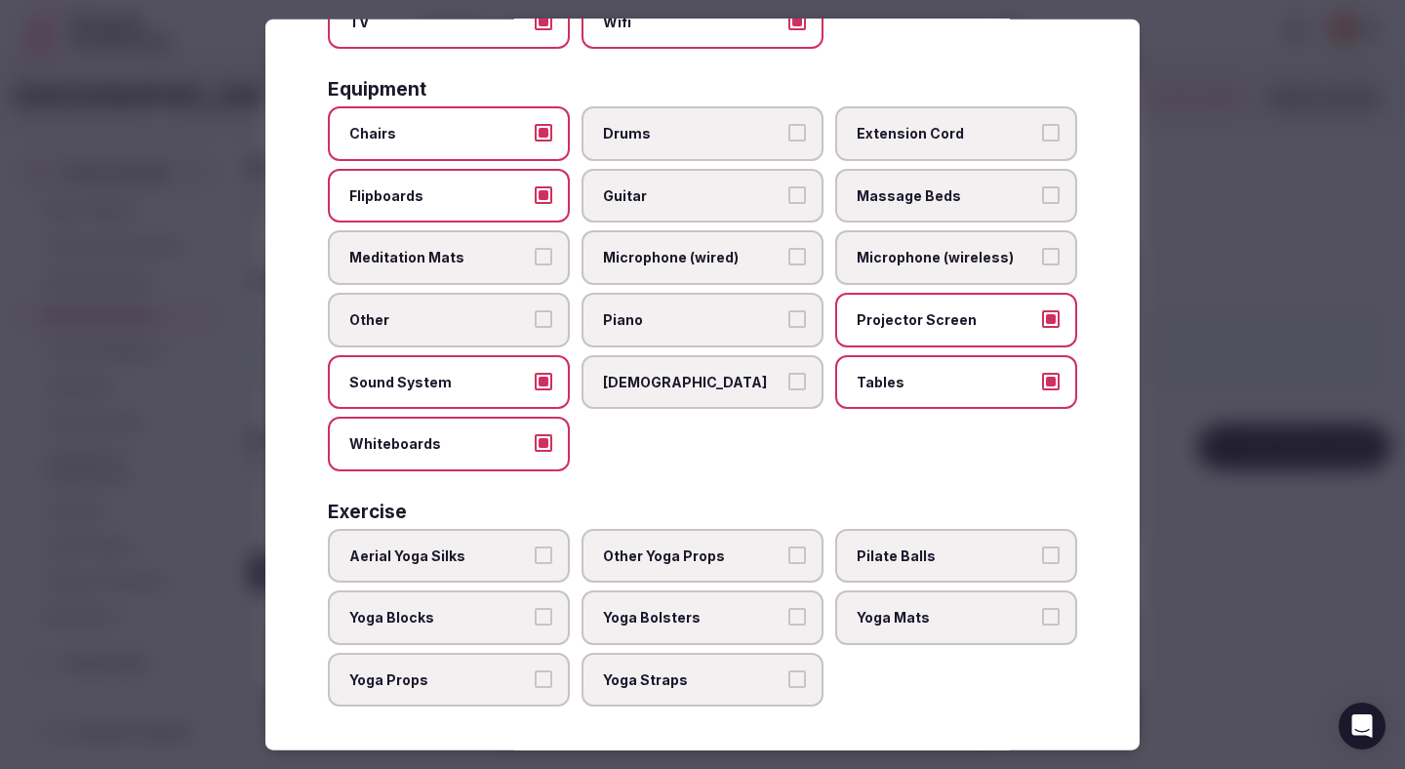
scroll to position [575, 0]
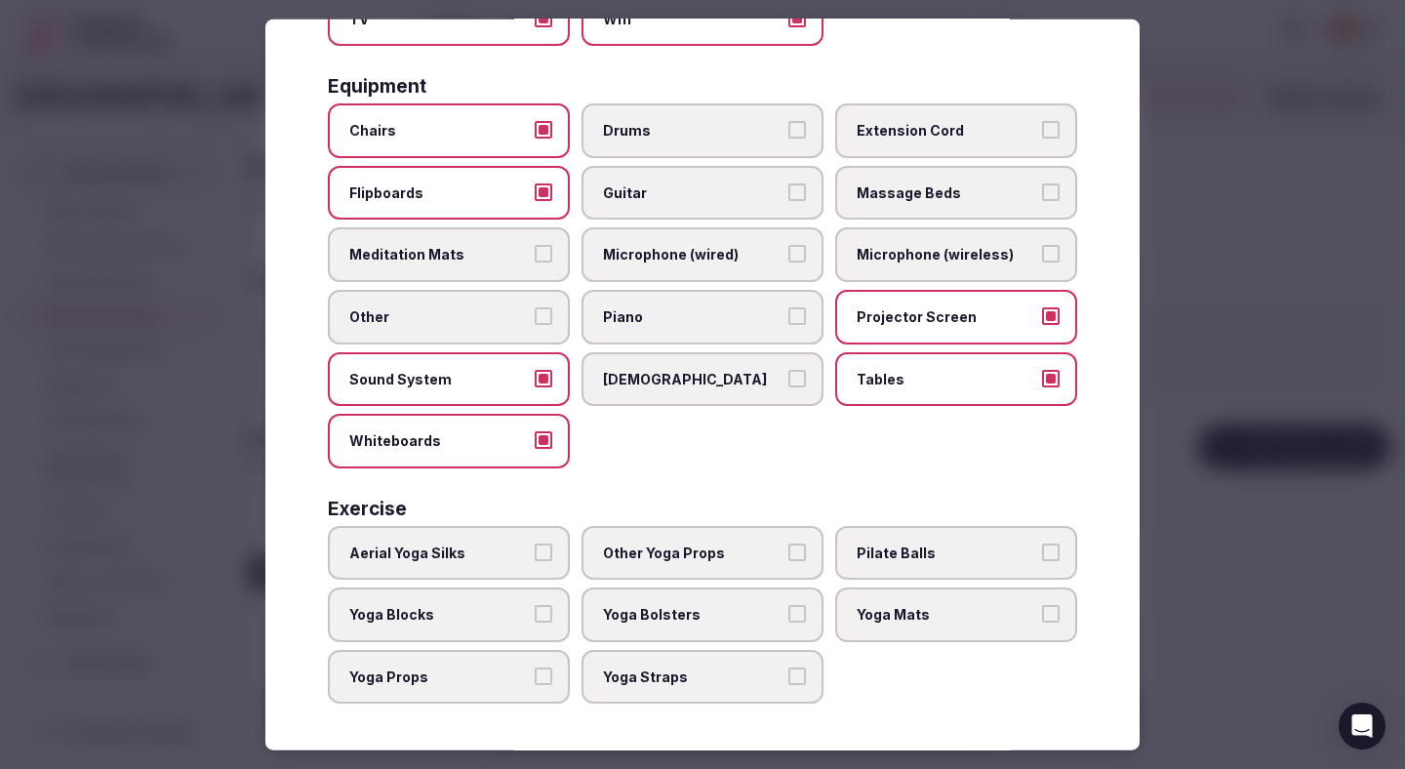
click at [1229, 399] on div at bounding box center [702, 384] width 1405 height 769
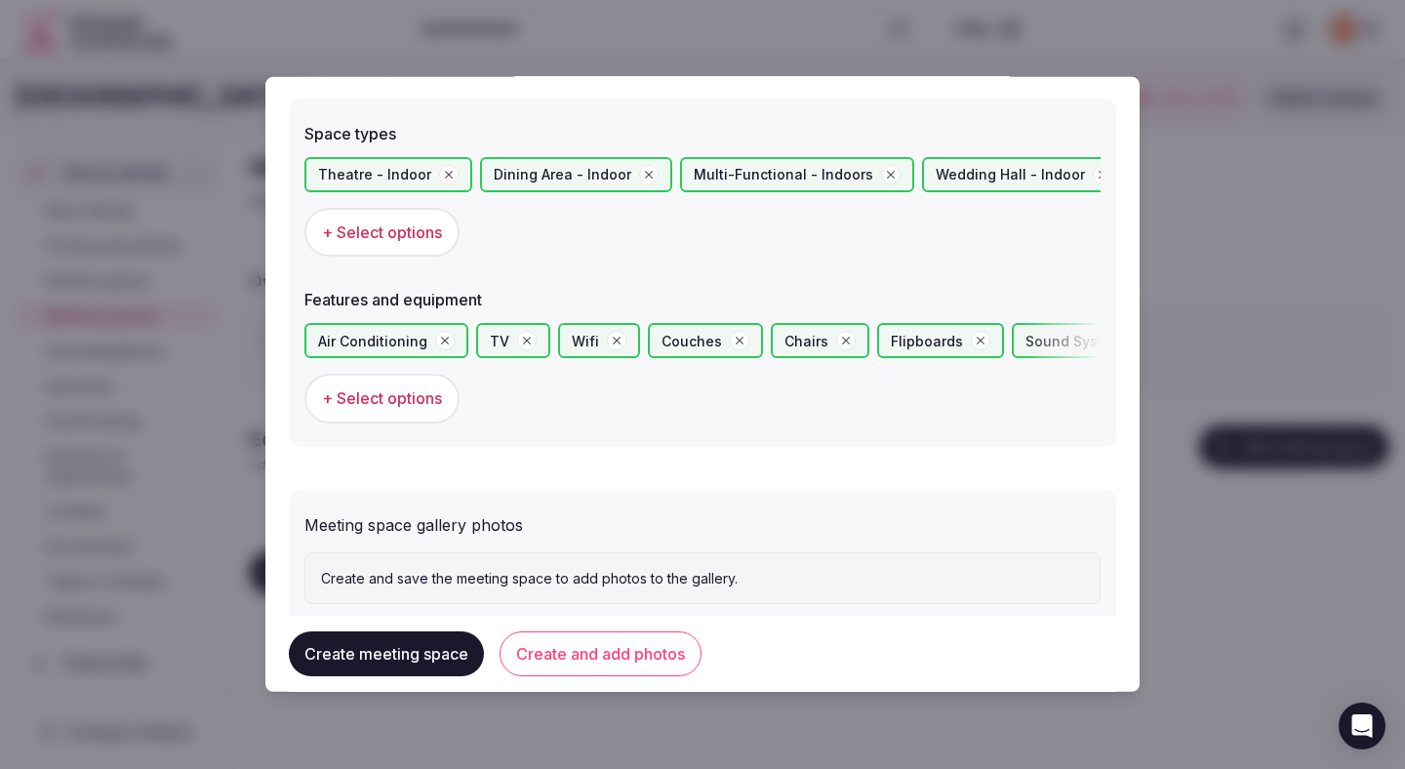
scroll to position [1151, 0]
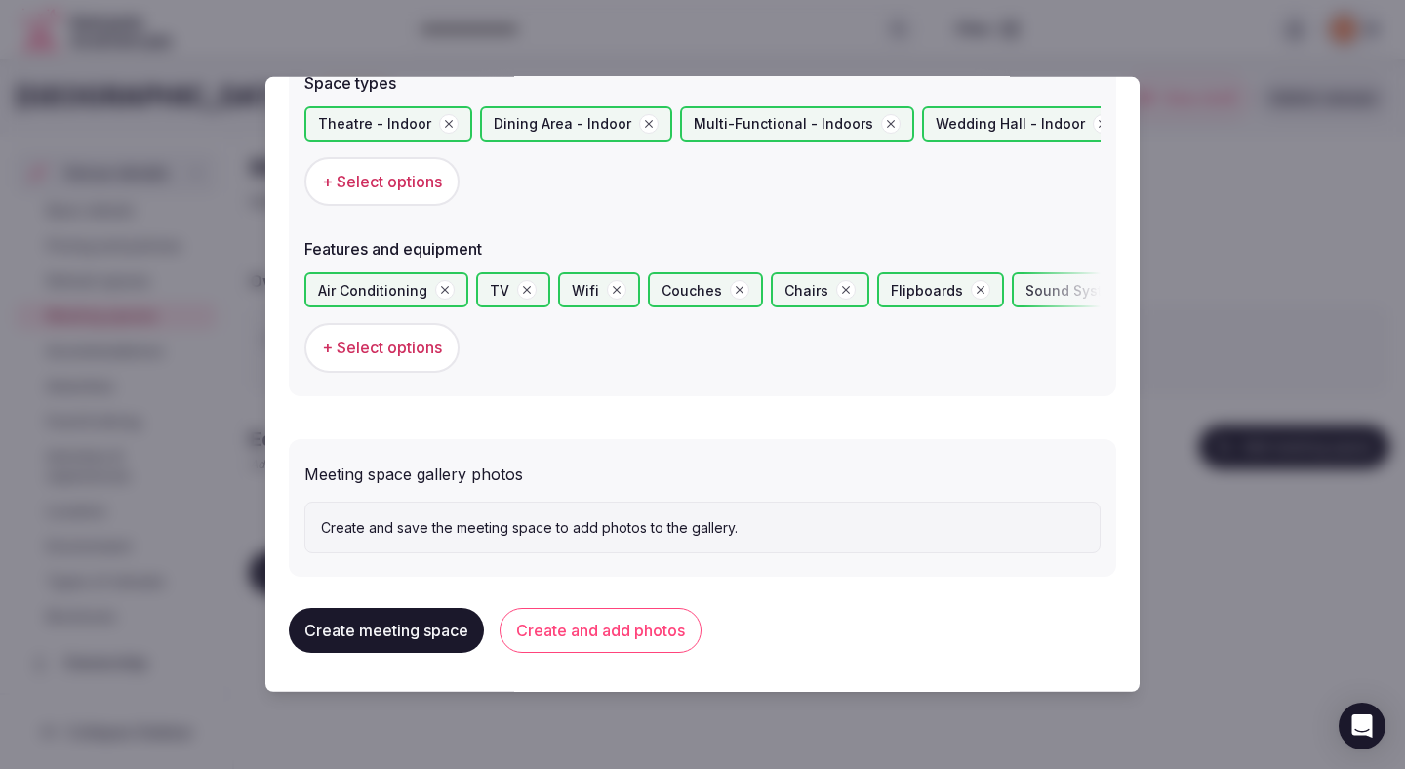
click at [670, 620] on button "Create and add photos" at bounding box center [600, 630] width 202 height 45
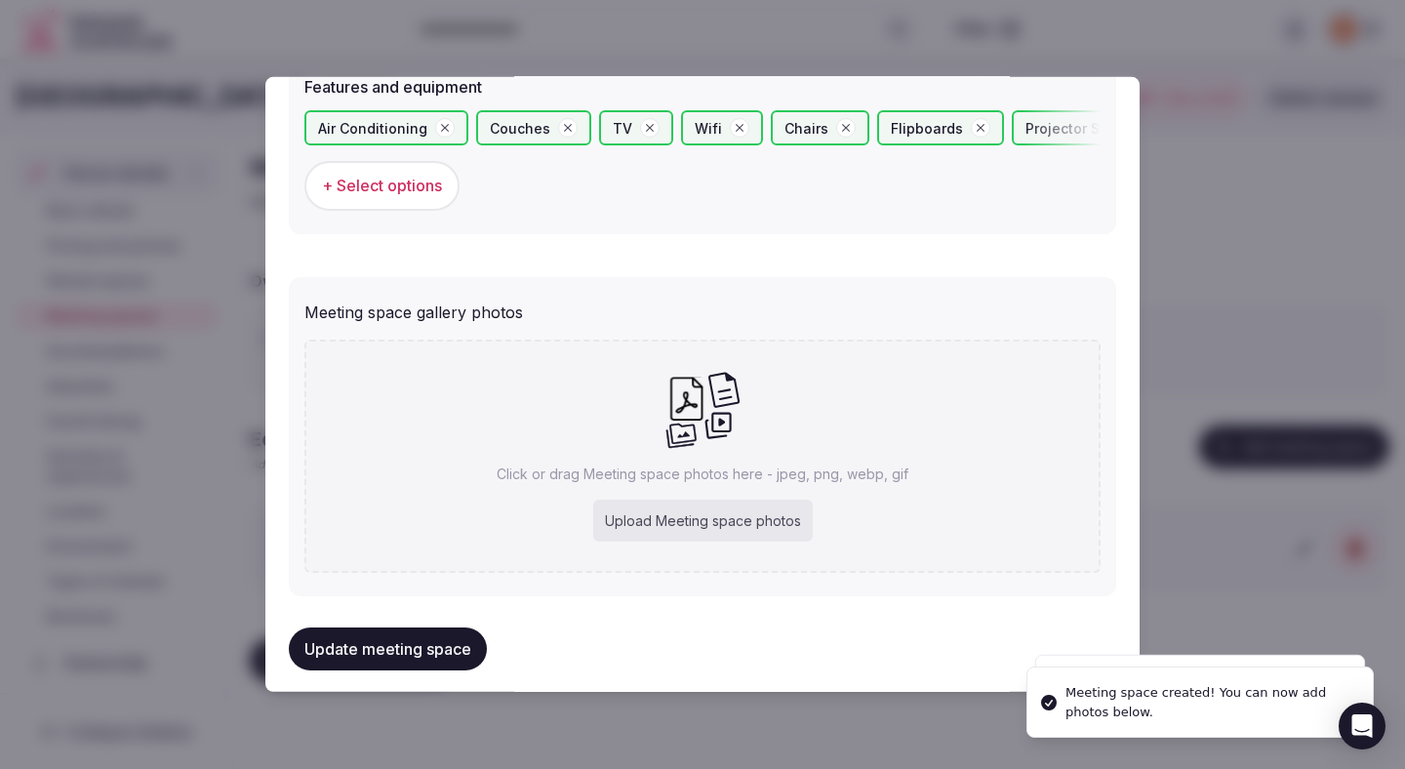
scroll to position [1330, 0]
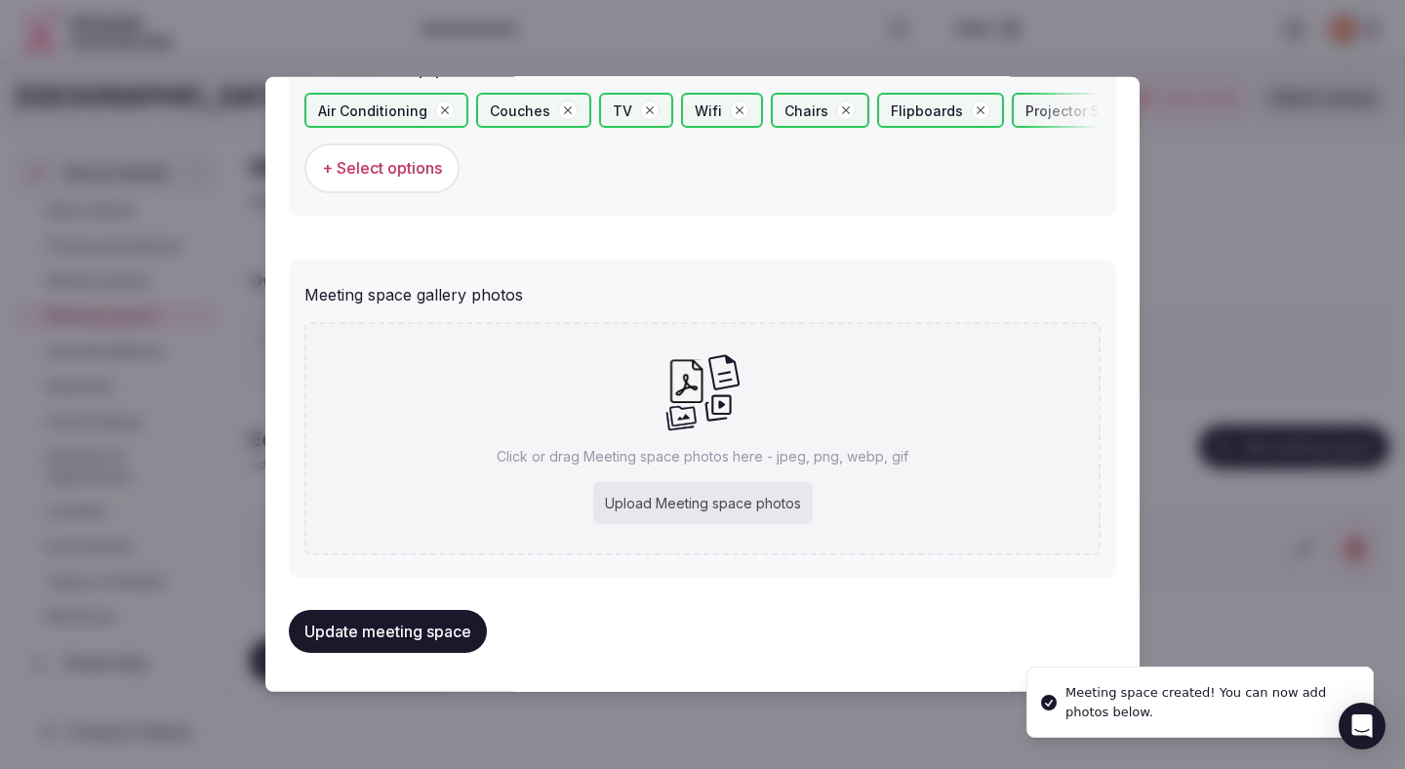
click at [630, 499] on div "Upload Meeting space photos" at bounding box center [702, 503] width 219 height 43
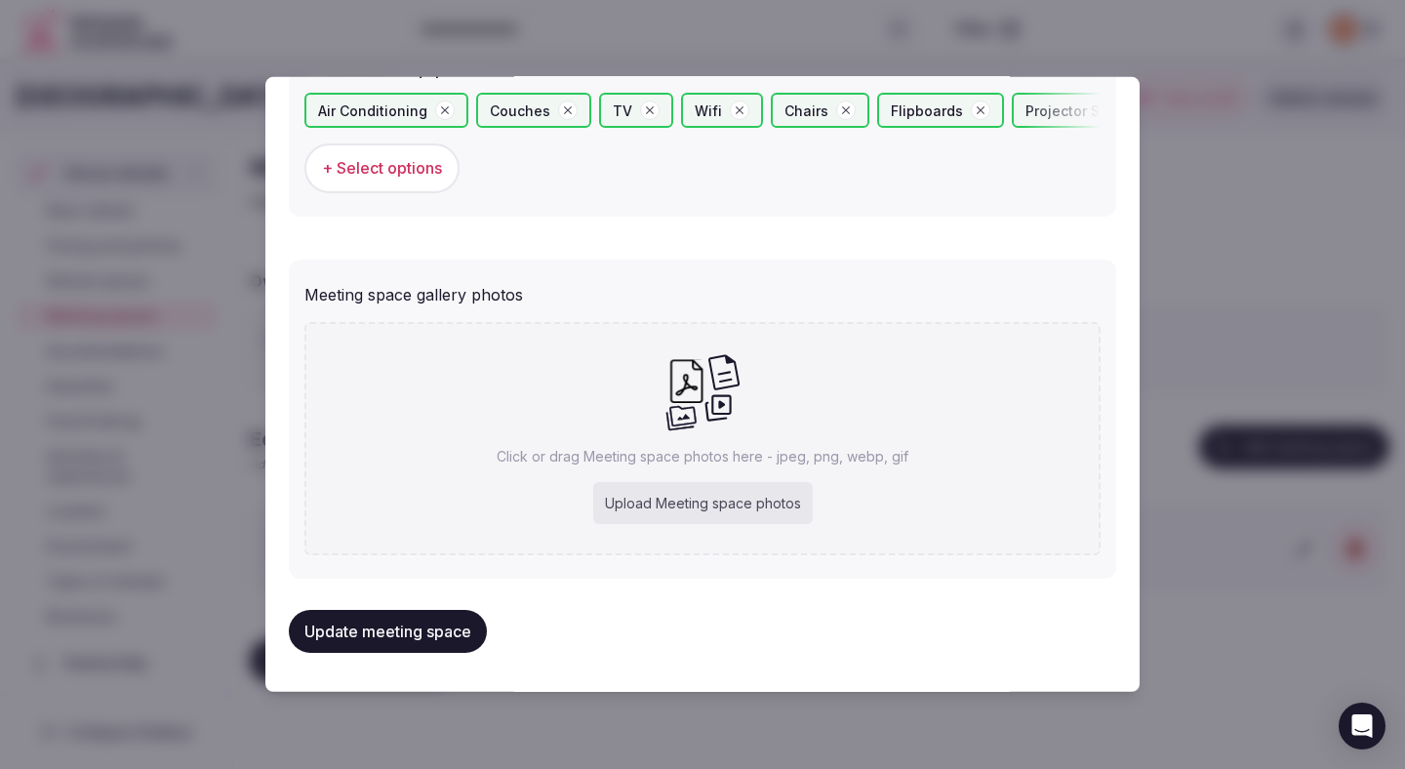
type input "**********"
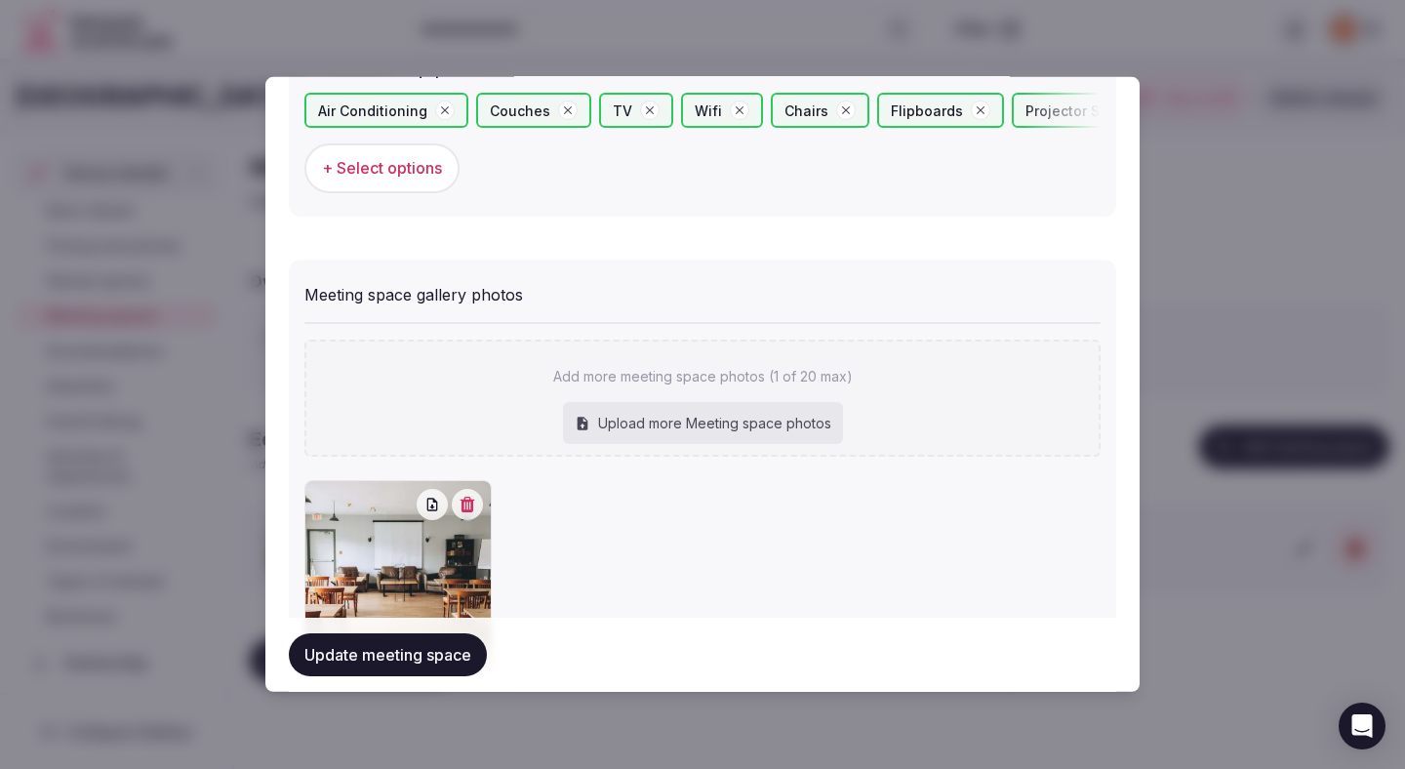
click at [437, 648] on button "Update meeting space" at bounding box center [388, 654] width 198 height 43
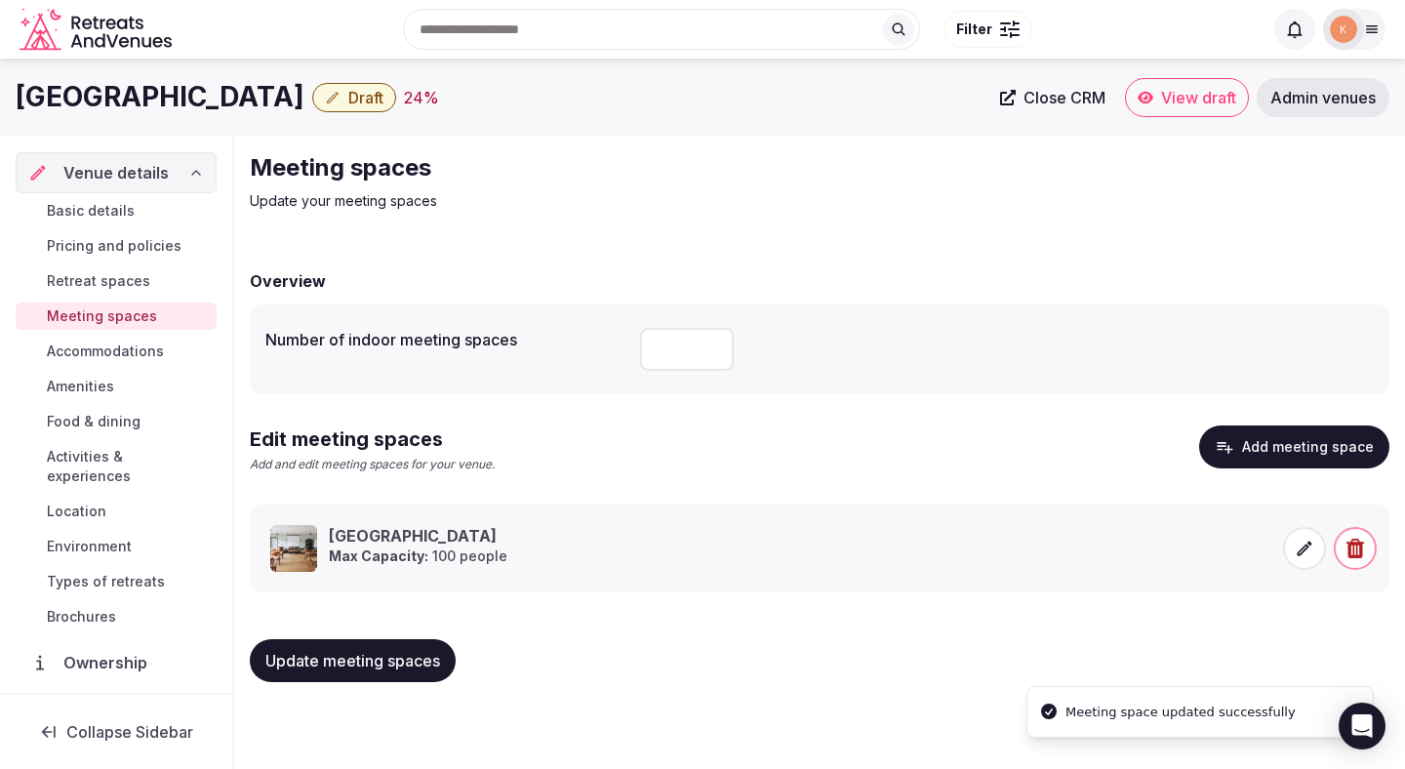
click at [439, 657] on span "Update meeting spaces" at bounding box center [352, 661] width 175 height 20
click at [129, 347] on span "Accommodations" at bounding box center [105, 351] width 117 height 20
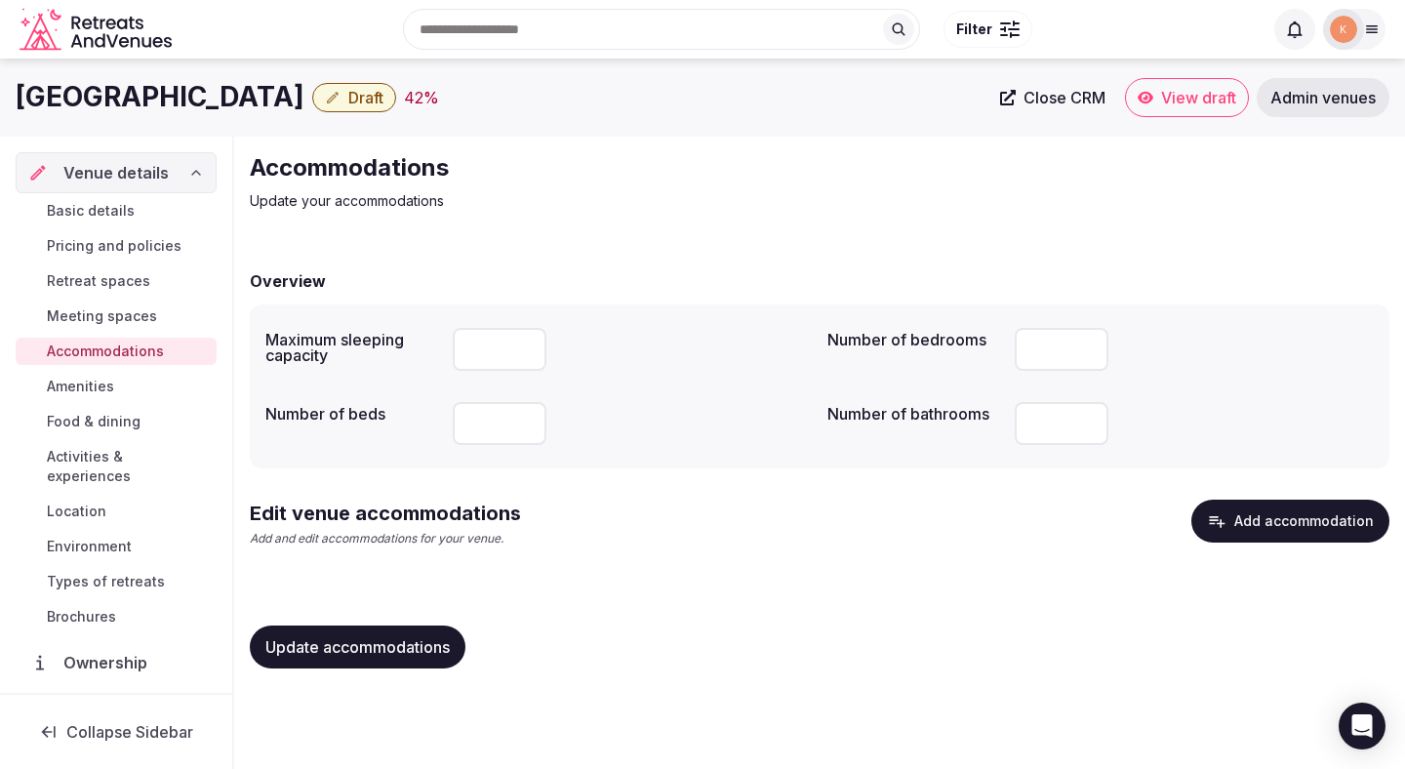
click at [1279, 526] on button "Add accommodation" at bounding box center [1290, 520] width 198 height 43
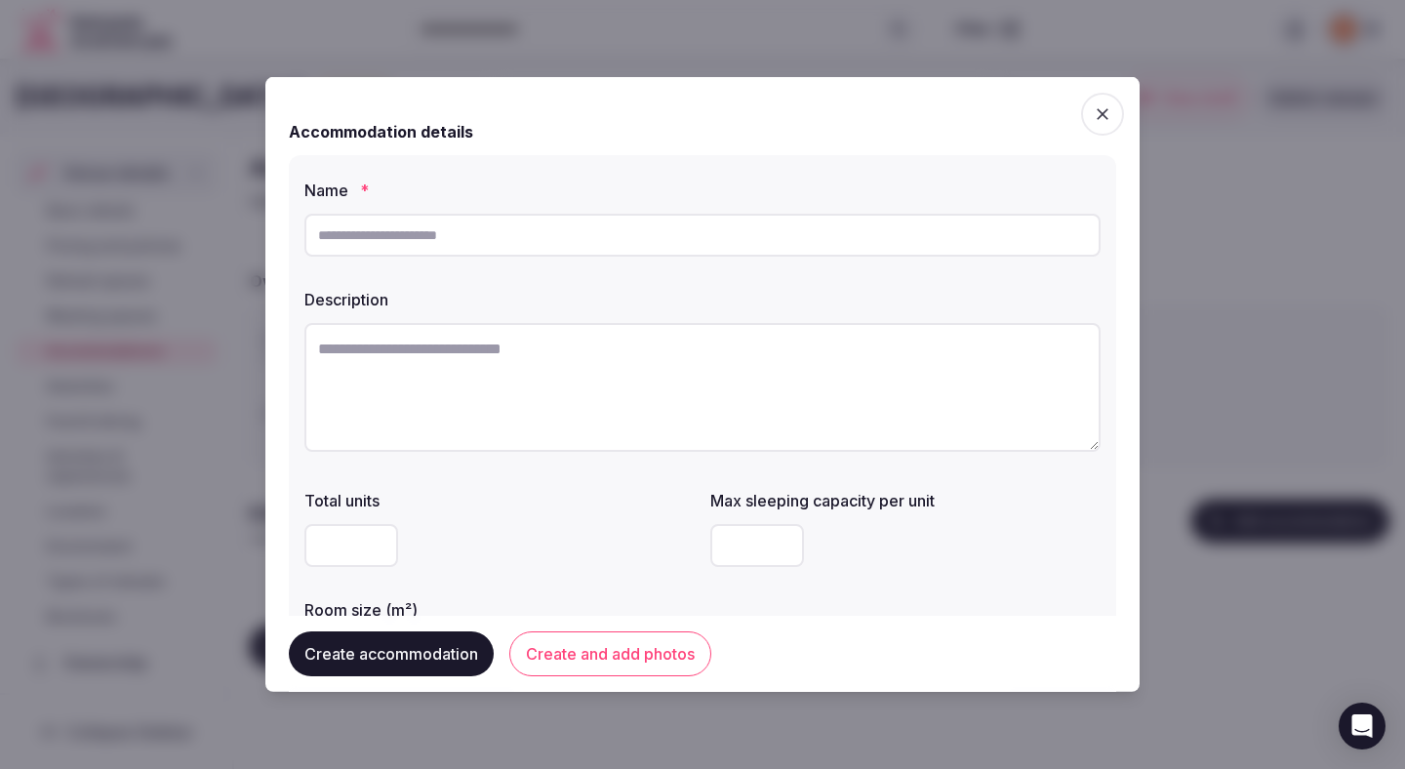
click at [757, 249] on input "text" at bounding box center [702, 235] width 796 height 43
paste input "**********"
type input "**********"
click at [429, 368] on textarea at bounding box center [702, 387] width 796 height 129
paste textarea "**********"
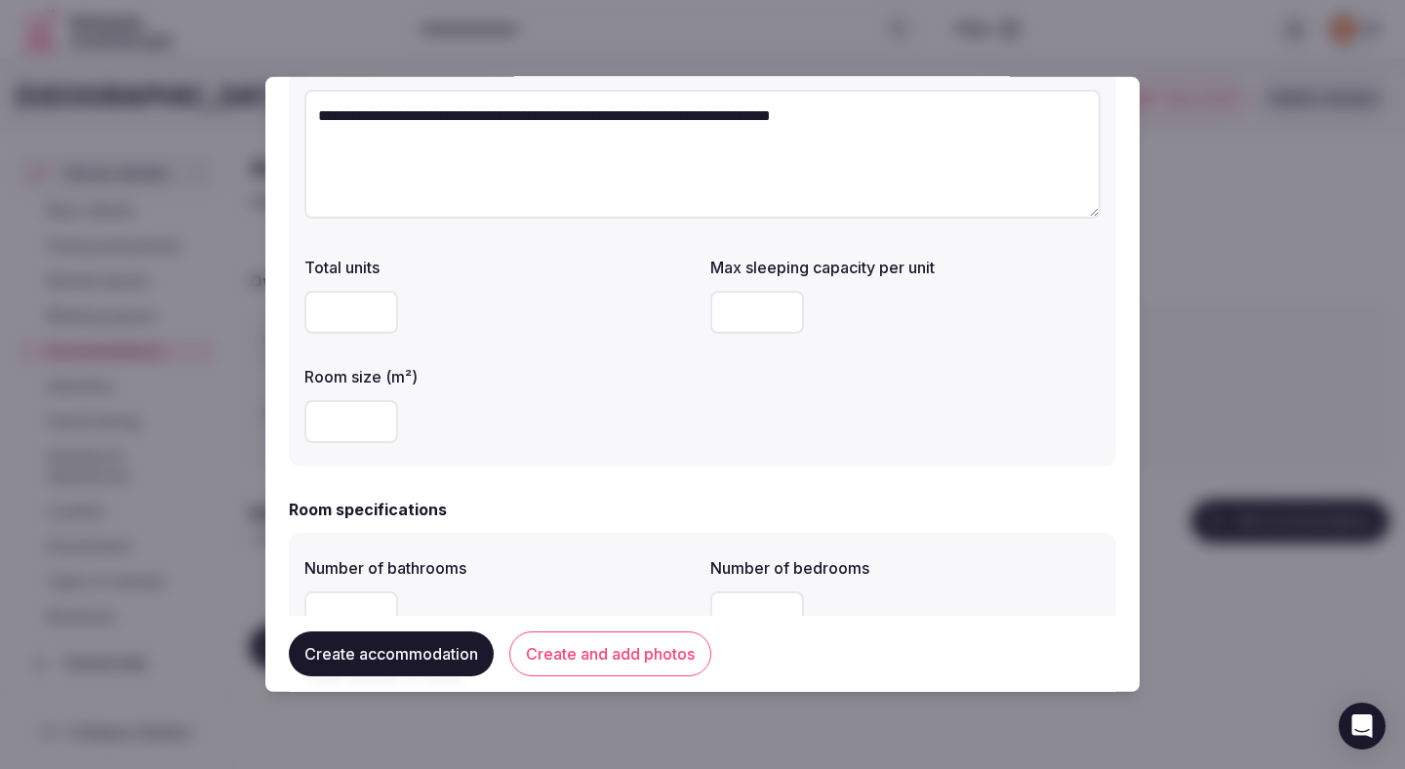
scroll to position [239, 0]
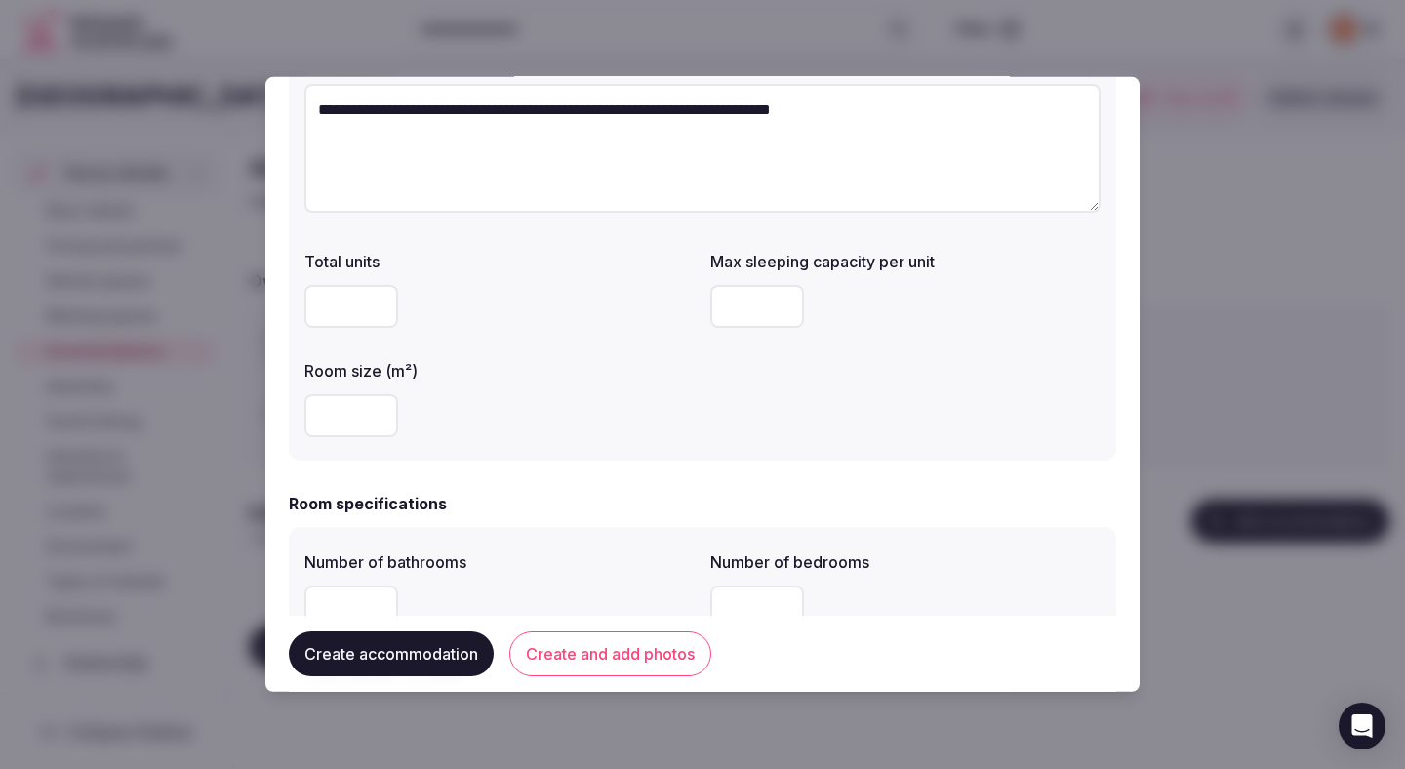
type textarea "**********"
click at [731, 308] on input "number" at bounding box center [757, 306] width 94 height 43
type input "*"
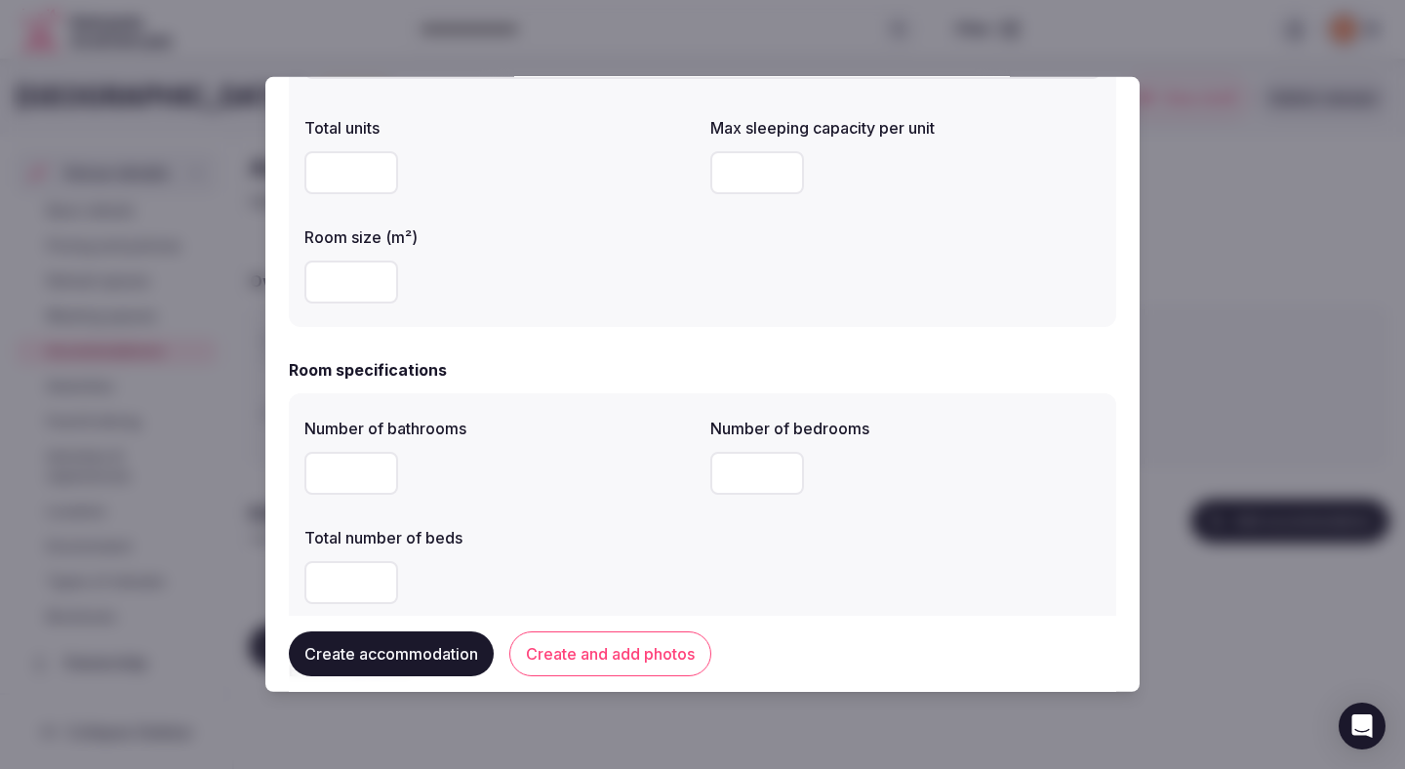
click at [372, 484] on input "number" at bounding box center [351, 473] width 94 height 43
type input "*"
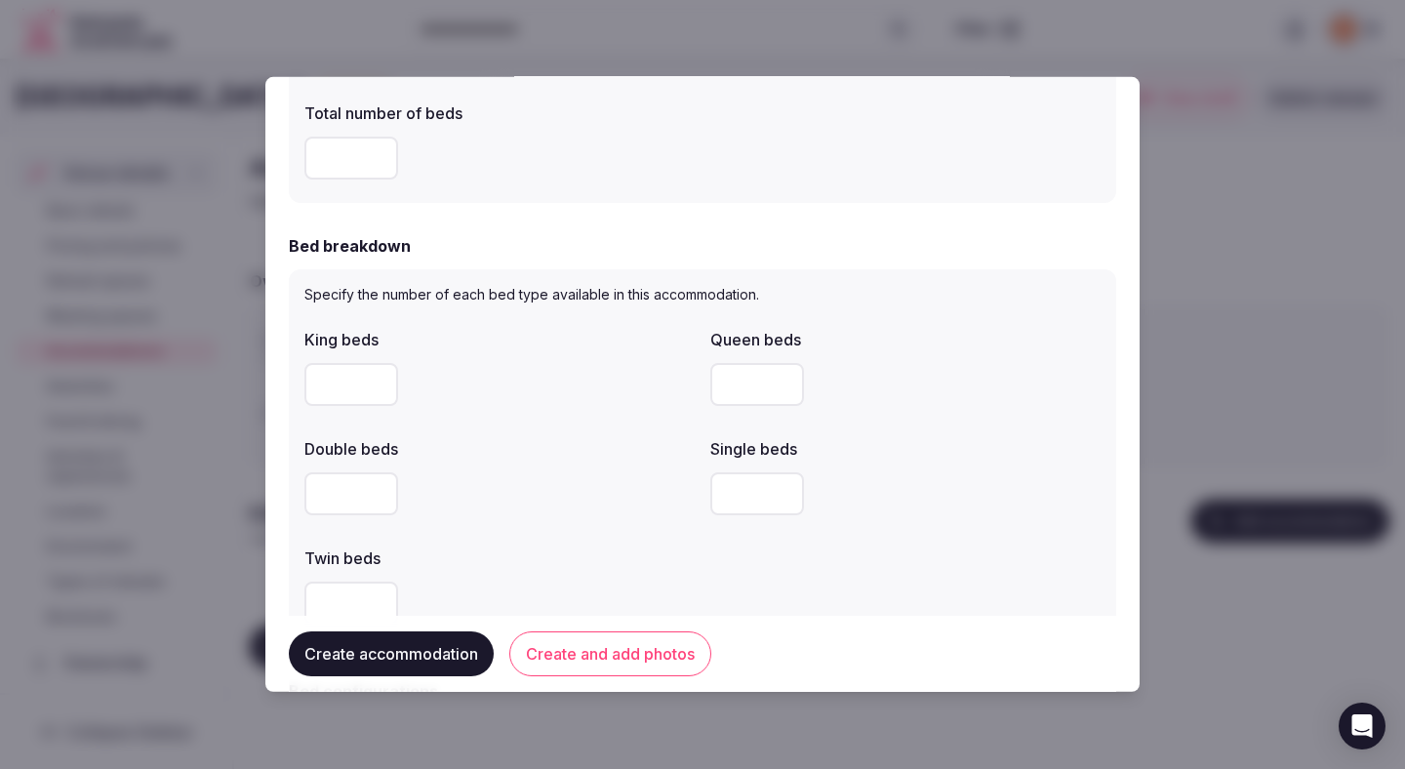
click at [554, 421] on div "King beds Queen beds Double beds Single beds Twin beds" at bounding box center [702, 476] width 796 height 312
click at [349, 388] on input "number" at bounding box center [351, 384] width 94 height 43
click at [350, 388] on input "number" at bounding box center [351, 384] width 94 height 43
type input "*"
click at [579, 403] on div "*" at bounding box center [499, 384] width 390 height 43
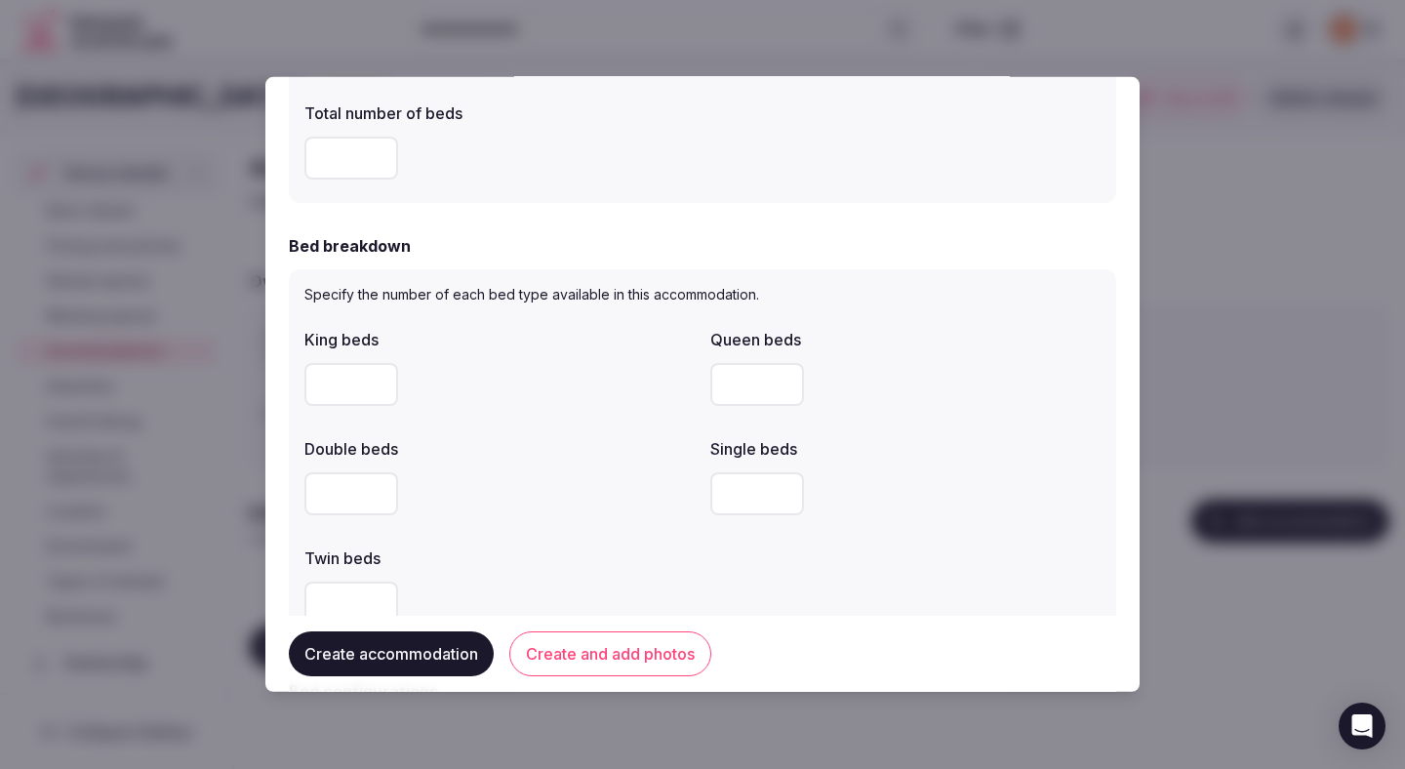
click at [578, 405] on div "*" at bounding box center [499, 384] width 390 height 43
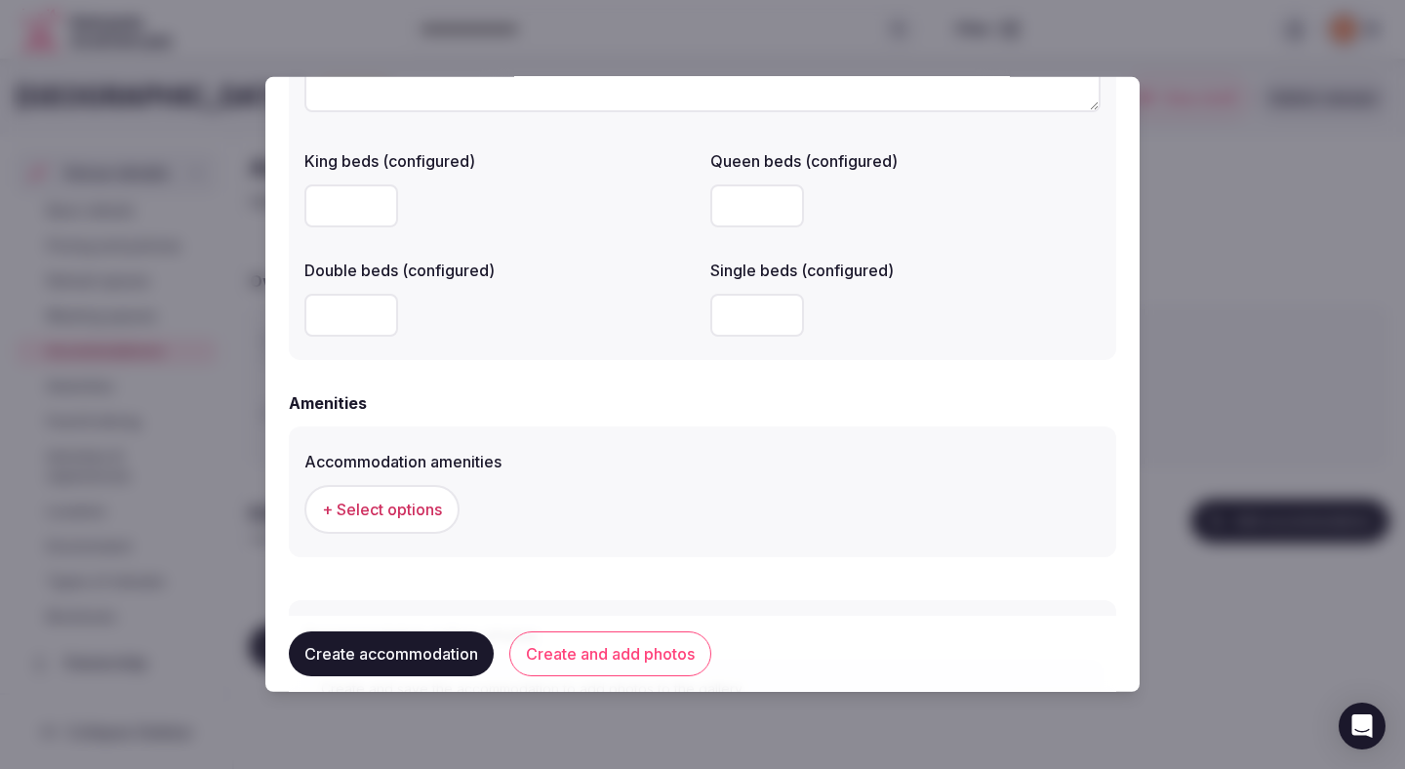
scroll to position [1748, 0]
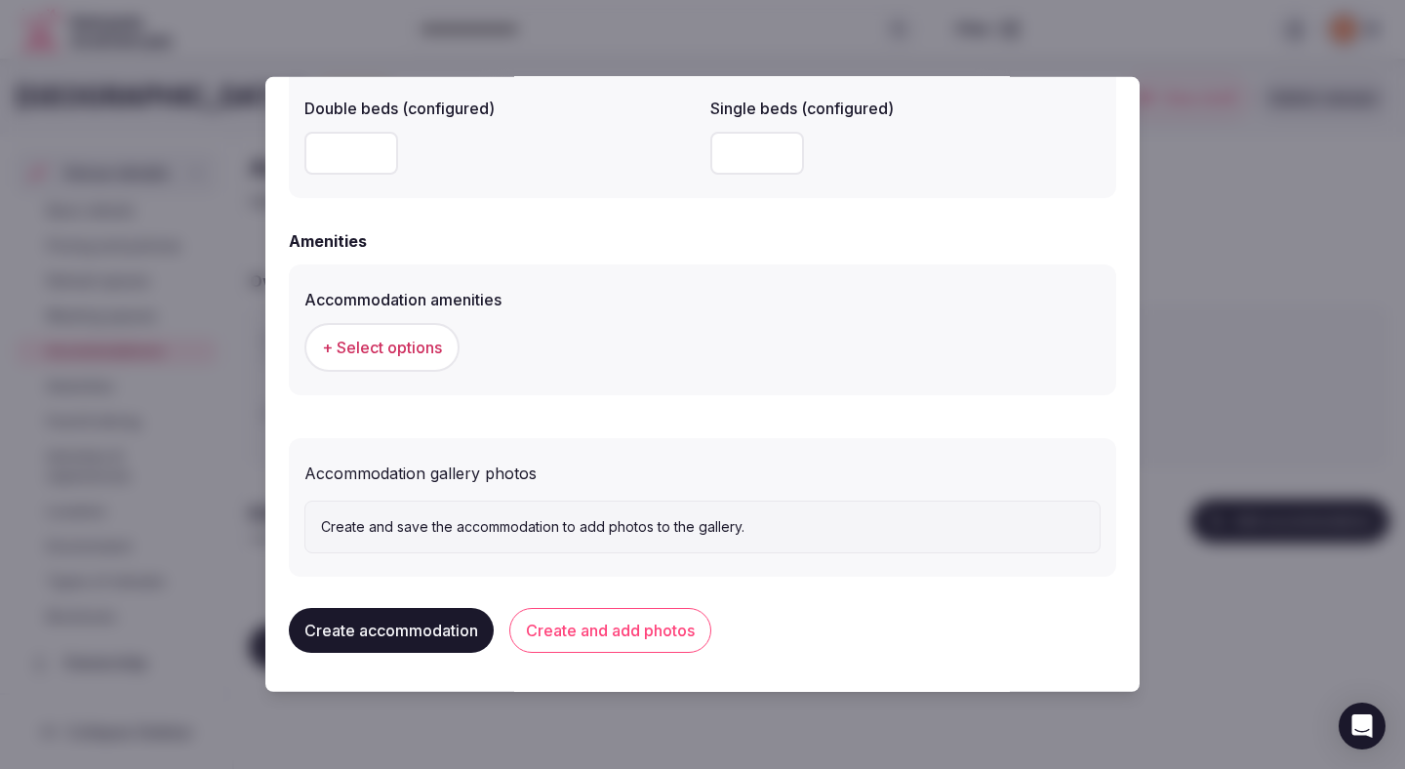
click at [432, 350] on span "+ Select options" at bounding box center [382, 347] width 120 height 21
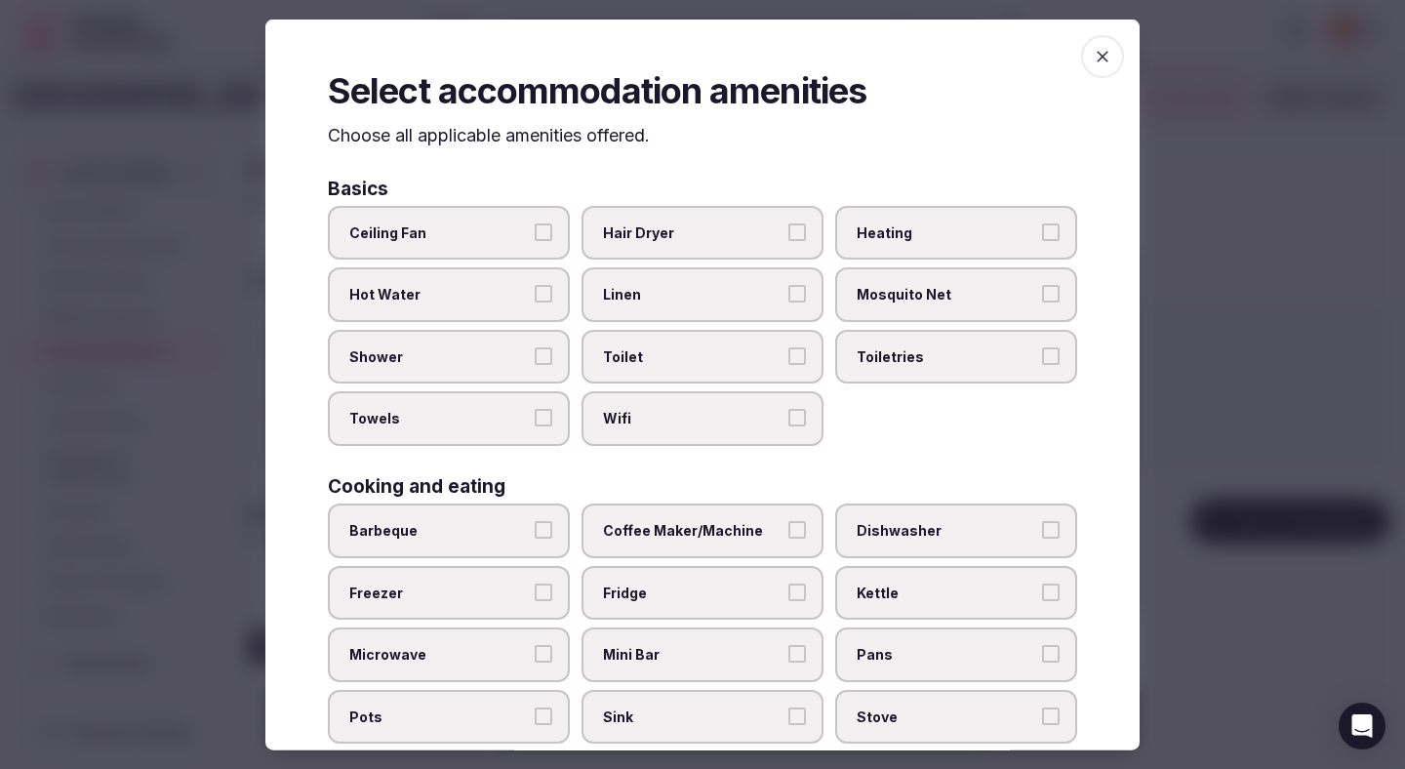
click at [494, 257] on label "Ceiling Fan" at bounding box center [449, 232] width 242 height 55
click at [535, 240] on button "Ceiling Fan" at bounding box center [544, 231] width 18 height 18
click at [494, 292] on span "Hot Water" at bounding box center [438, 295] width 179 height 20
click at [535, 292] on button "Hot Water" at bounding box center [544, 294] width 18 height 18
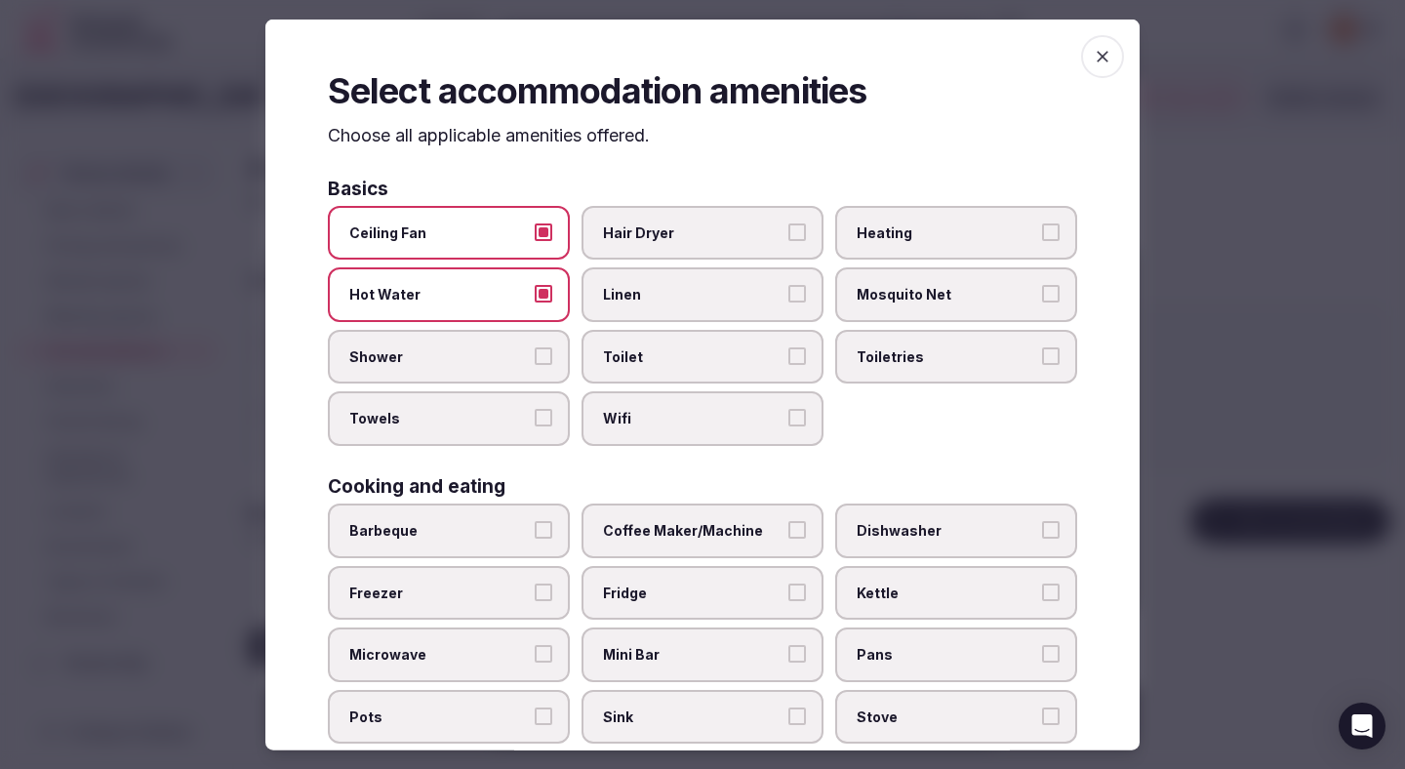
click at [494, 349] on span "Shower" at bounding box center [438, 356] width 179 height 20
click at [535, 349] on button "Shower" at bounding box center [544, 355] width 18 height 18
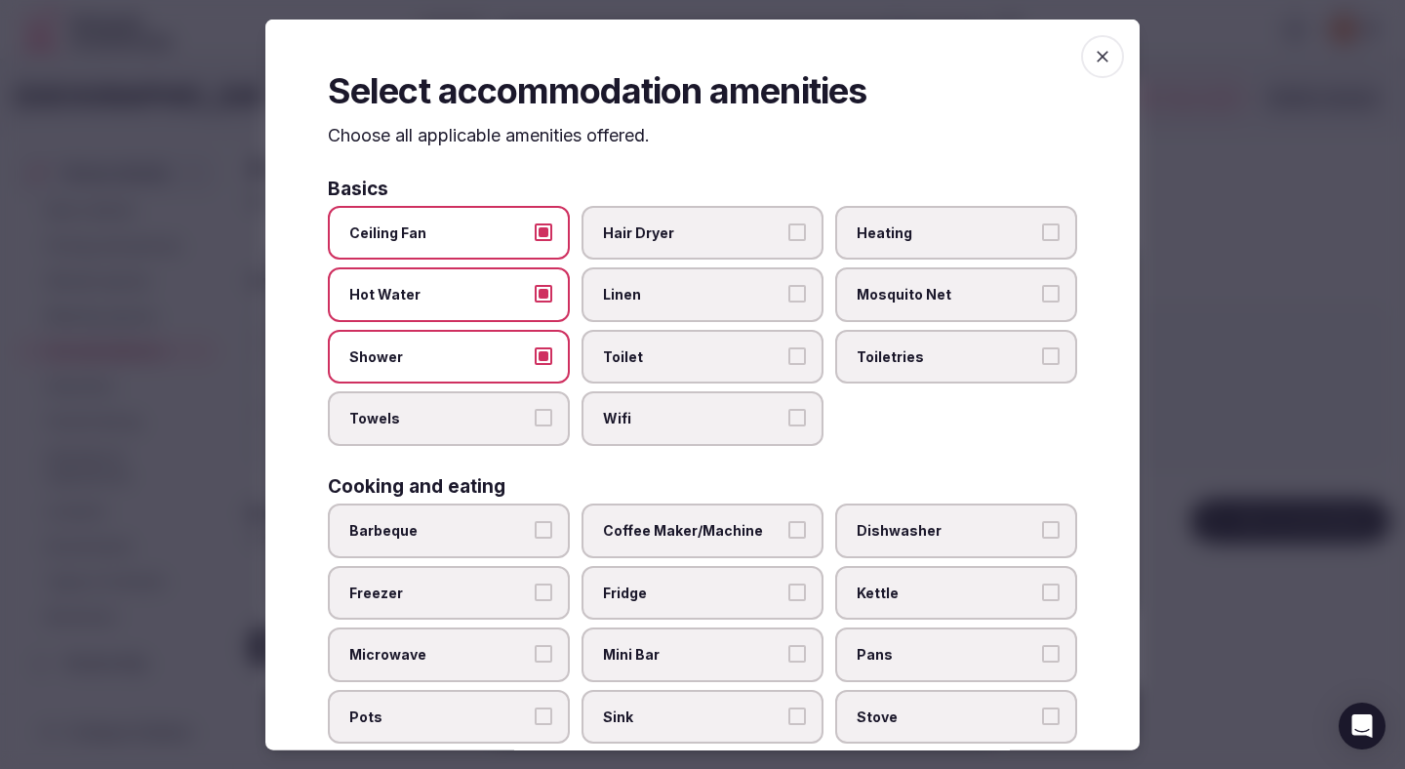
click at [496, 419] on span "Towels" at bounding box center [438, 419] width 179 height 20
click at [535, 419] on button "Towels" at bounding box center [544, 418] width 18 height 18
click at [667, 401] on label "Wifi" at bounding box center [702, 418] width 242 height 55
click at [788, 409] on button "Wifi" at bounding box center [797, 418] width 18 height 18
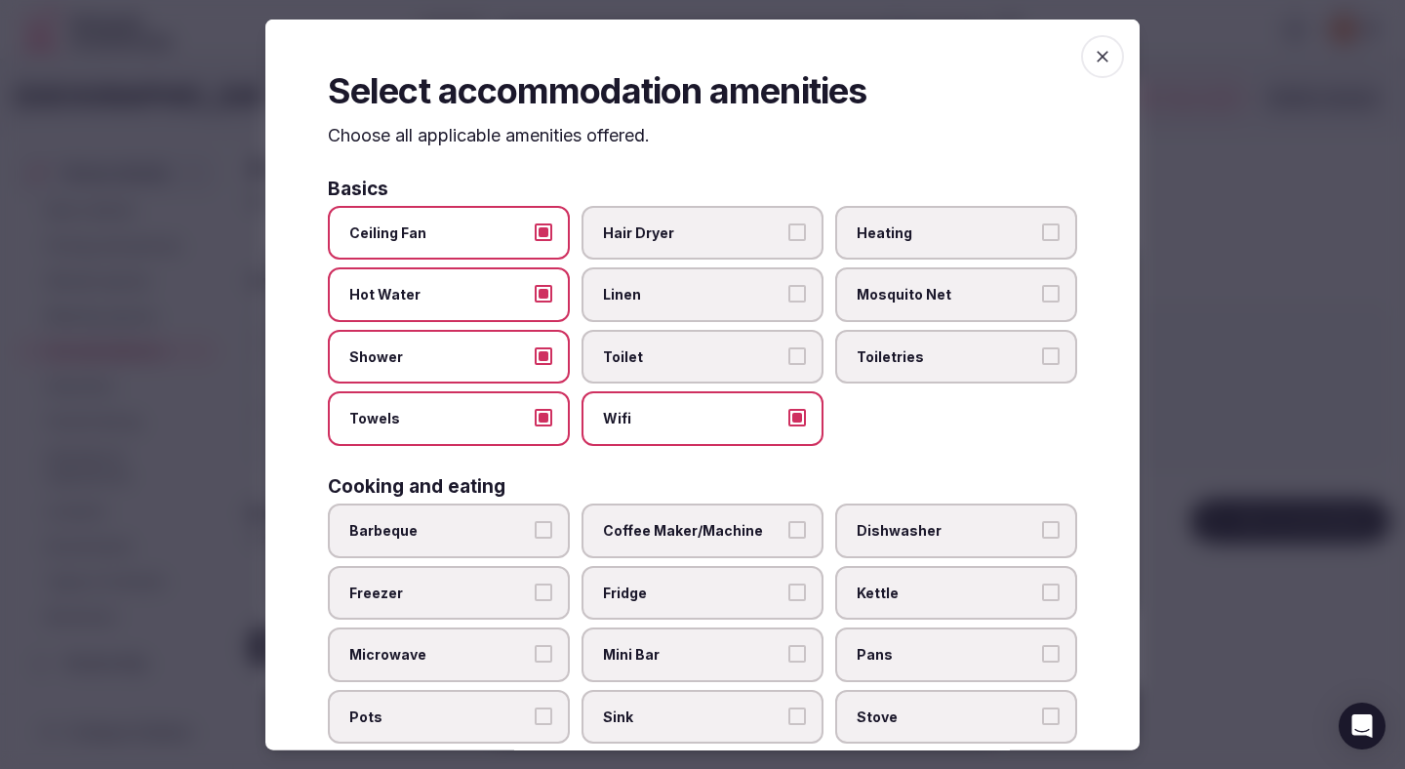
click at [667, 352] on span "Toilet" at bounding box center [692, 356] width 179 height 20
click at [788, 352] on button "Toilet" at bounding box center [797, 355] width 18 height 18
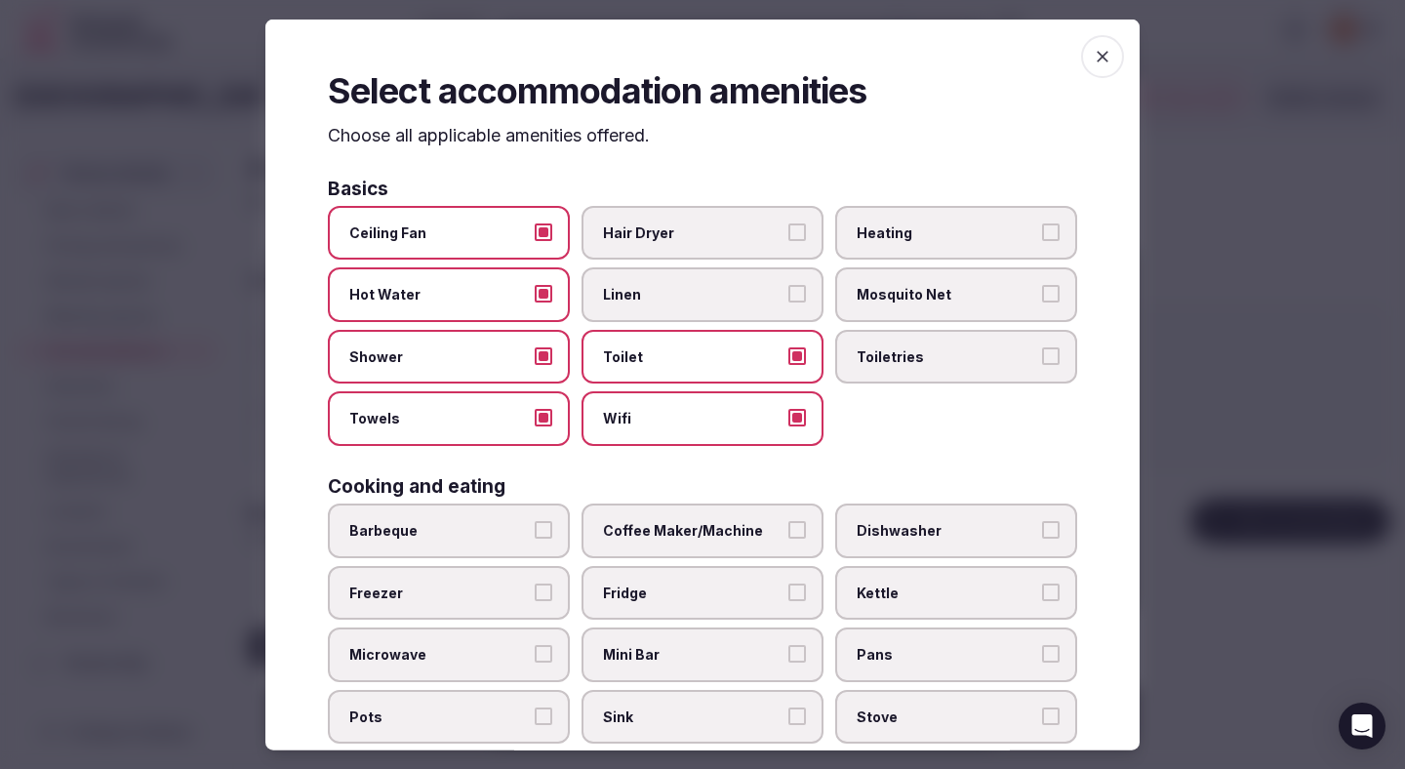
click at [667, 287] on span "Linen" at bounding box center [692, 295] width 179 height 20
click at [788, 287] on button "Linen" at bounding box center [797, 294] width 18 height 18
click at [667, 235] on span "Hair Dryer" at bounding box center [692, 232] width 179 height 20
click at [788, 235] on button "Hair Dryer" at bounding box center [797, 231] width 18 height 18
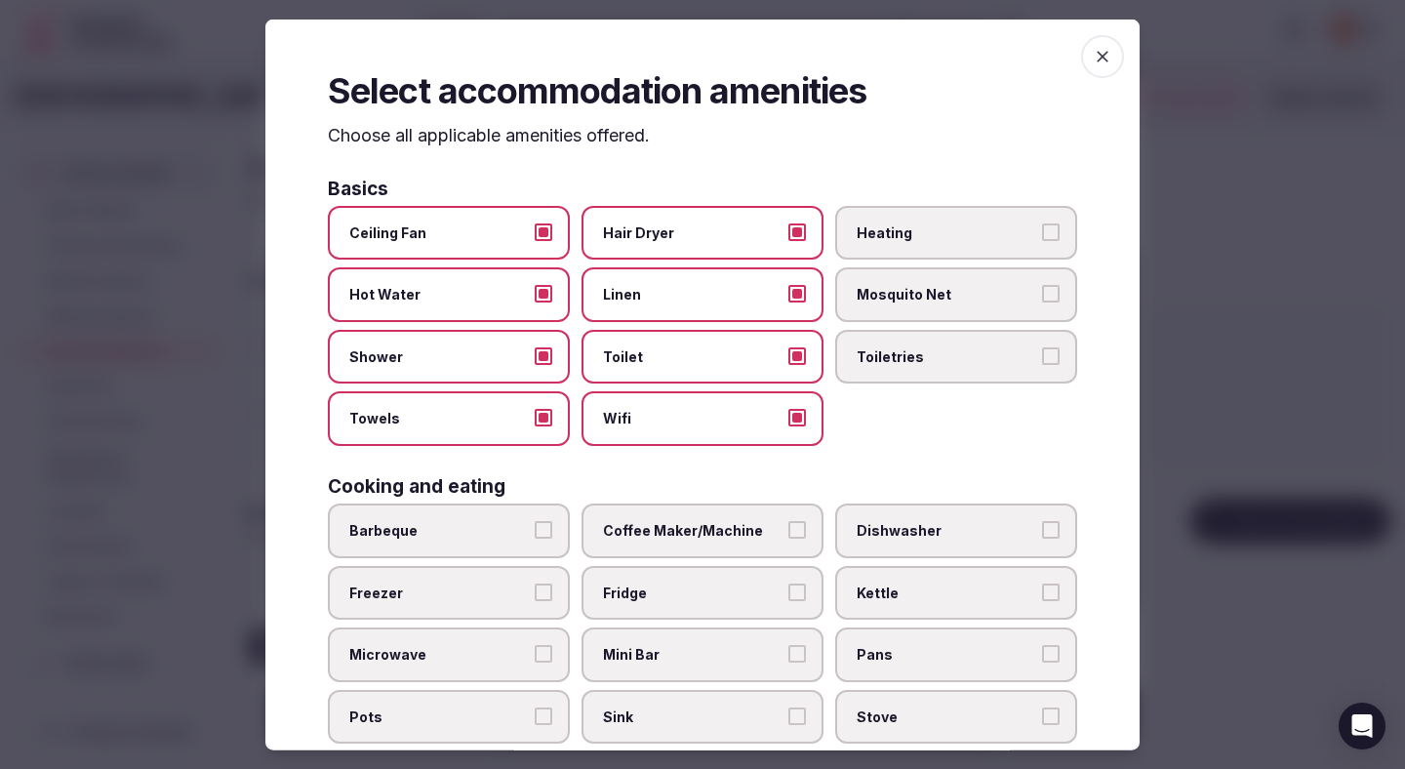
click at [893, 233] on span "Heating" at bounding box center [945, 232] width 179 height 20
click at [1042, 233] on button "Heating" at bounding box center [1051, 231] width 18 height 18
click at [889, 358] on span "Toiletries" at bounding box center [945, 356] width 179 height 20
click at [1042, 358] on button "Toiletries" at bounding box center [1051, 355] width 18 height 18
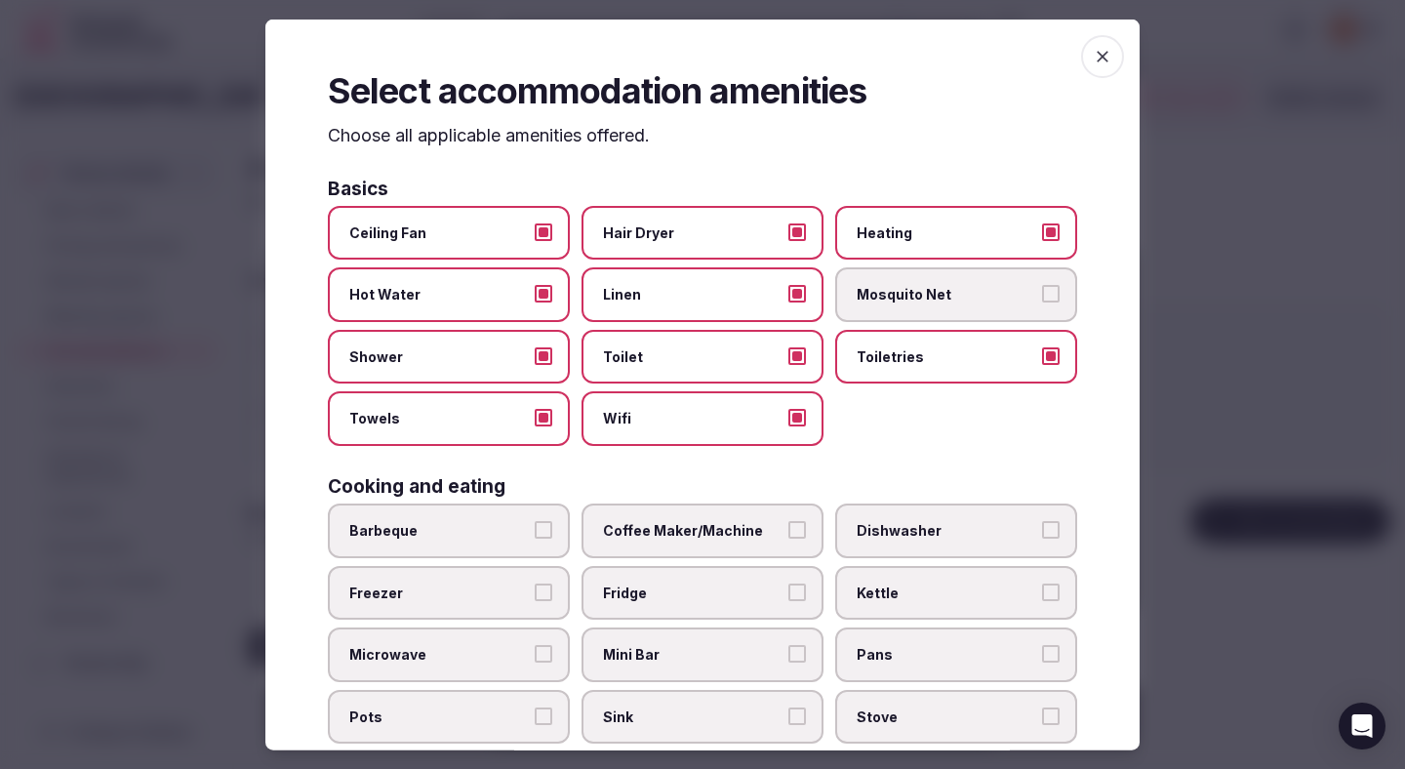
scroll to position [175, 0]
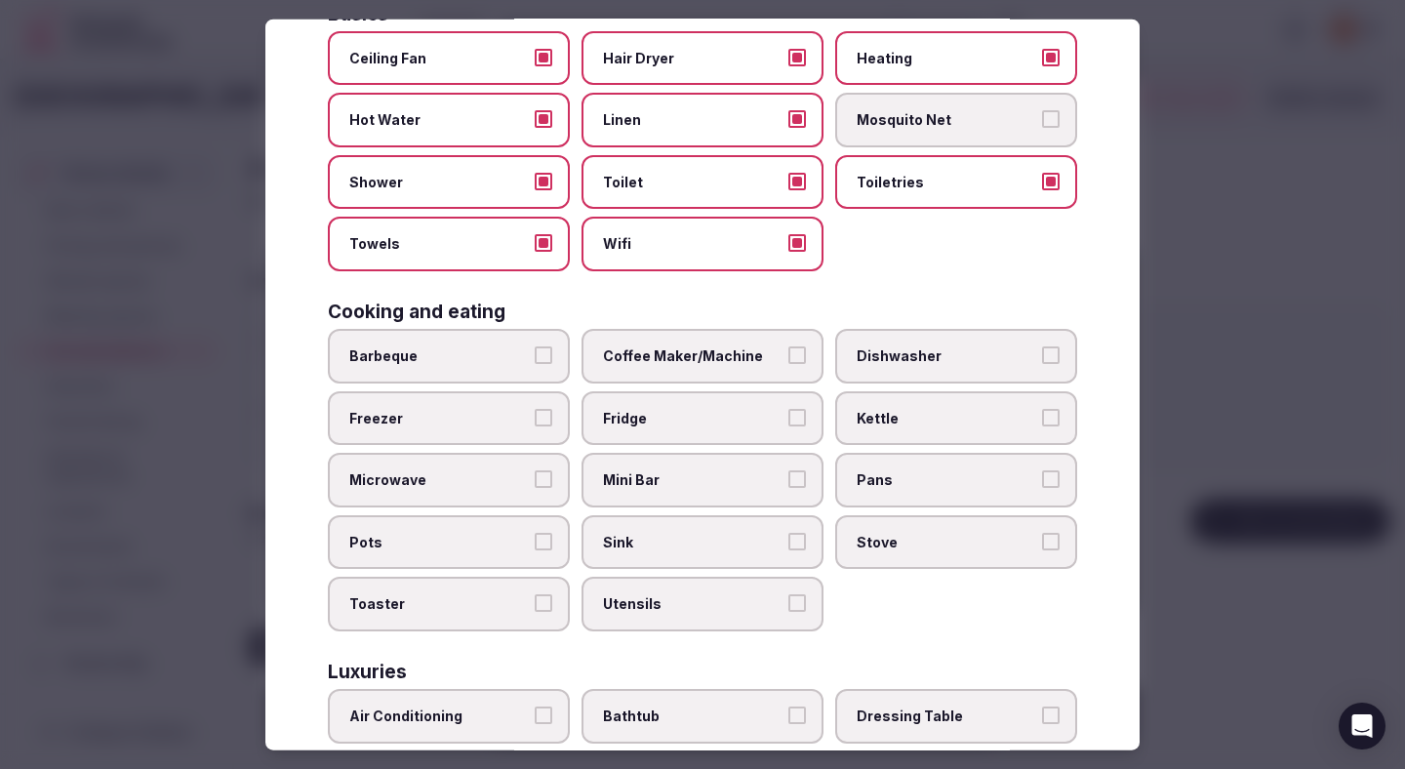
click at [698, 362] on span "Coffee Maker/Machine" at bounding box center [692, 356] width 179 height 20
click at [788, 362] on button "Coffee Maker/Machine" at bounding box center [797, 355] width 18 height 18
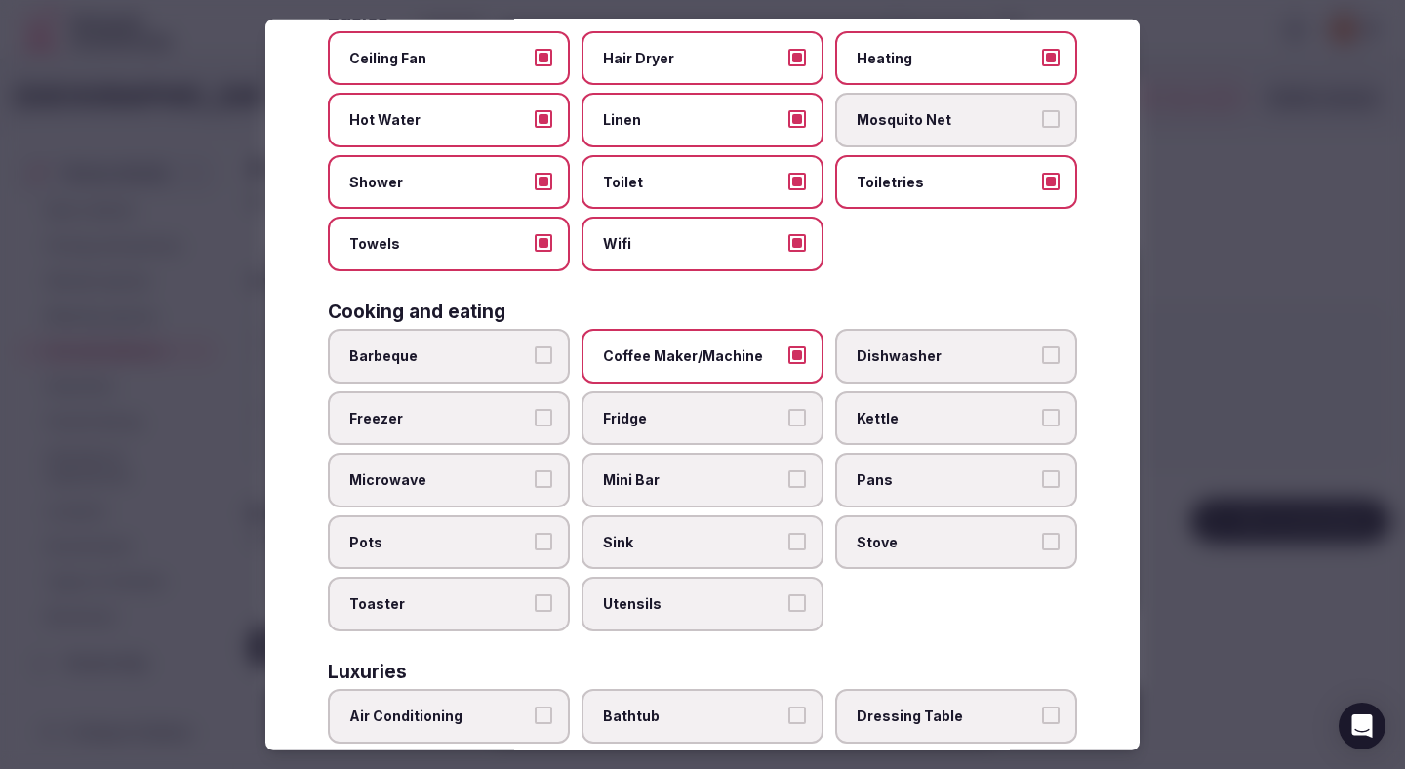
click at [694, 409] on span "Fridge" at bounding box center [692, 418] width 179 height 20
click at [788, 409] on button "Fridge" at bounding box center [797, 417] width 18 height 18
click at [694, 470] on span "Mini Bar" at bounding box center [692, 480] width 179 height 20
click at [788, 470] on button "Mini Bar" at bounding box center [797, 479] width 18 height 18
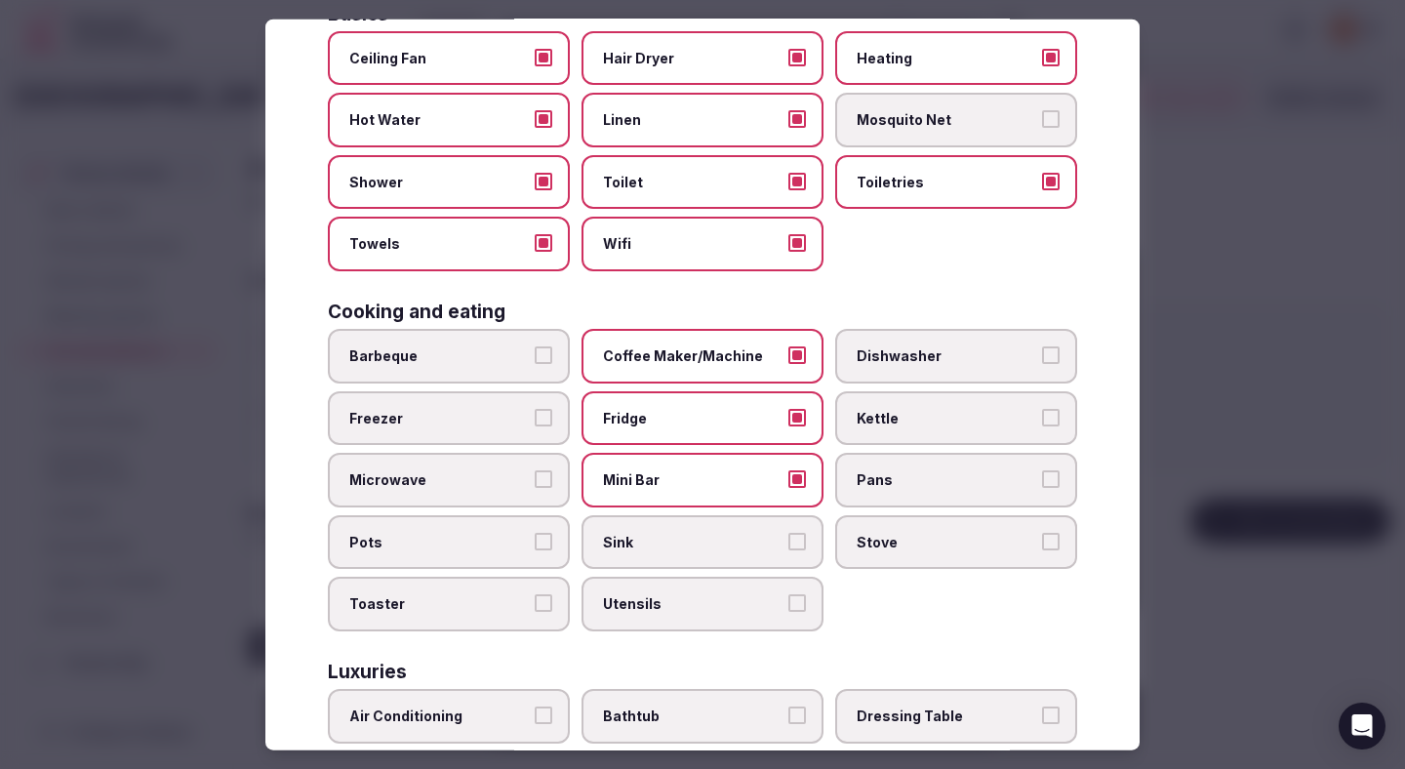
click at [546, 478] on button "Microwave" at bounding box center [544, 479] width 18 height 18
click at [668, 546] on span "Sink" at bounding box center [692, 542] width 179 height 20
click at [788, 546] on button "Sink" at bounding box center [797, 541] width 18 height 18
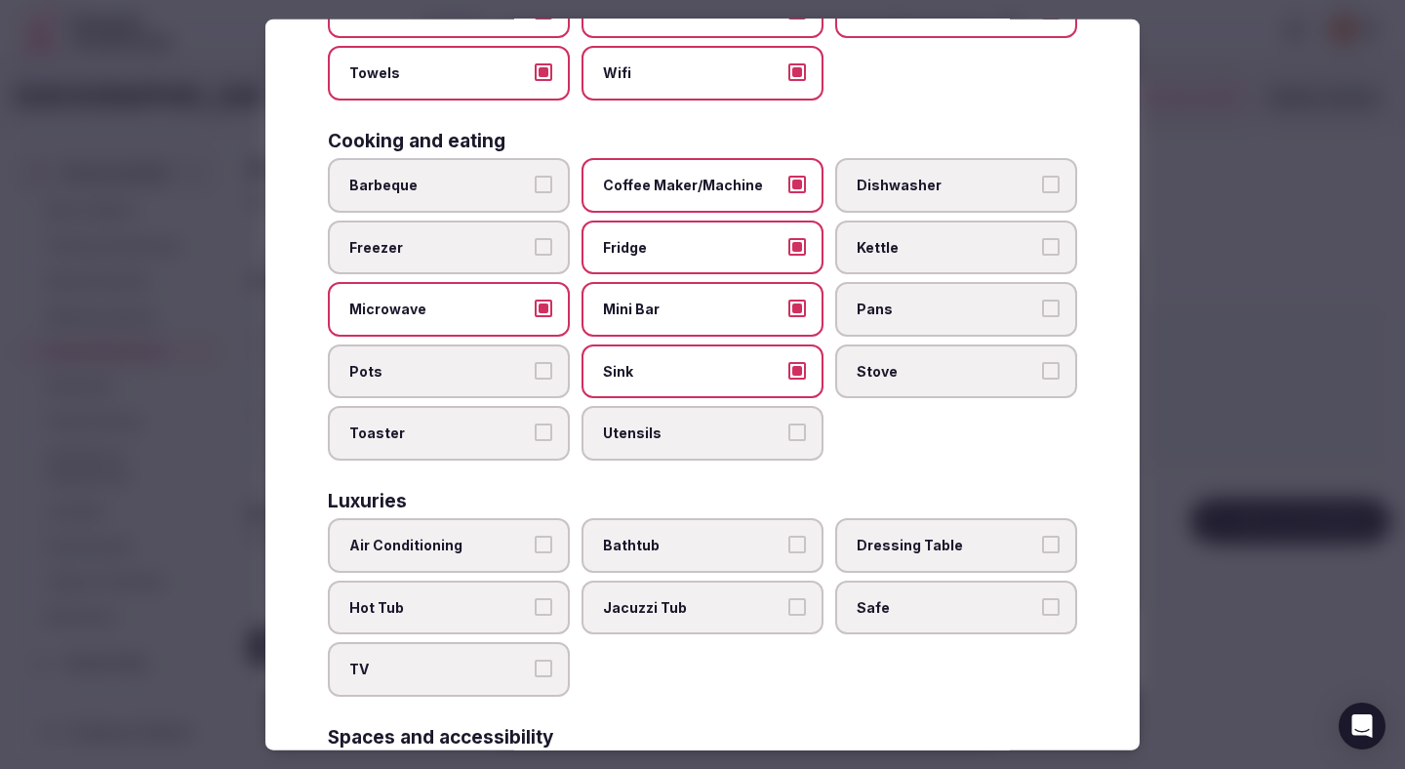
scroll to position [371, 0]
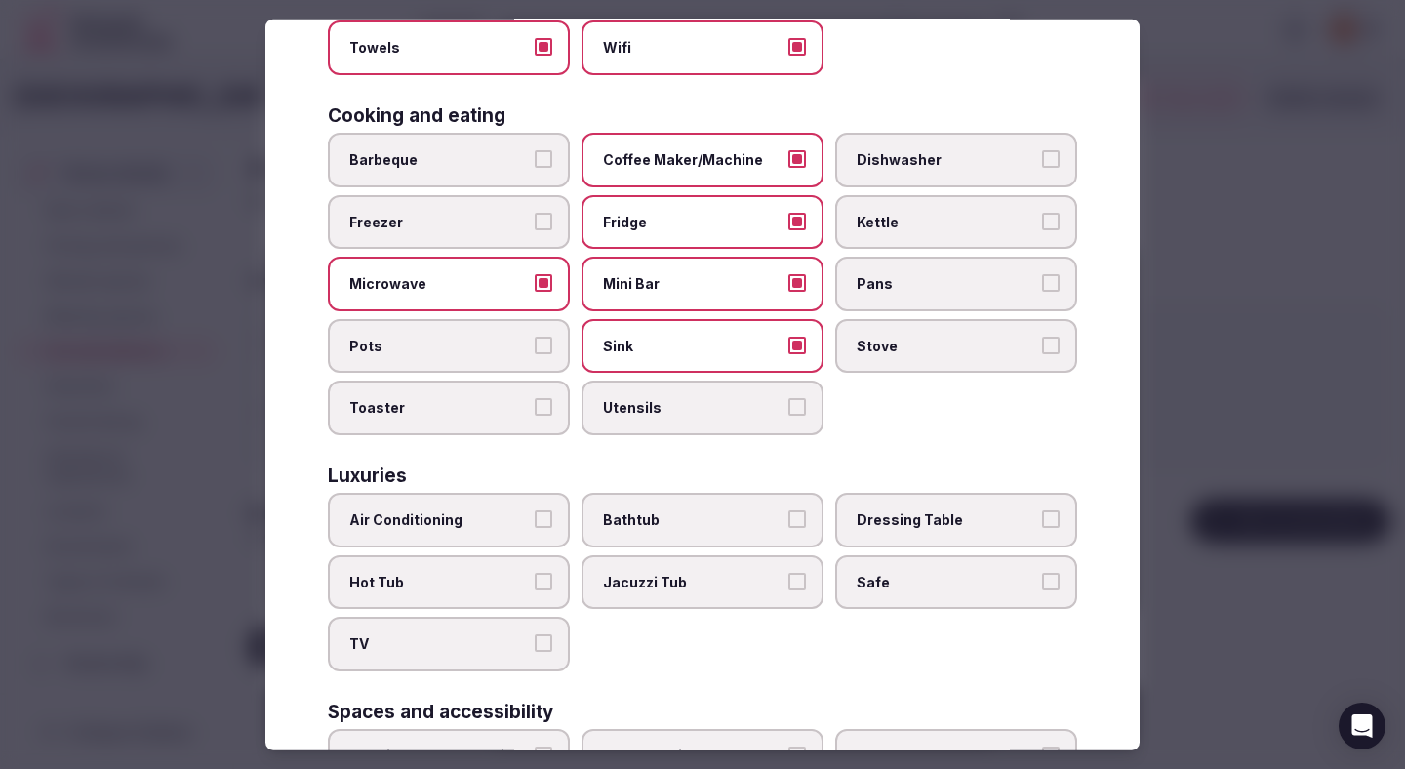
click at [514, 522] on span "Air Conditioning" at bounding box center [438, 520] width 179 height 20
click at [535, 522] on button "Air Conditioning" at bounding box center [544, 519] width 18 height 18
click at [642, 530] on label "Bathtub" at bounding box center [702, 520] width 242 height 55
click at [788, 528] on button "Bathtub" at bounding box center [797, 519] width 18 height 18
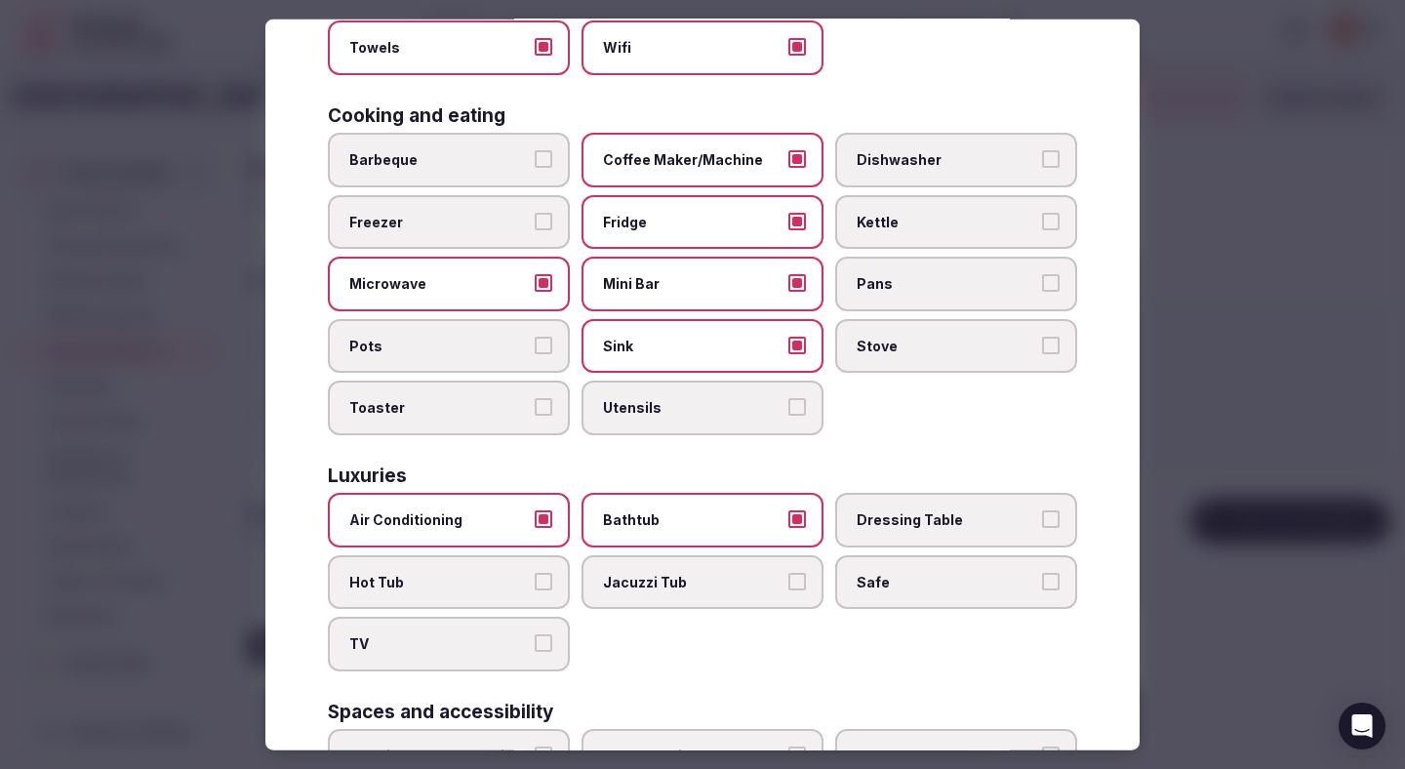
click at [520, 660] on label "TV" at bounding box center [449, 643] width 242 height 55
click at [535, 652] on button "TV" at bounding box center [544, 643] width 18 height 18
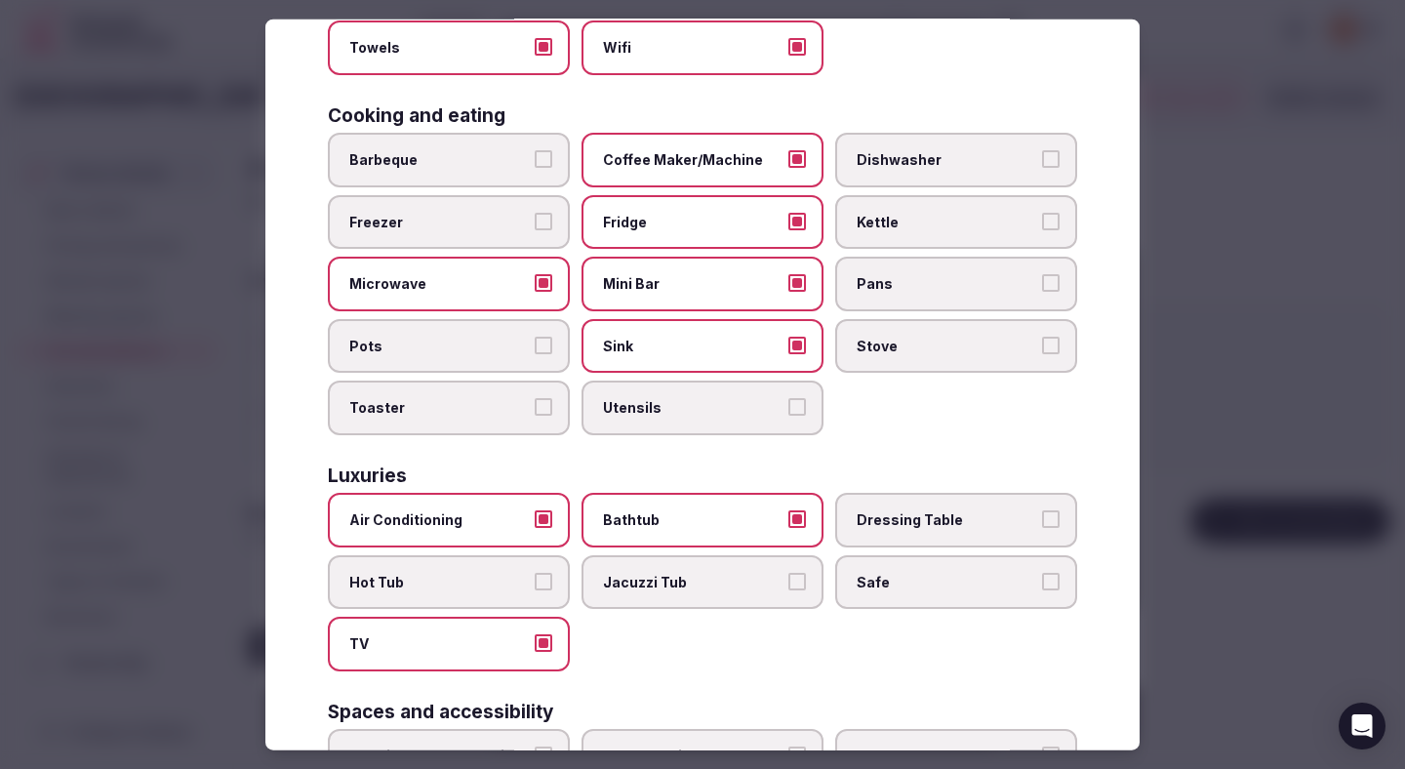
click at [928, 595] on label "Safe" at bounding box center [956, 581] width 242 height 55
click at [1042, 589] on button "Safe" at bounding box center [1051, 581] width 18 height 18
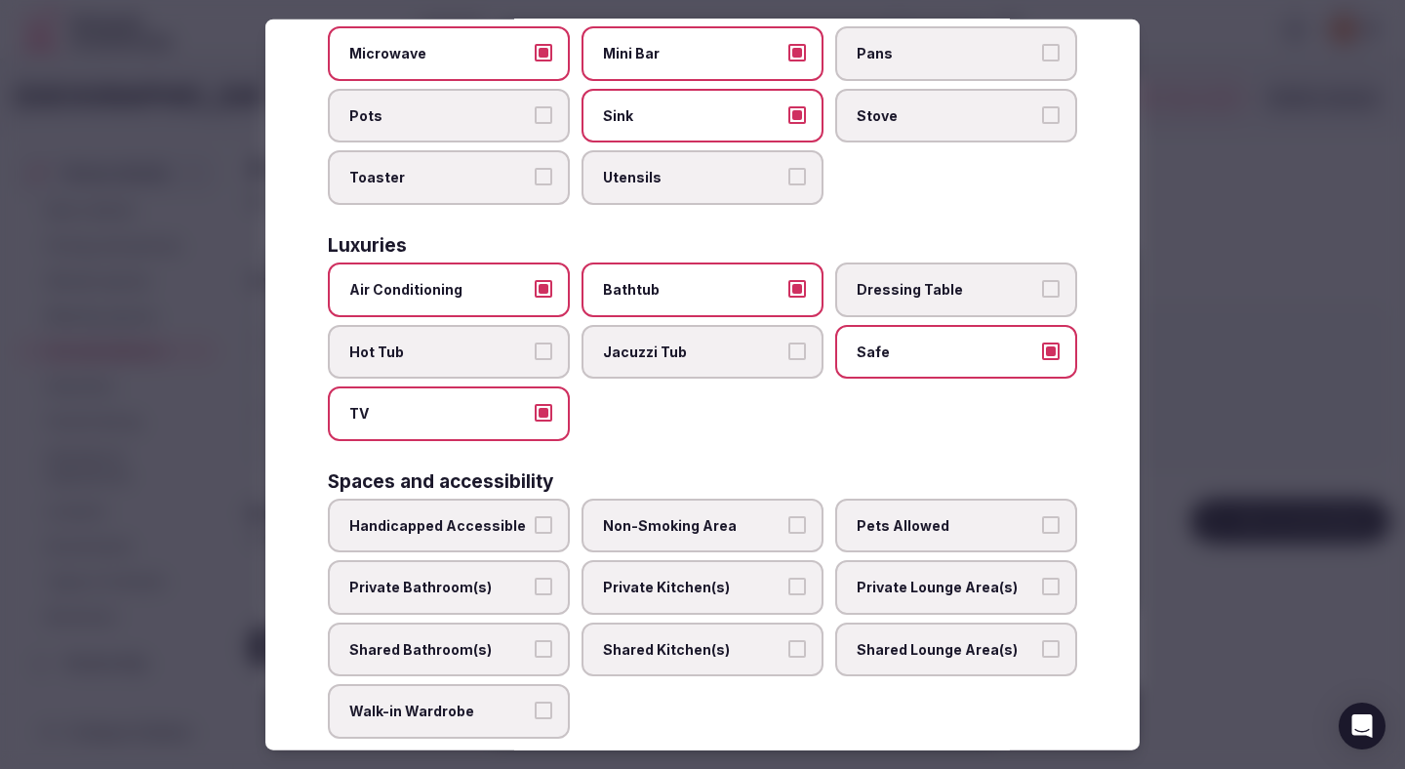
scroll to position [603, 0]
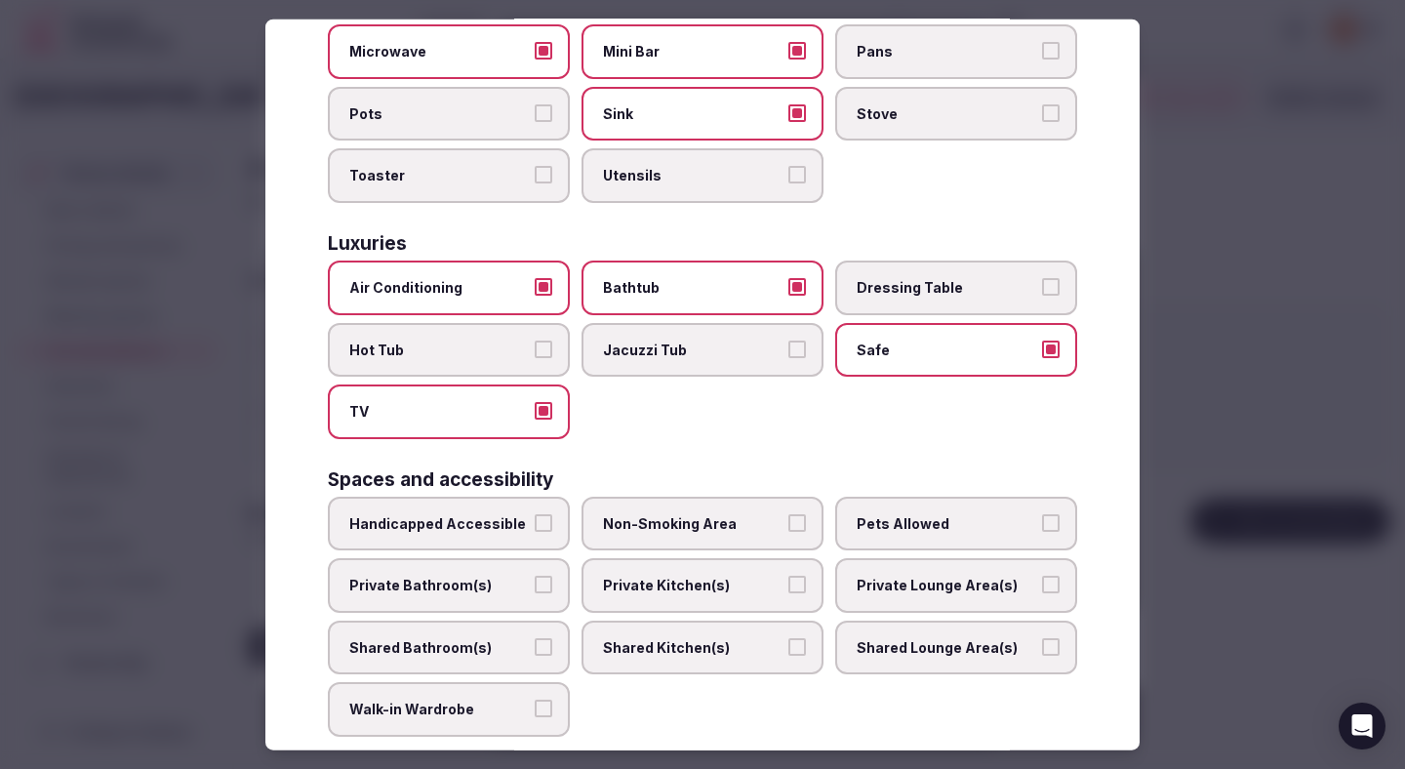
click at [522, 581] on span "Private Bathroom(s)" at bounding box center [438, 585] width 179 height 20
click at [535, 581] on button "Private Bathroom(s)" at bounding box center [544, 584] width 18 height 18
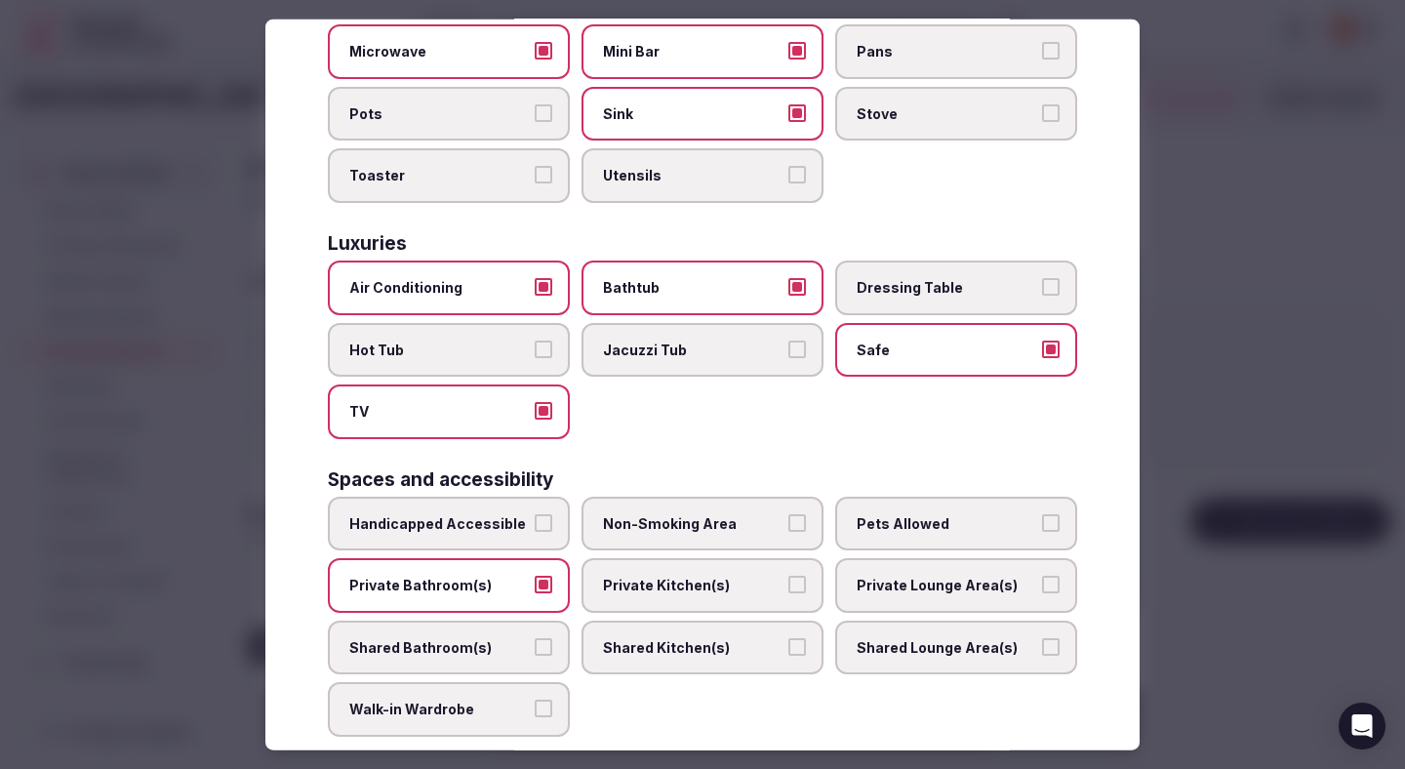
click at [725, 479] on div "Spaces and accessibility" at bounding box center [702, 478] width 749 height 19
click at [710, 521] on span "Non-Smoking Area" at bounding box center [692, 523] width 179 height 20
click at [788, 521] on button "Non-Smoking Area" at bounding box center [797, 522] width 18 height 18
click at [748, 585] on span "Private Kitchen(s)" at bounding box center [692, 585] width 179 height 20
click at [788, 585] on button "Private Kitchen(s)" at bounding box center [797, 584] width 18 height 18
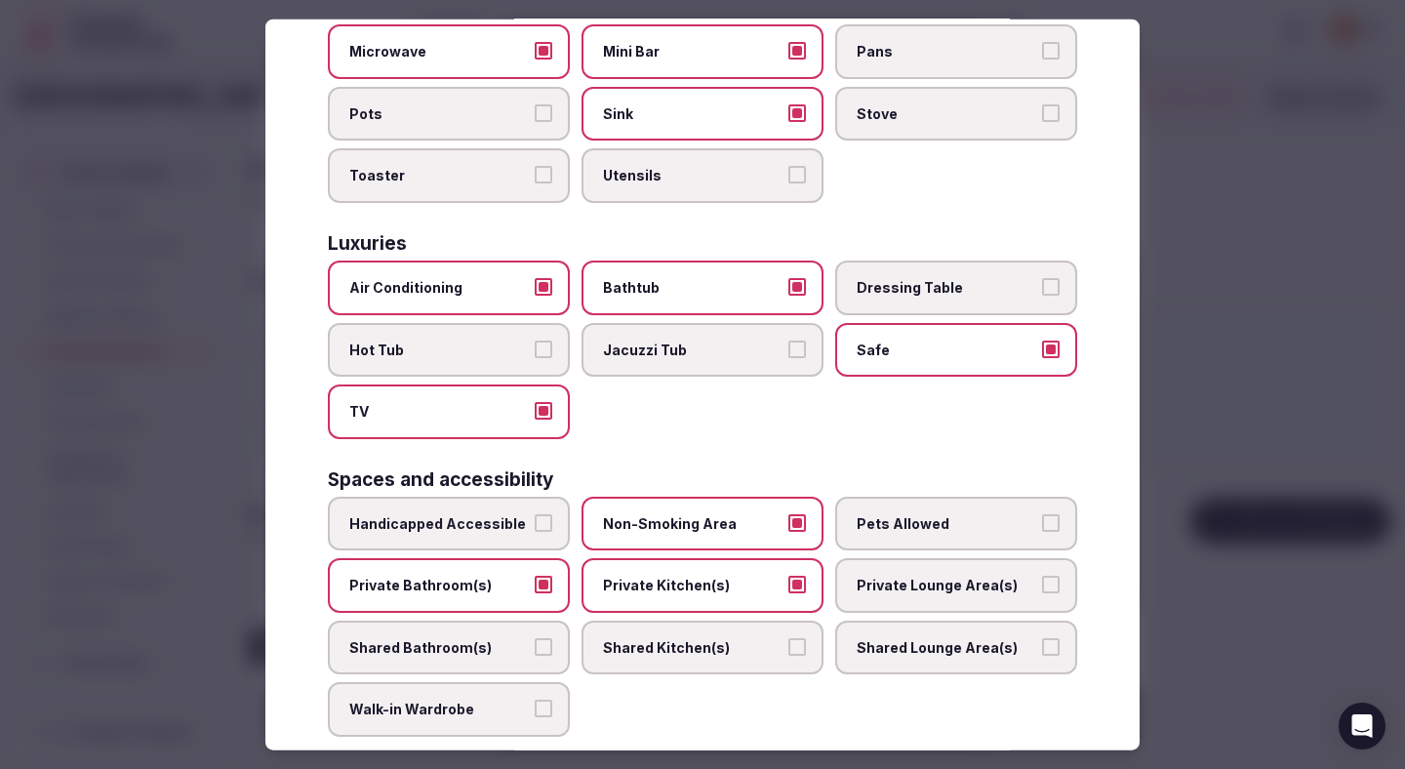
click at [873, 581] on span "Private Lounge Area(s)" at bounding box center [945, 585] width 179 height 20
click at [1042, 581] on button "Private Lounge Area(s)" at bounding box center [1051, 584] width 18 height 18
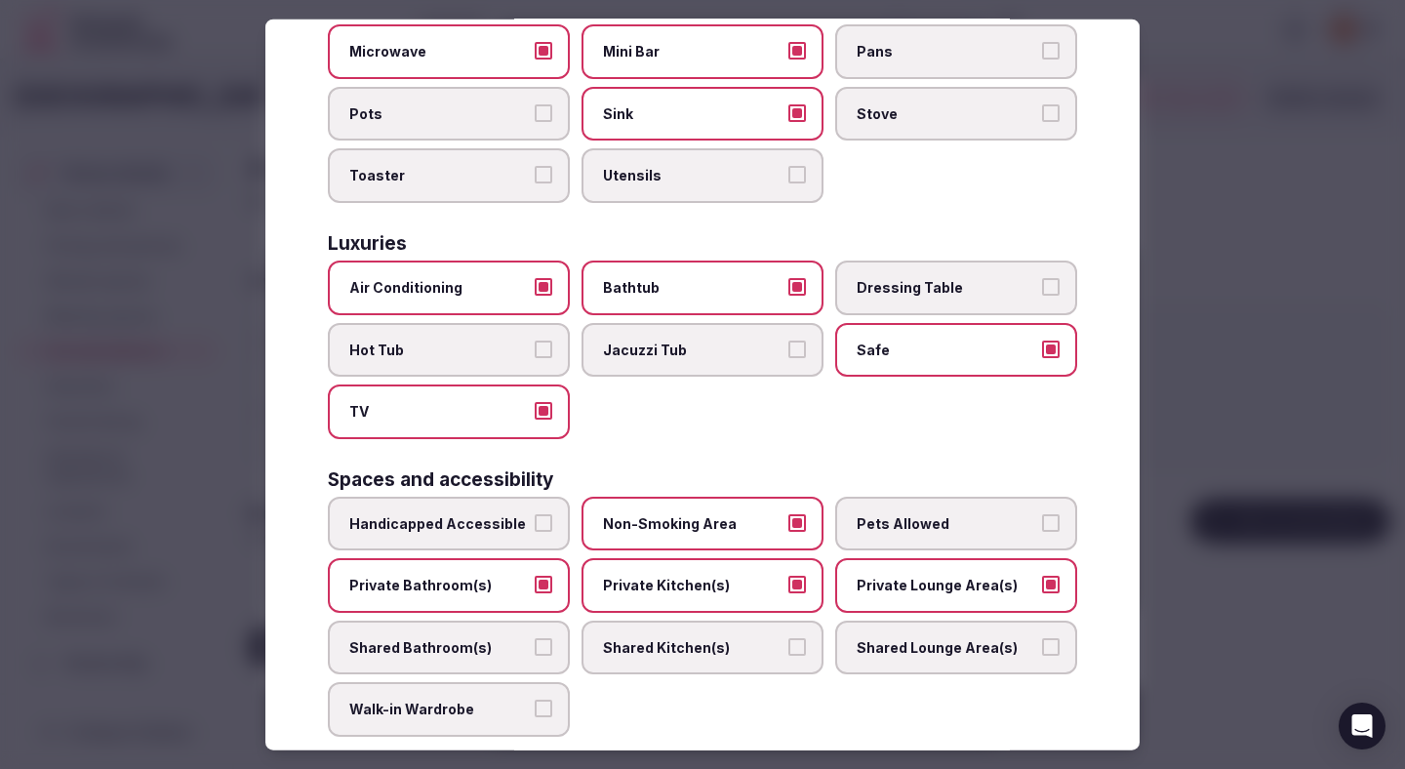
scroll to position [872, 0]
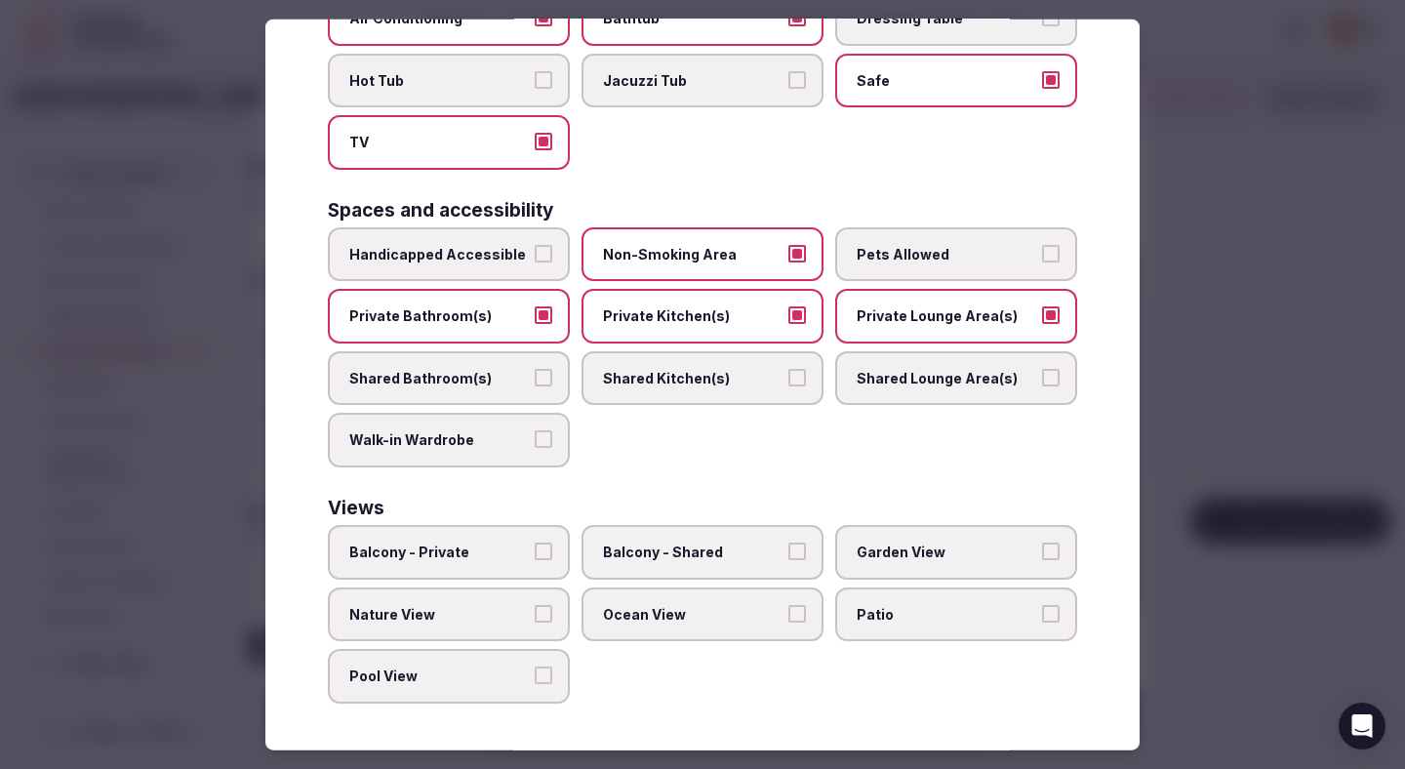
click at [535, 543] on button "Balcony - Private" at bounding box center [544, 551] width 18 height 18
click at [522, 609] on span "Nature View" at bounding box center [438, 614] width 179 height 20
click at [535, 609] on button "Nature View" at bounding box center [544, 613] width 18 height 18
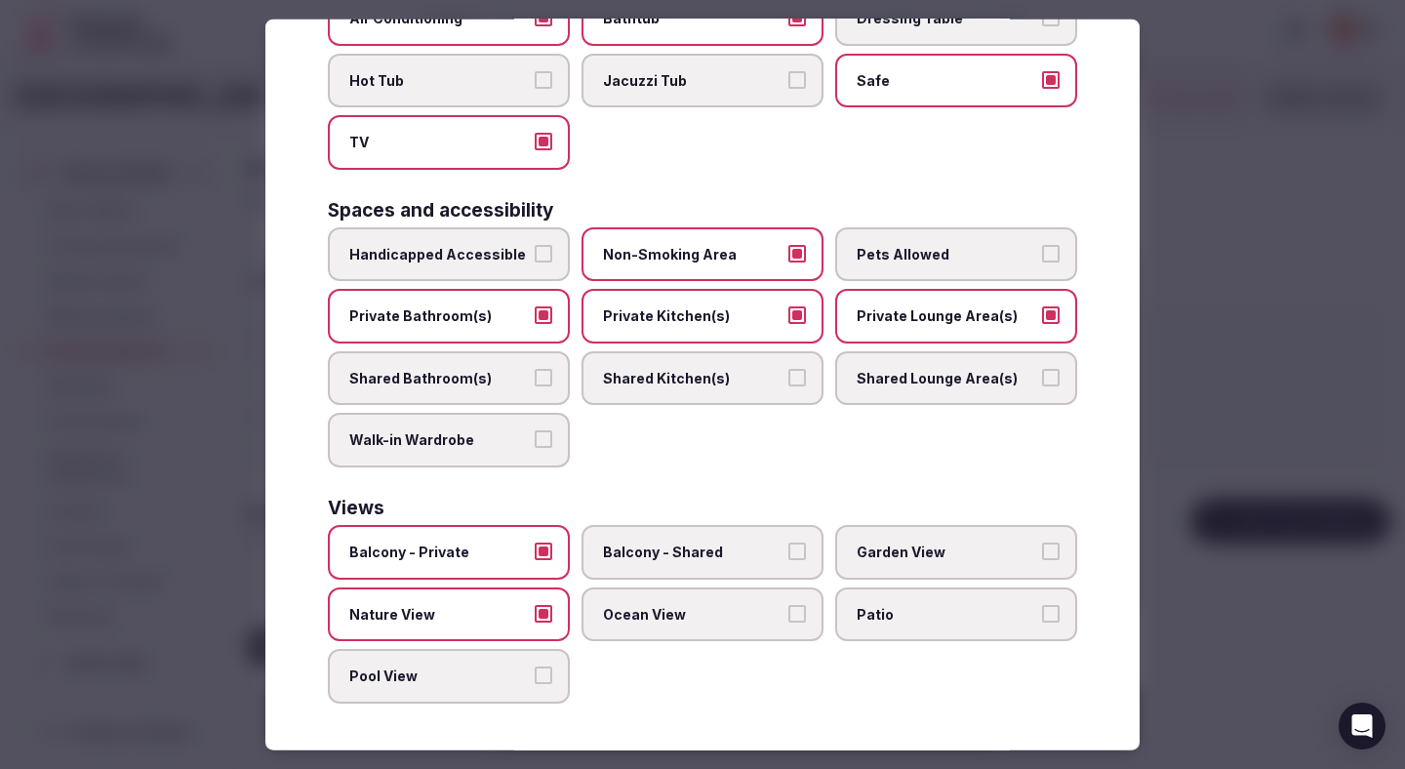
click at [1179, 407] on div at bounding box center [702, 384] width 1405 height 769
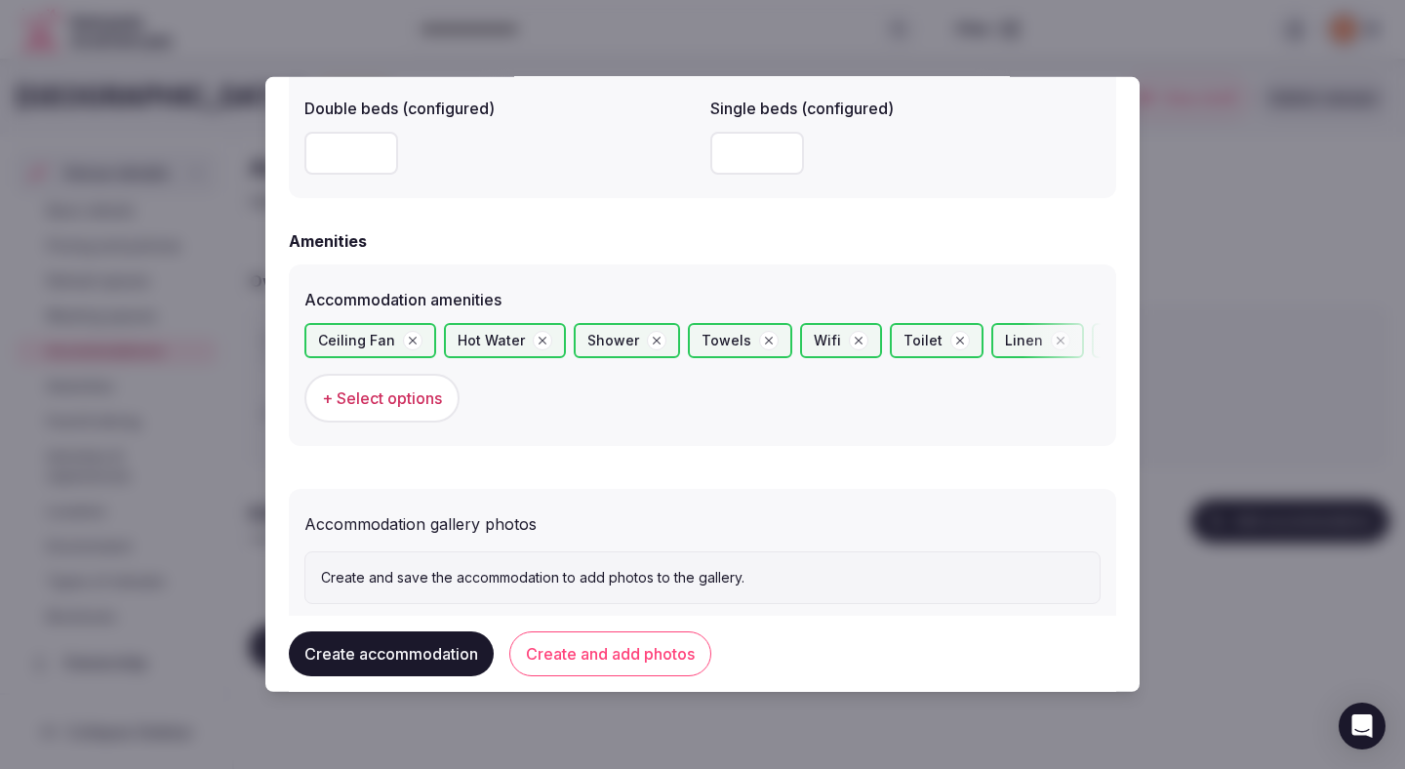
click at [612, 651] on button "Create and add photos" at bounding box center [610, 653] width 202 height 45
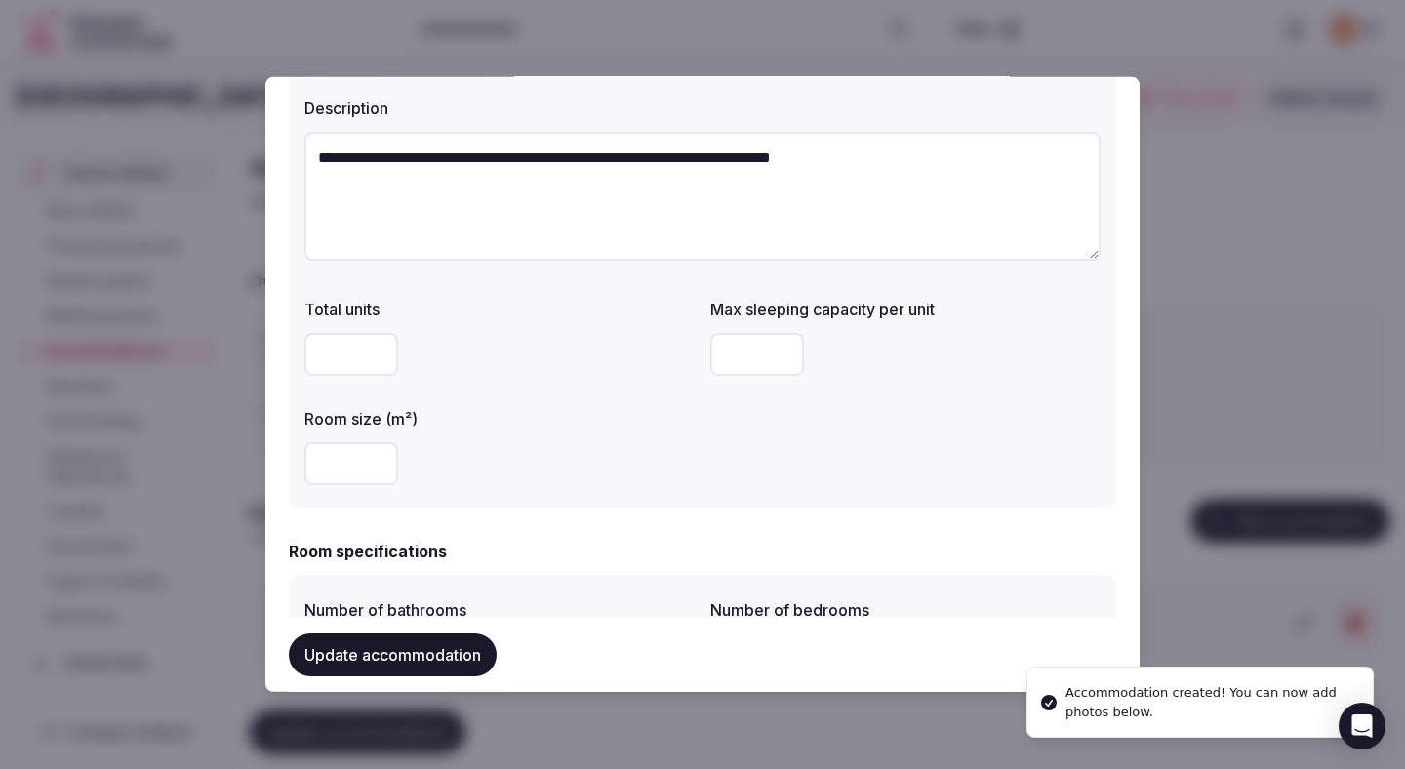
scroll to position [412, 0]
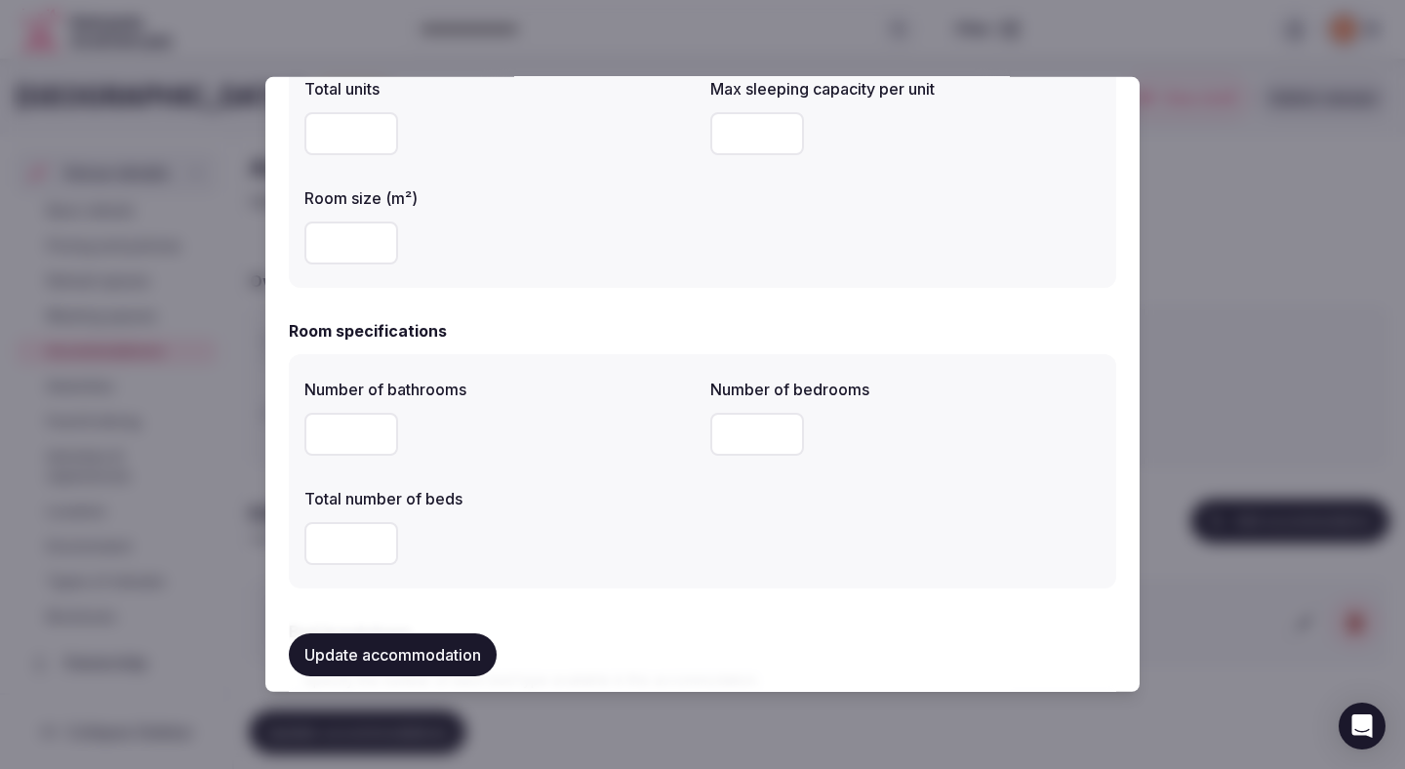
click at [433, 647] on button "Update accommodation" at bounding box center [393, 654] width 208 height 43
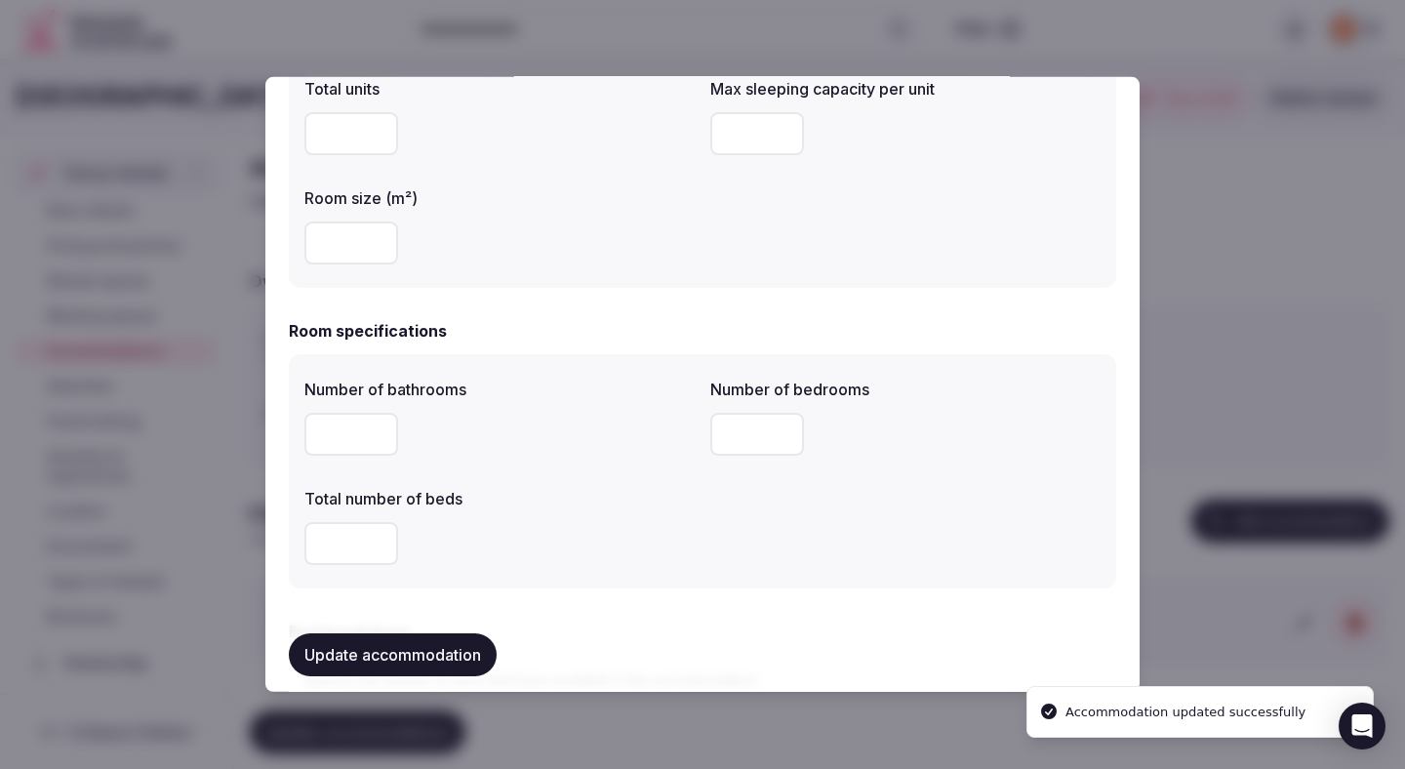
click at [1274, 293] on div "Overview Maximum sleeping capacity Number of bedrooms ** Number of beds Number …" at bounding box center [819, 368] width 1139 height 199
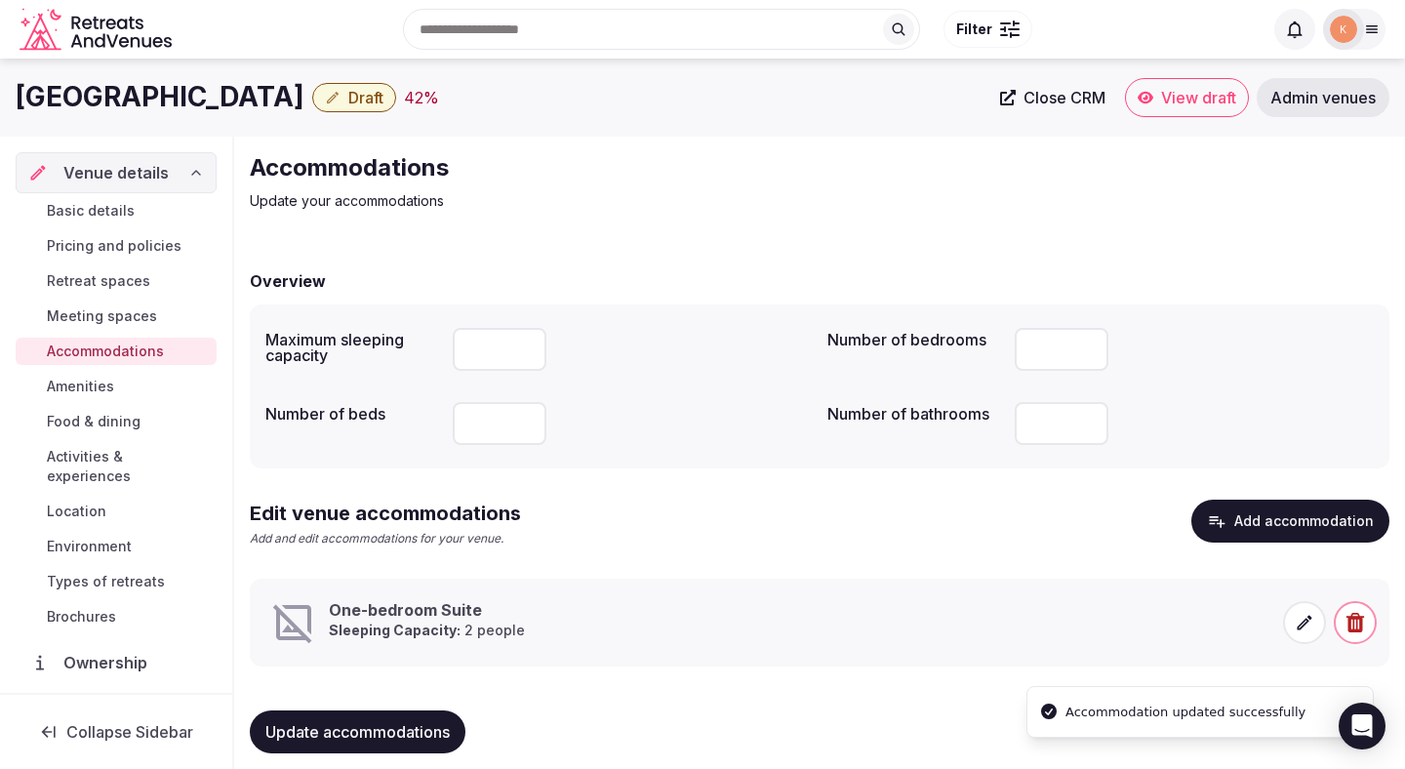
scroll to position [19, 0]
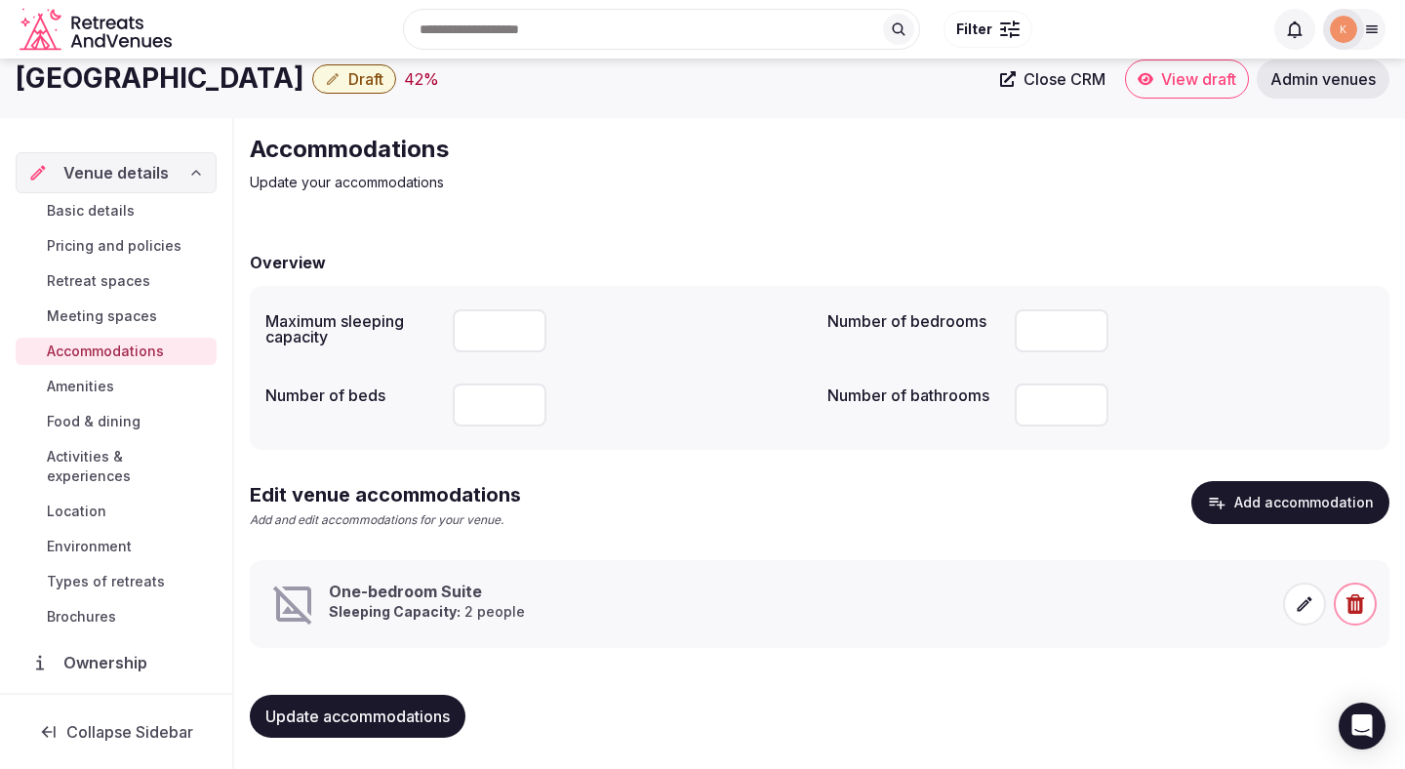
click at [105, 455] on span "Activities & experiences" at bounding box center [128, 466] width 162 height 39
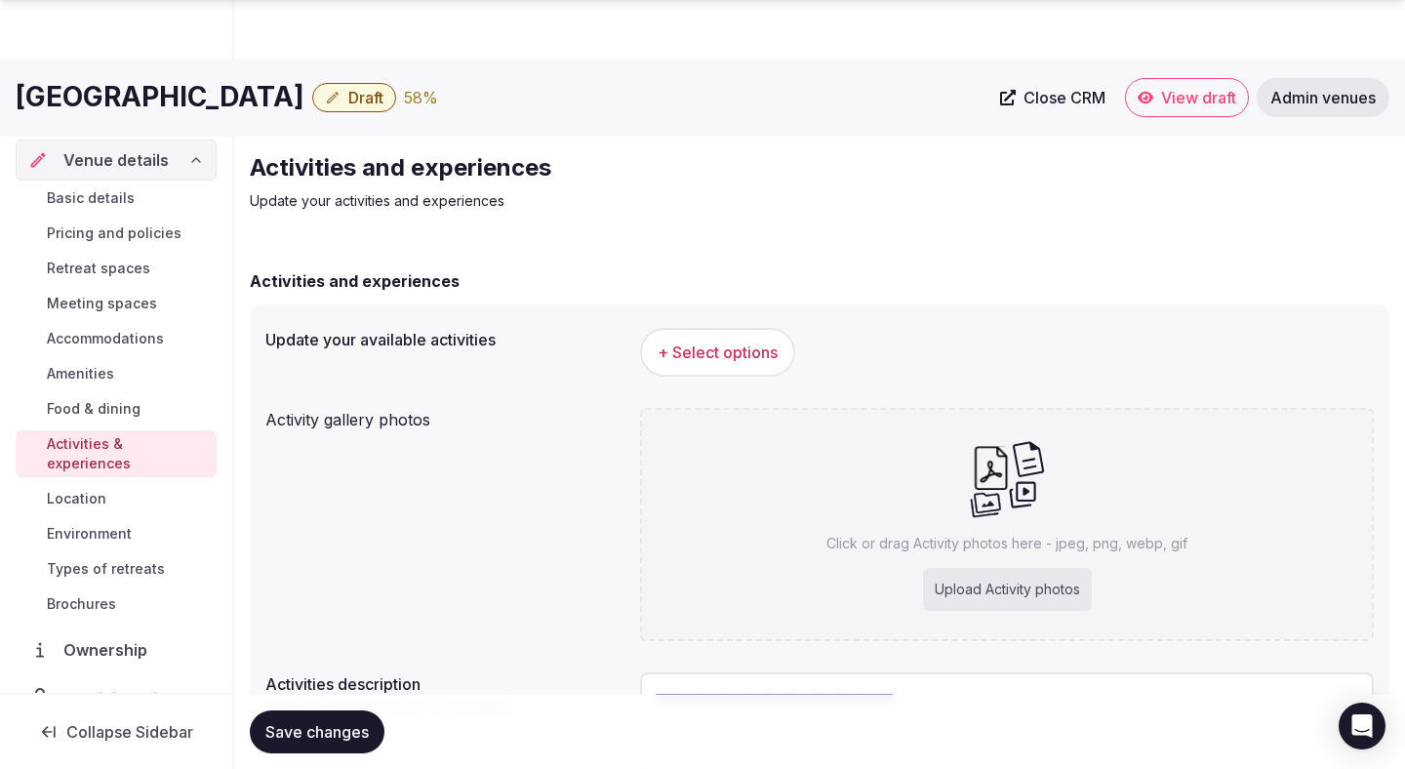
scroll to position [183, 0]
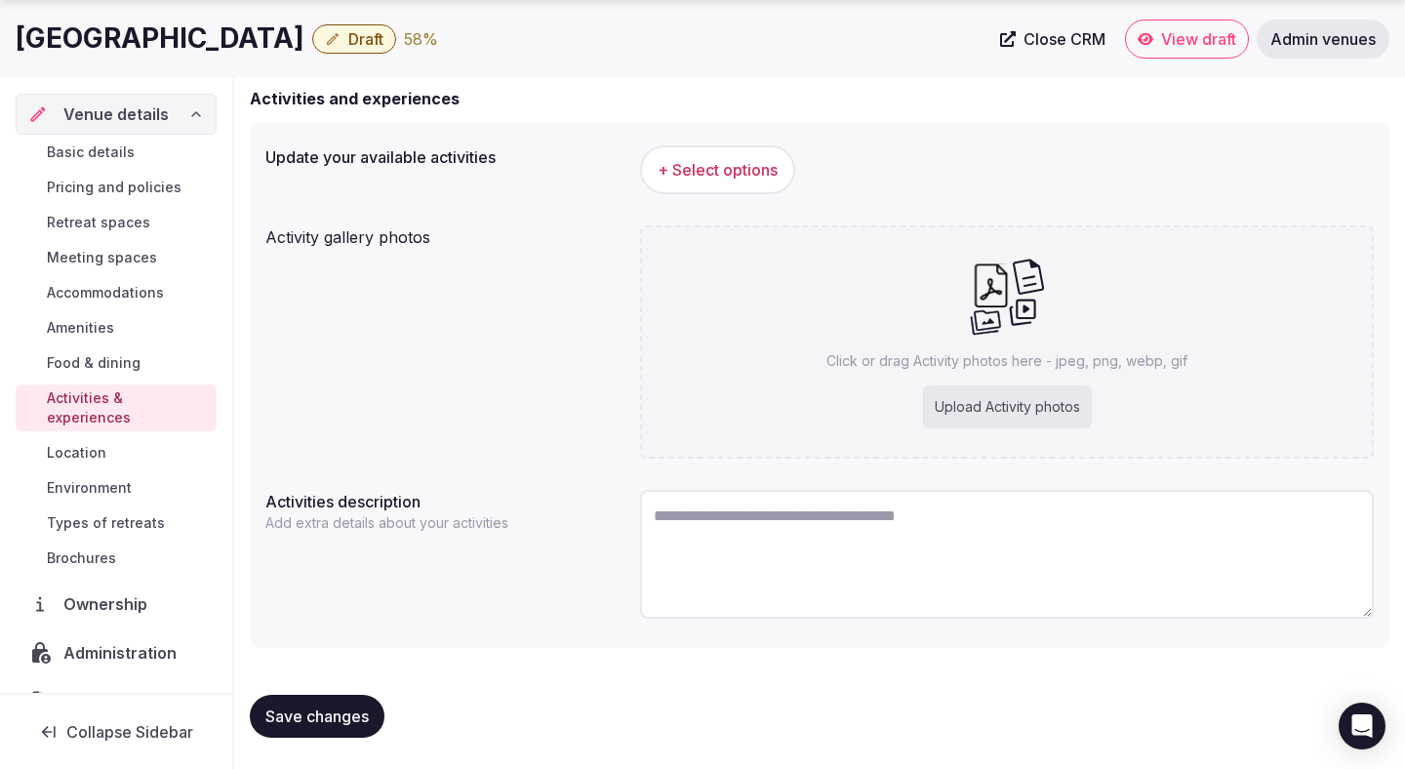
click at [688, 510] on textarea at bounding box center [1007, 554] width 734 height 129
paste textarea "**********"
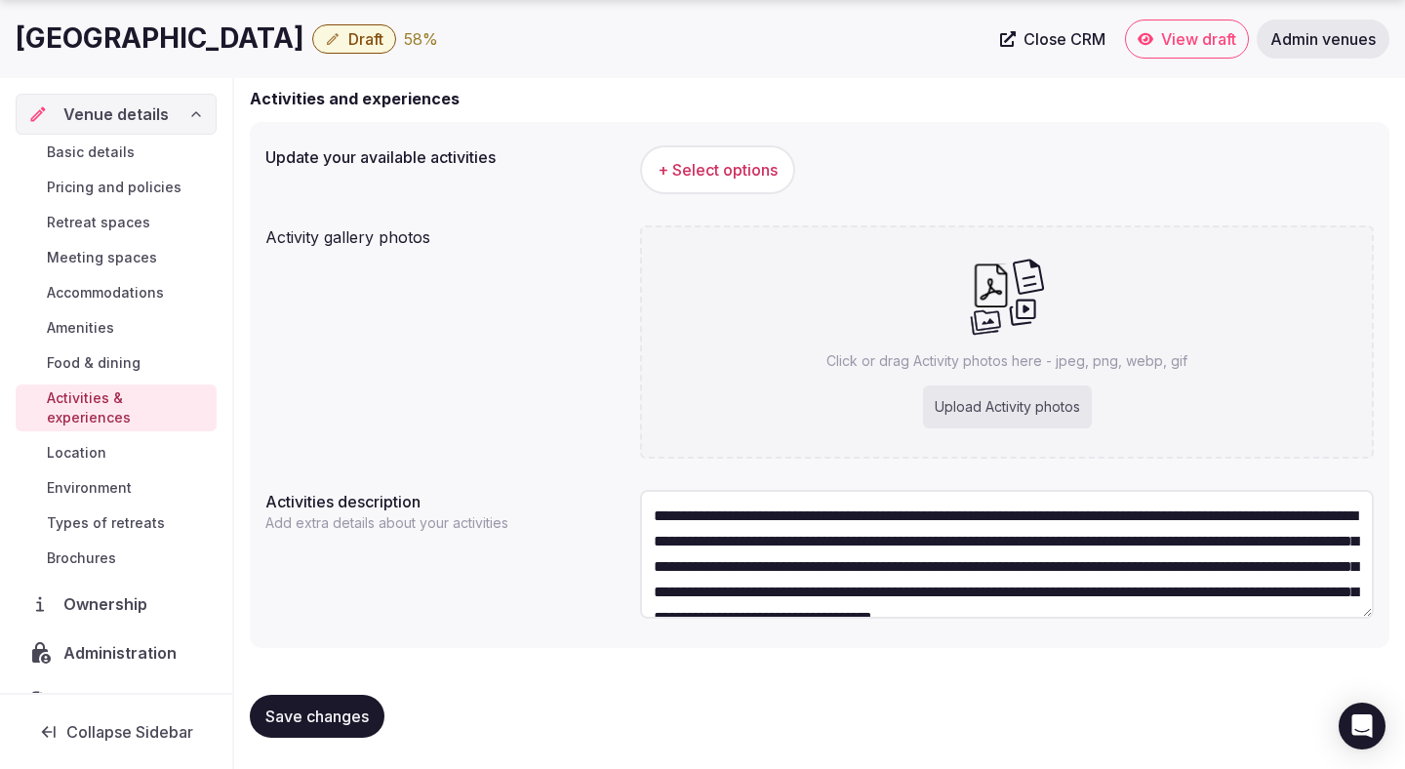
scroll to position [35, 0]
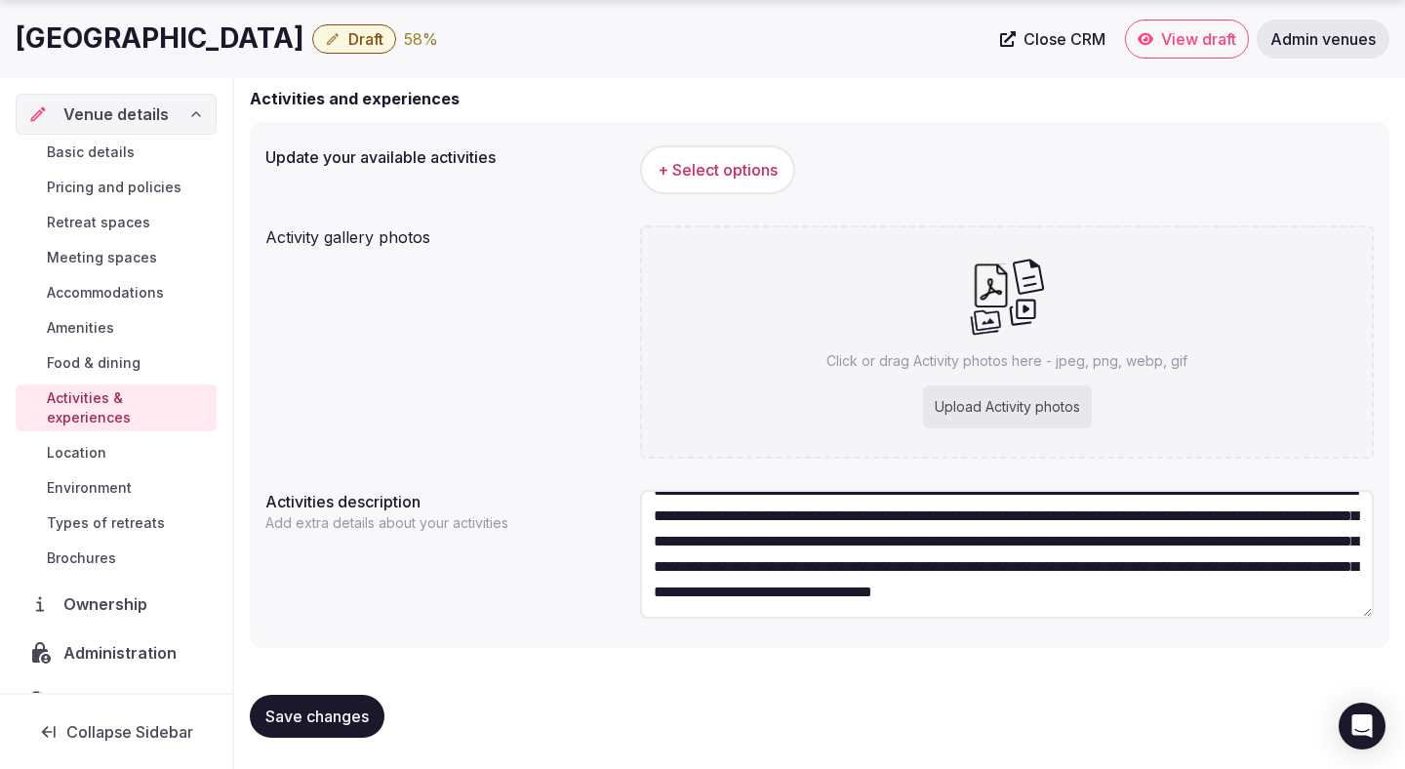
type textarea "**********"
click at [331, 721] on span "Save changes" at bounding box center [316, 716] width 103 height 20
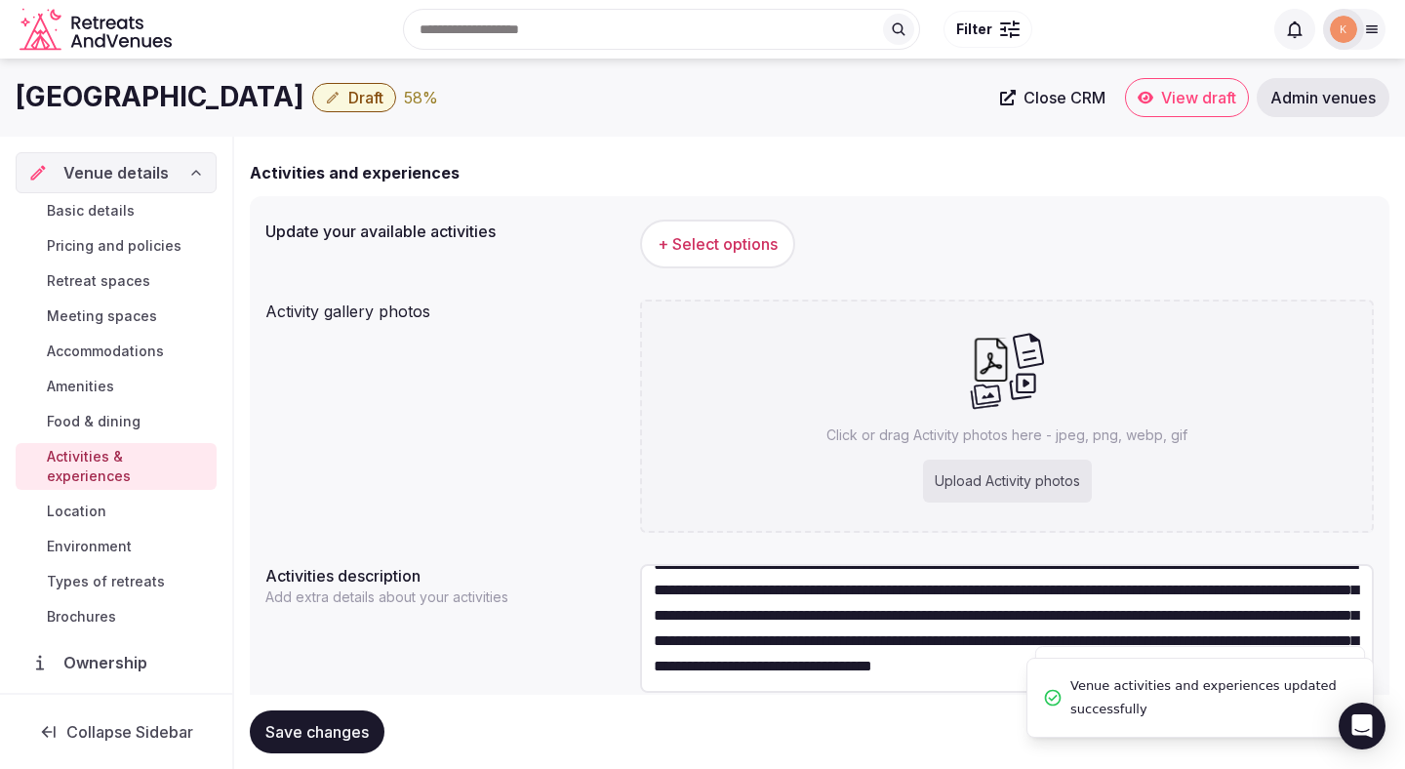
scroll to position [101, 0]
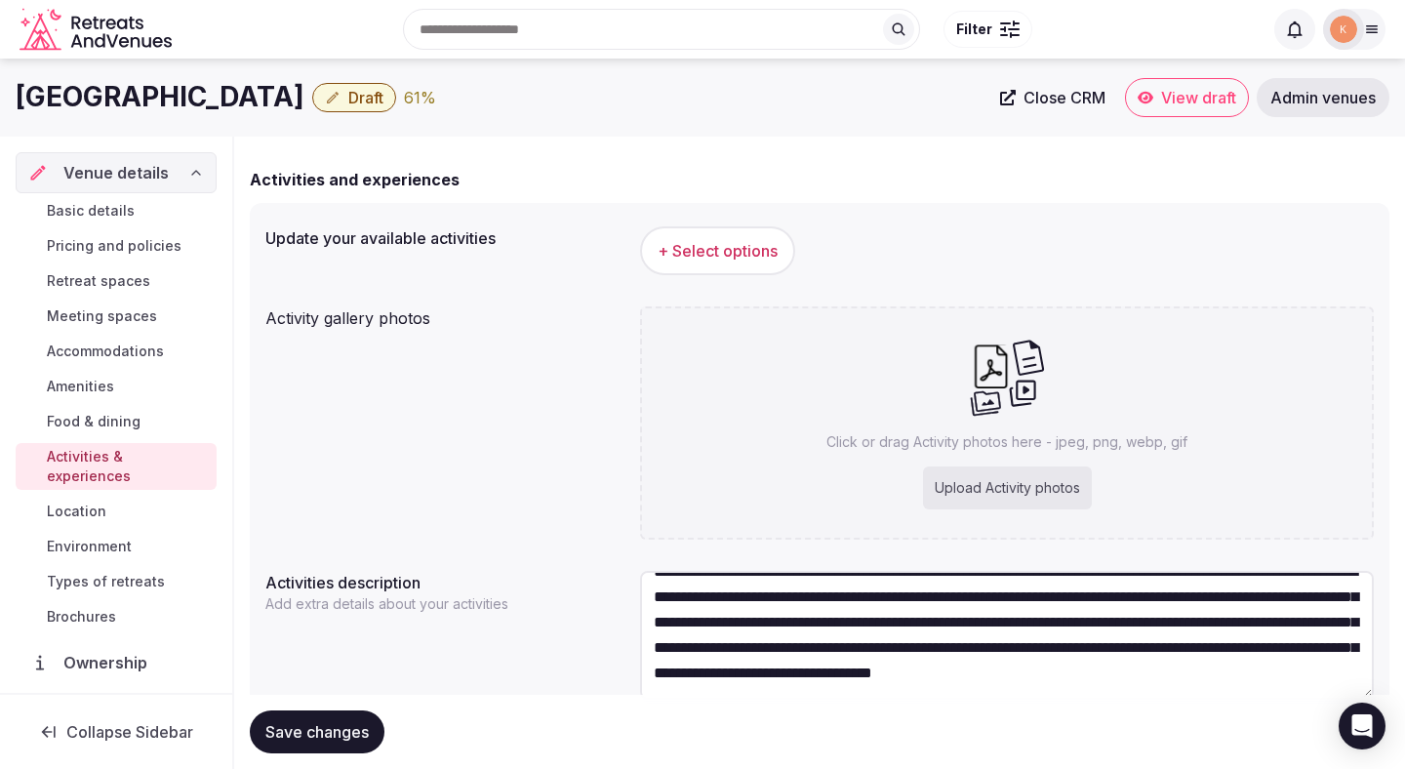
click at [126, 211] on span "Basic details" at bounding box center [91, 211] width 88 height 20
